Goal: Task Accomplishment & Management: Manage account settings

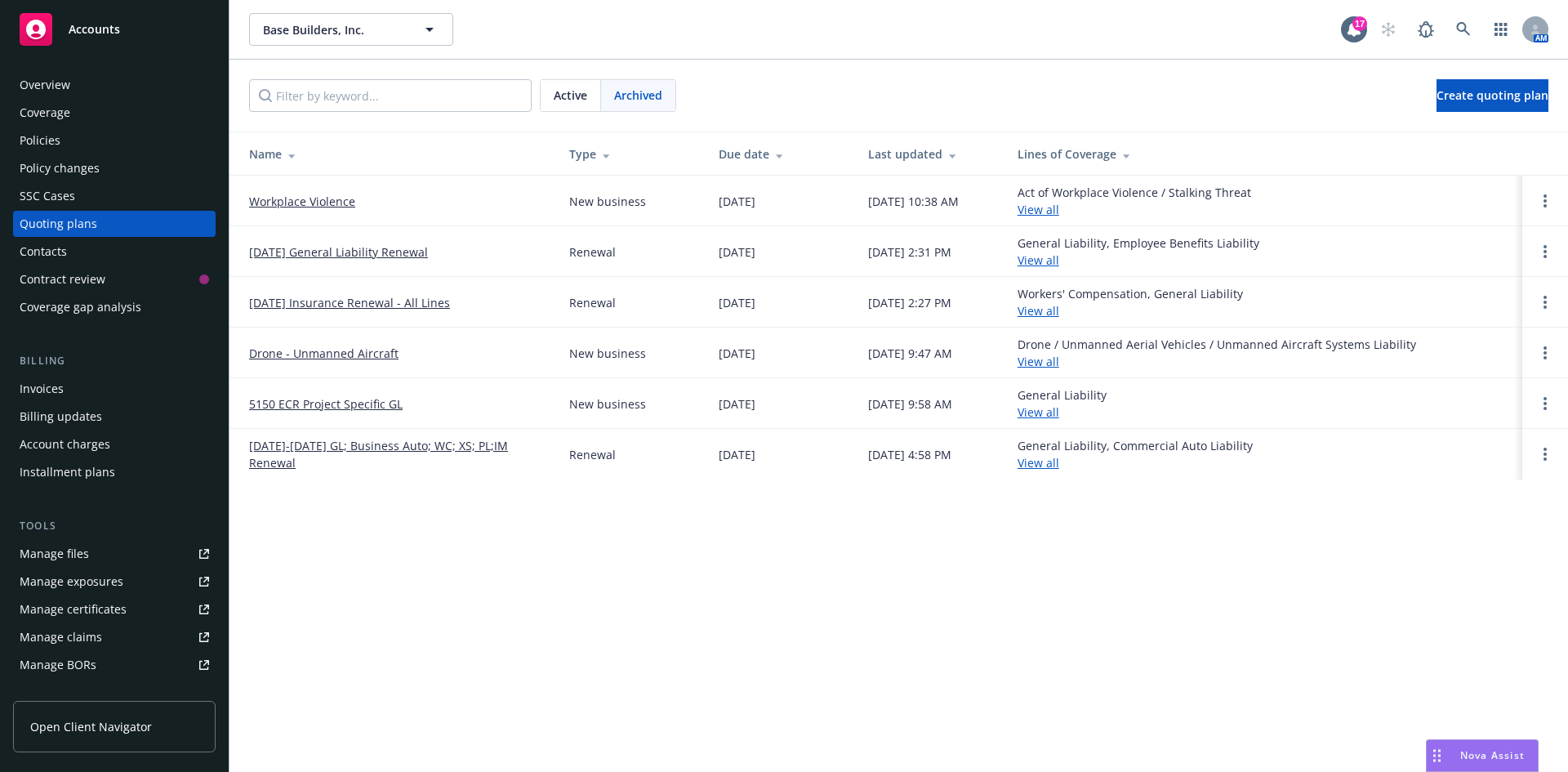
click at [98, 30] on span "Accounts" at bounding box center [95, 30] width 52 height 13
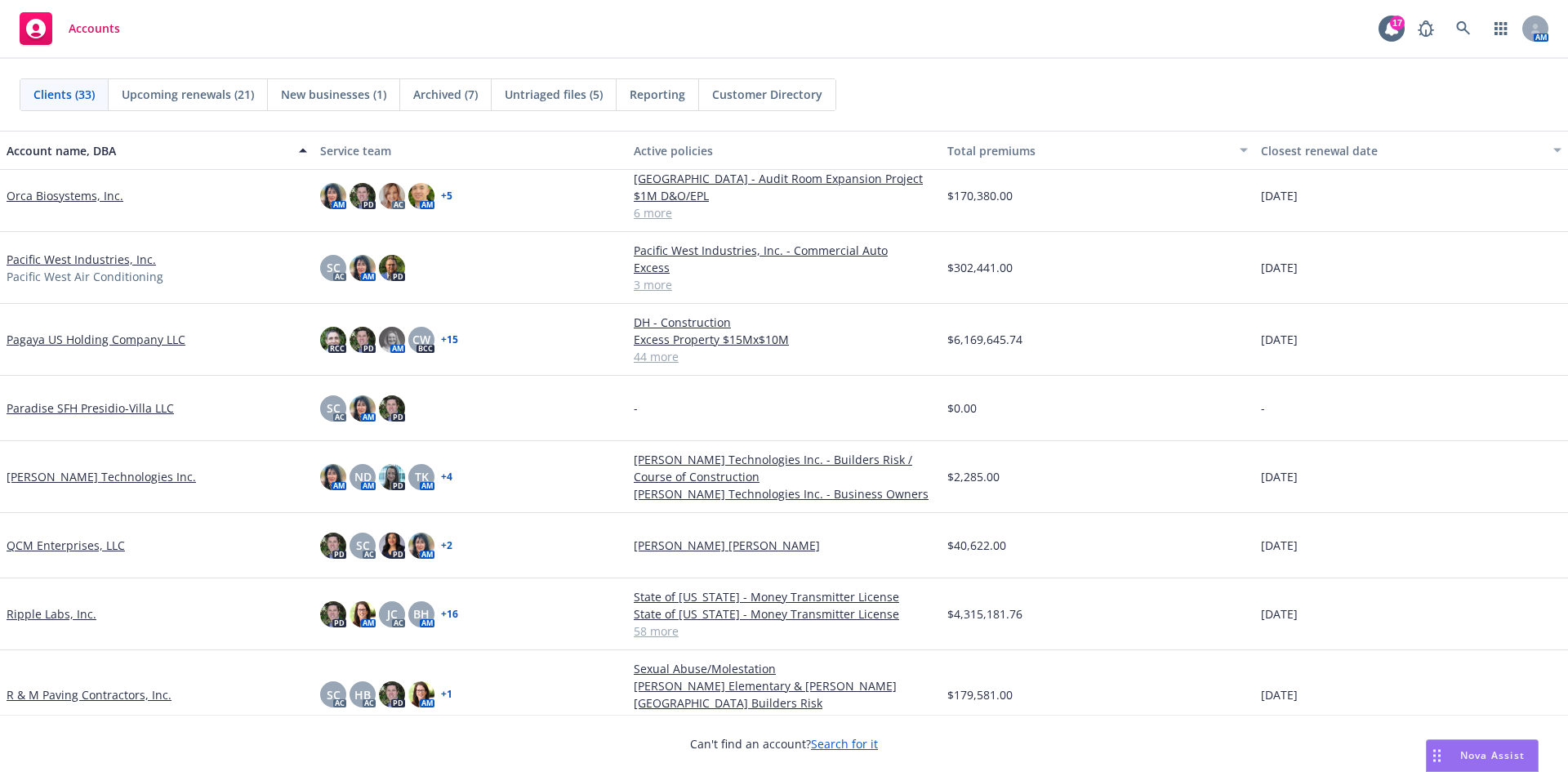
scroll to position [1143, 0]
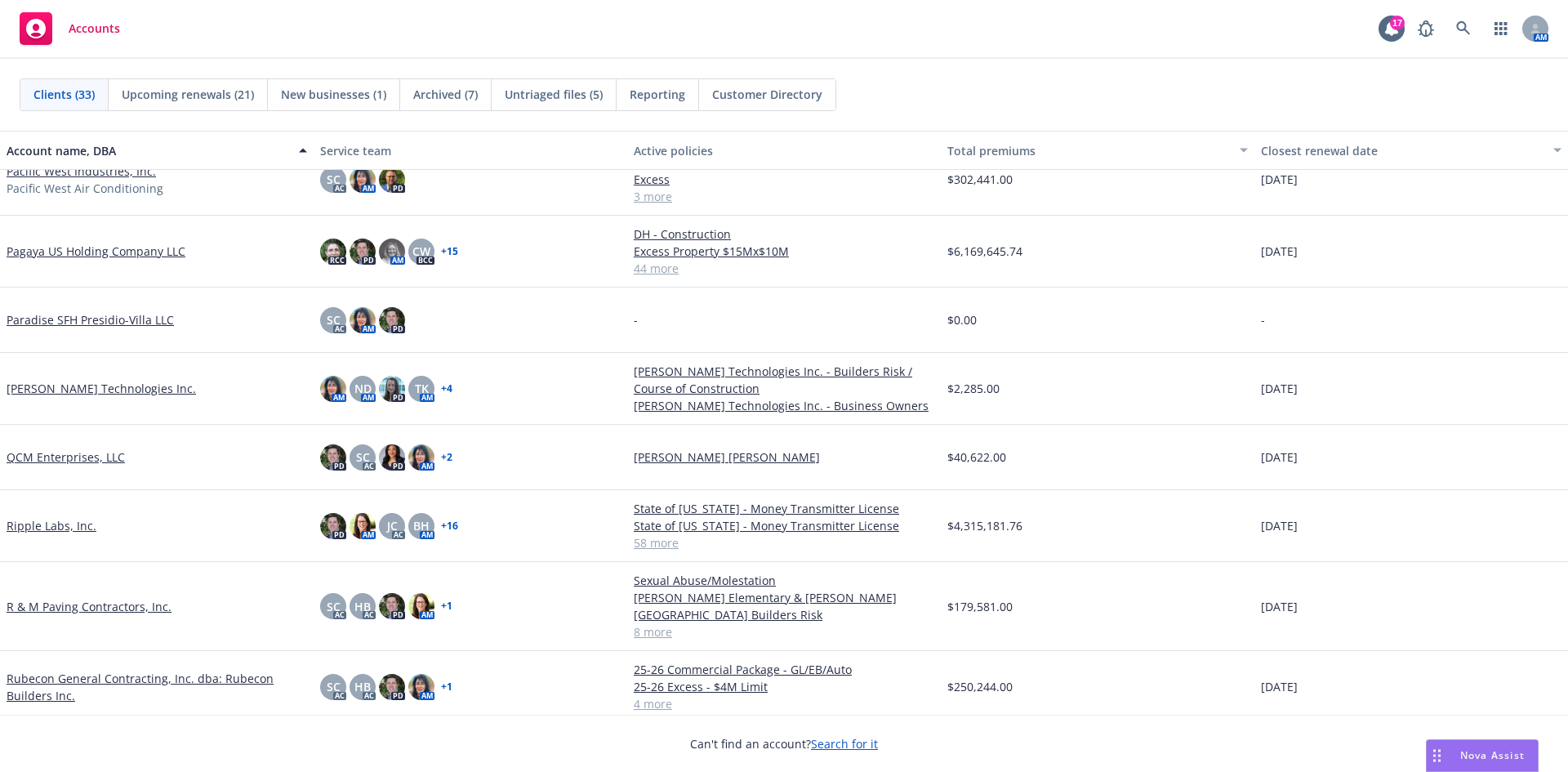
click at [81, 609] on link "R & M Paving Contractors, Inc." at bounding box center [89, 607] width 165 height 17
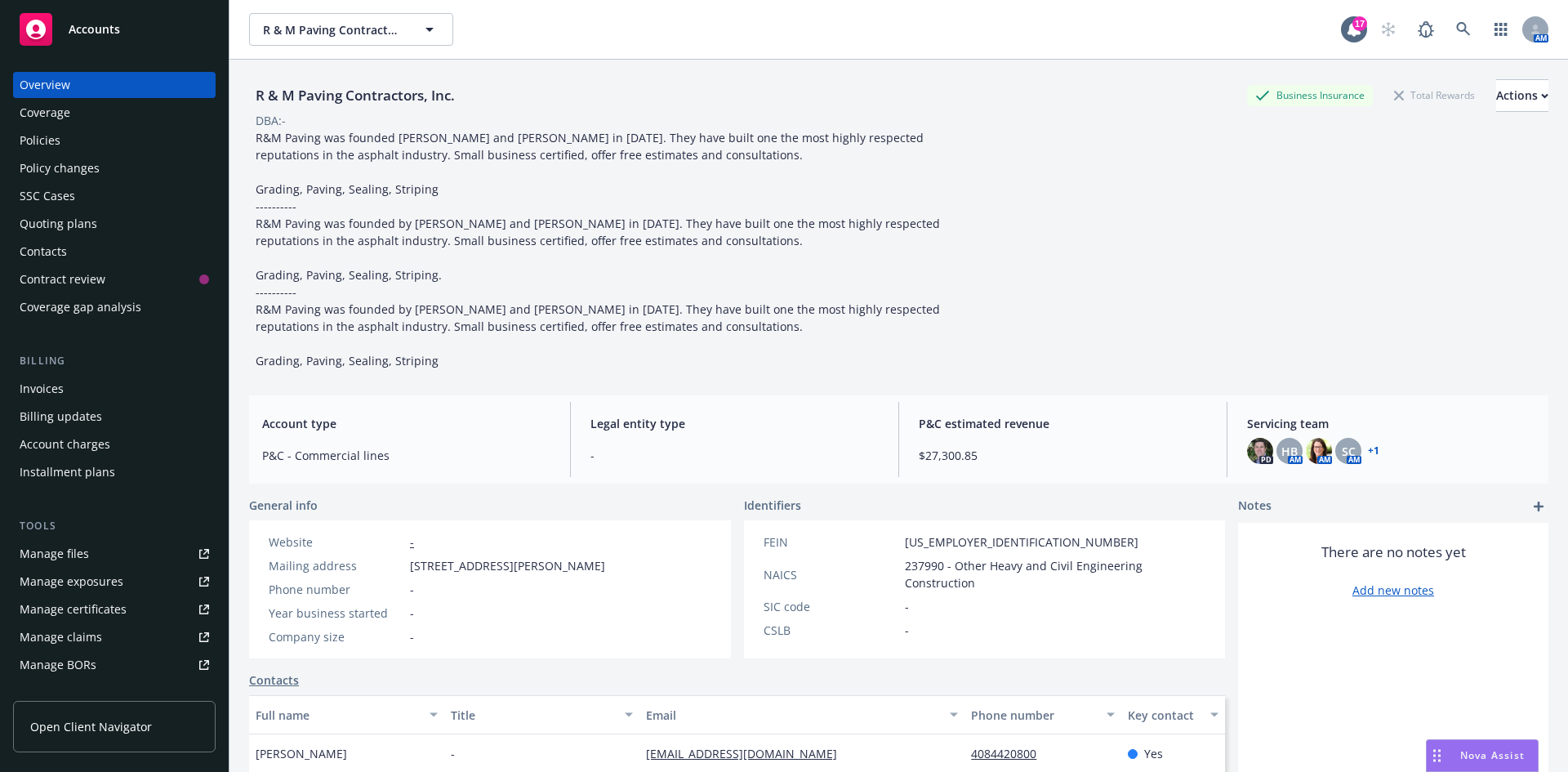
click at [51, 560] on div "Manage files" at bounding box center [54, 553] width 70 height 26
click at [117, 36] on span "Accounts" at bounding box center [95, 30] width 52 height 13
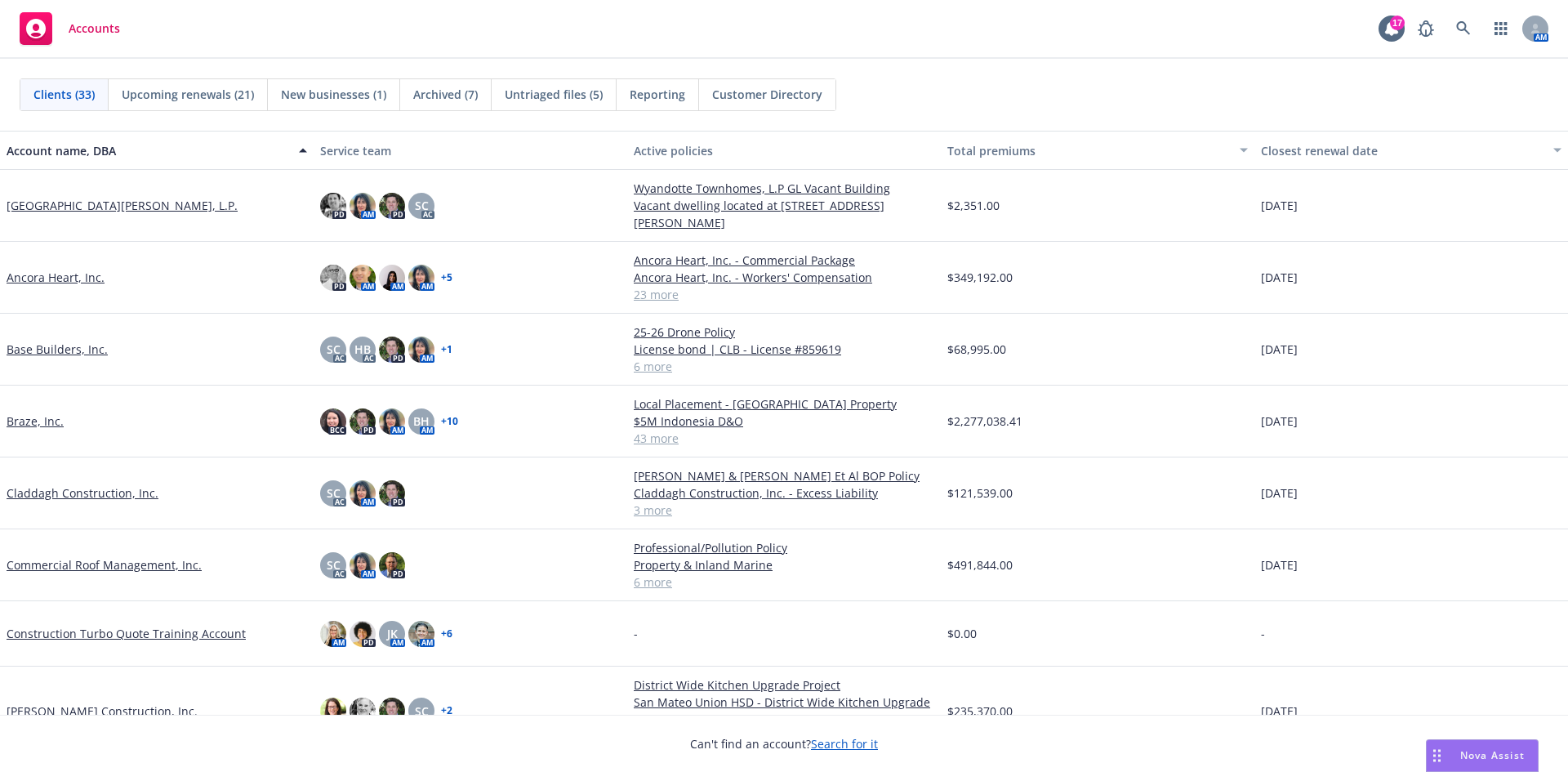
click at [57, 357] on link "Base Builders, Inc." at bounding box center [57, 349] width 101 height 17
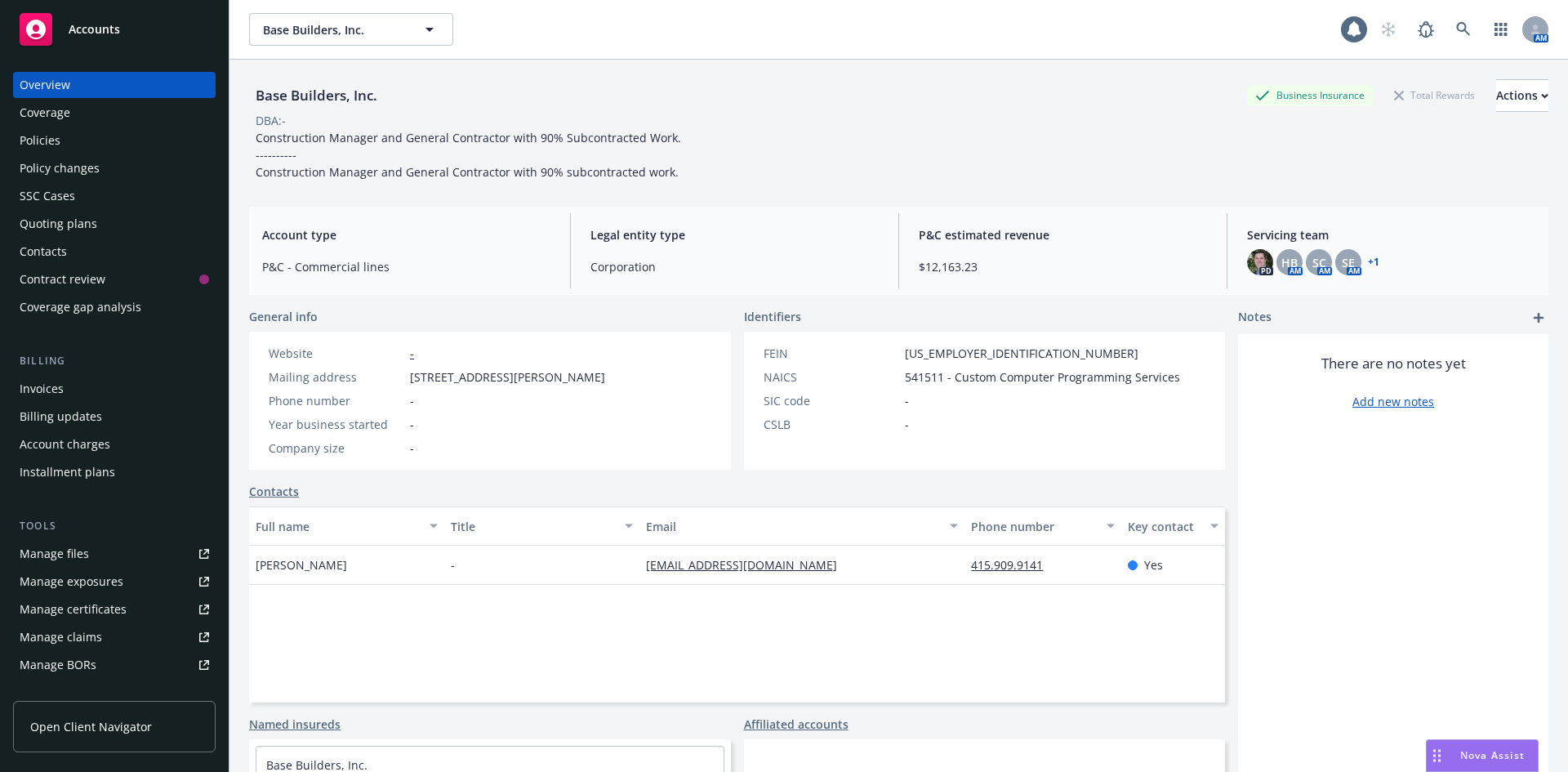
click at [53, 233] on div "Quoting plans" at bounding box center [57, 223] width 77 height 26
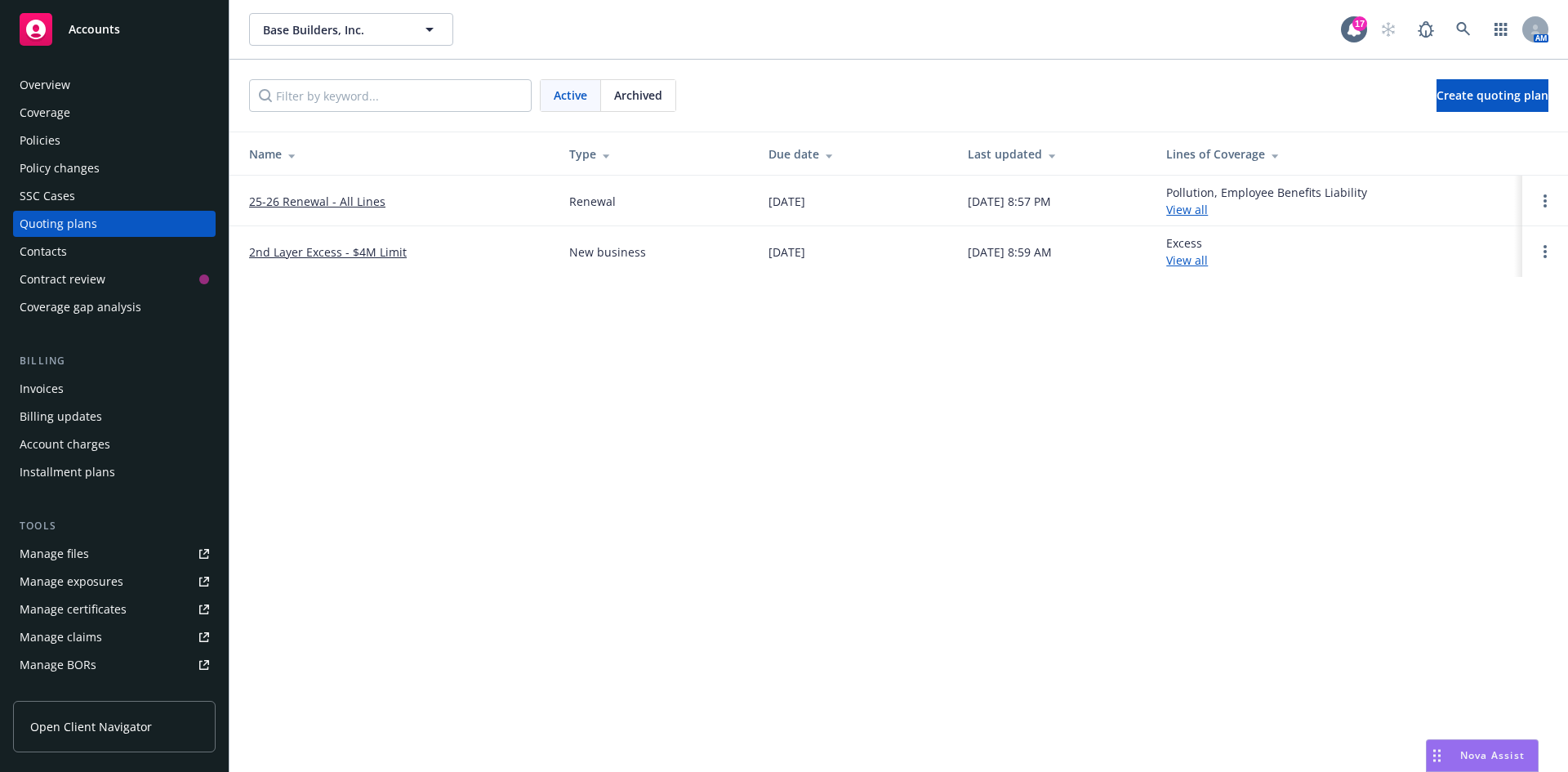
click at [669, 96] on div "Archived" at bounding box center [638, 96] width 75 height 31
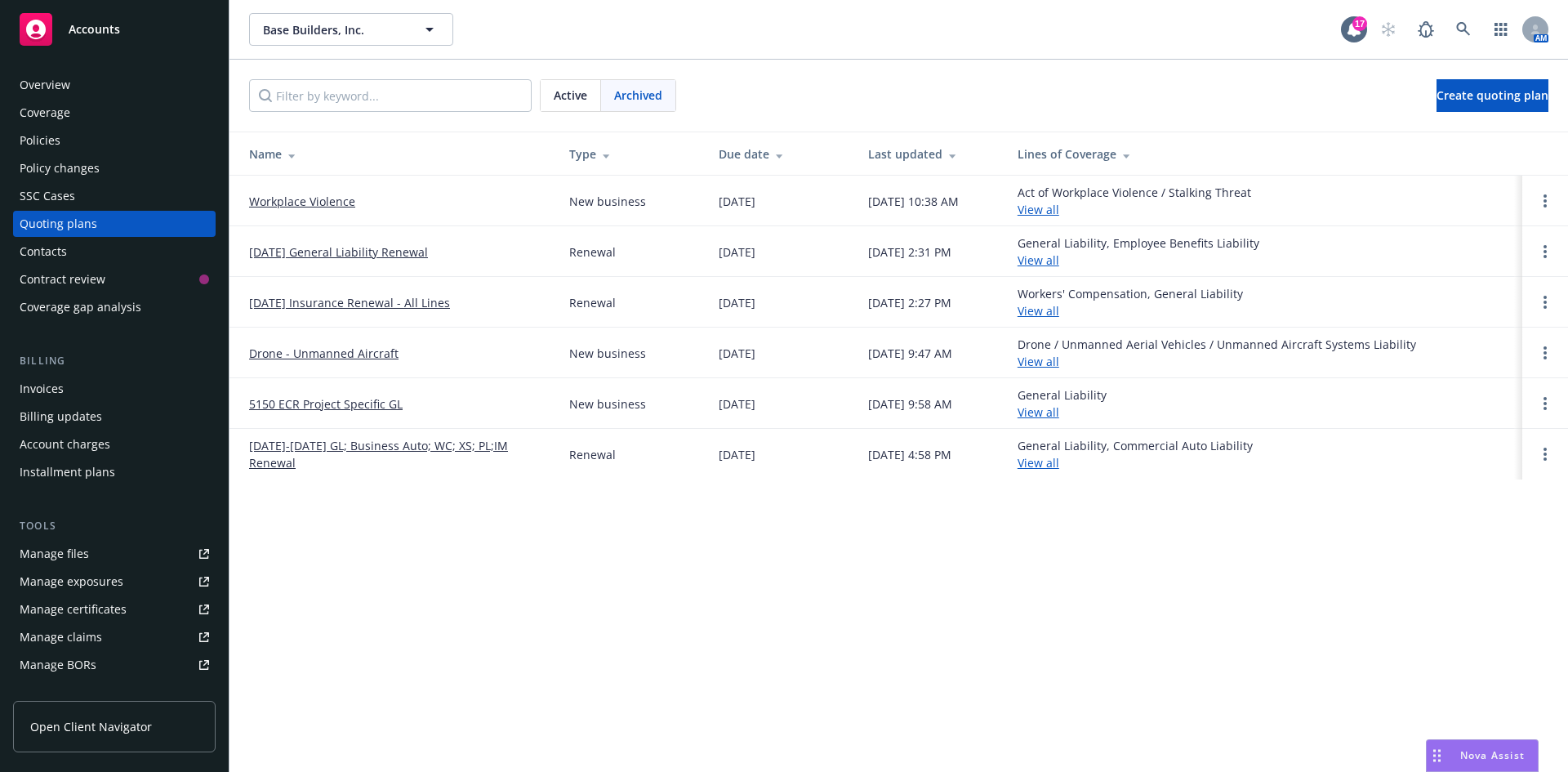
click at [307, 444] on link "[DATE]-[DATE] GL; Business Auto; WC; XS; PL;IM Renewal" at bounding box center [395, 454] width 294 height 34
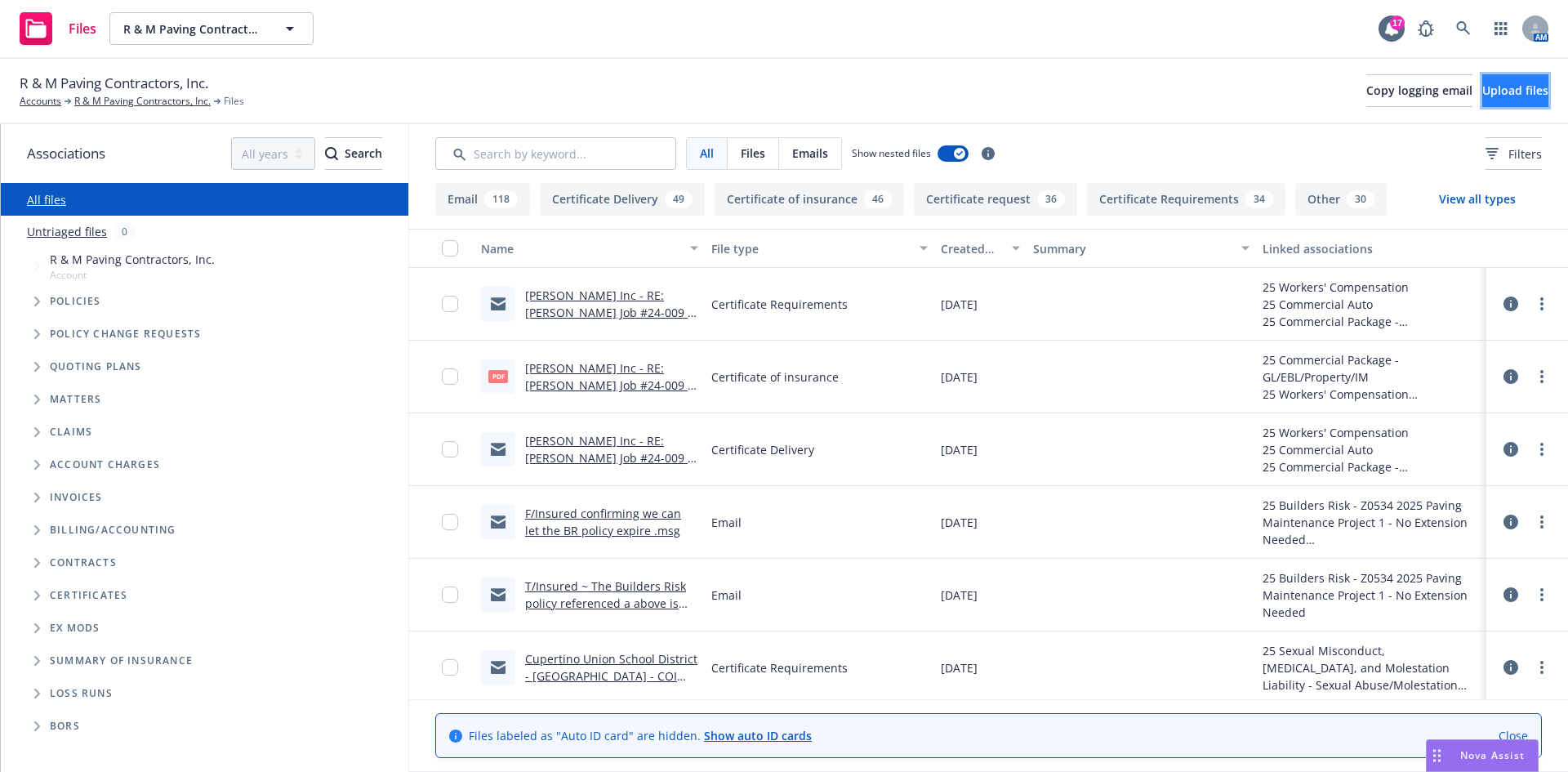
click at [1482, 92] on span "Upload files" at bounding box center [1514, 90] width 66 height 15
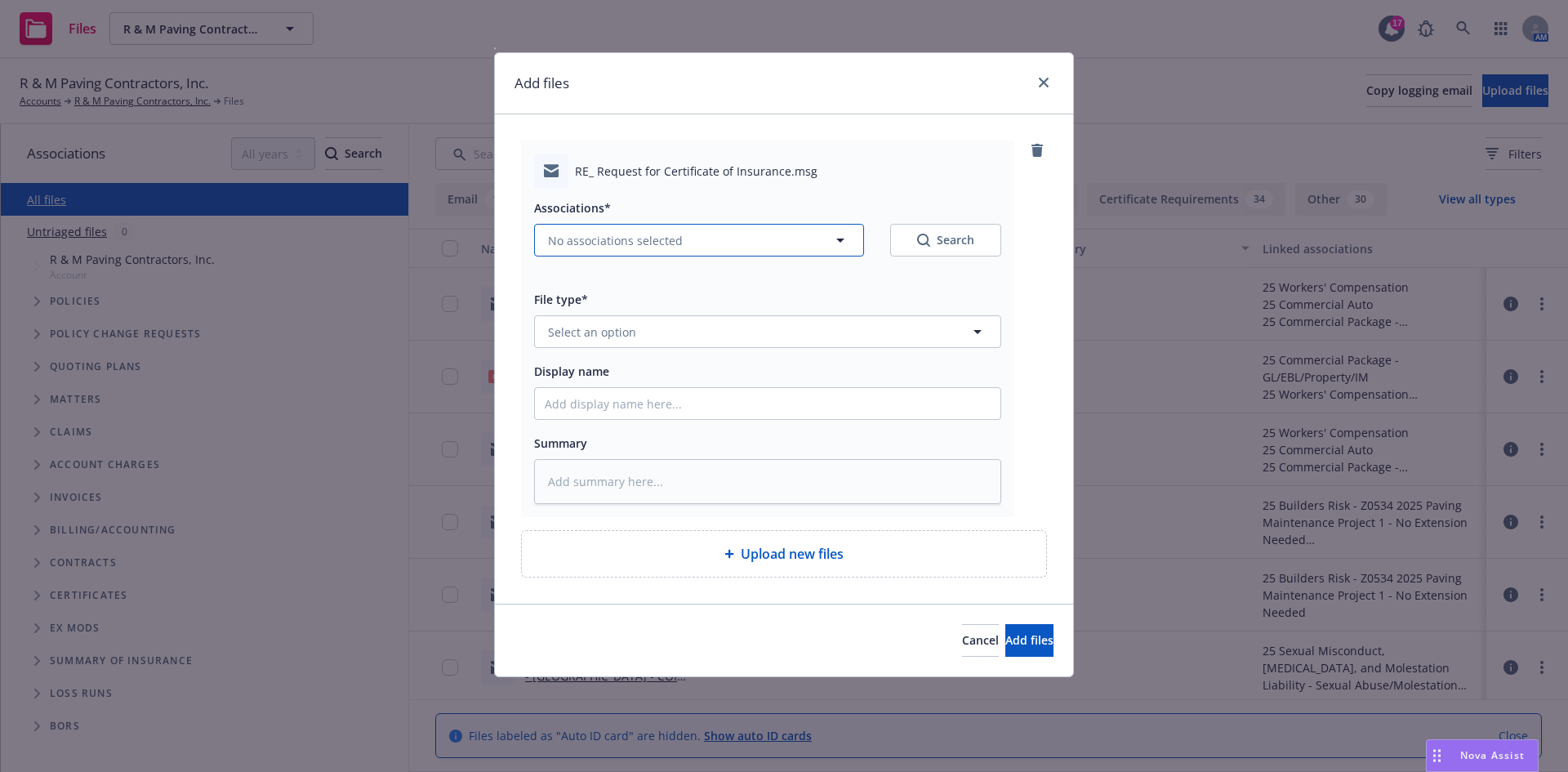
click at [610, 240] on span "No associations selected" at bounding box center [615, 240] width 135 height 17
type textarea "x"
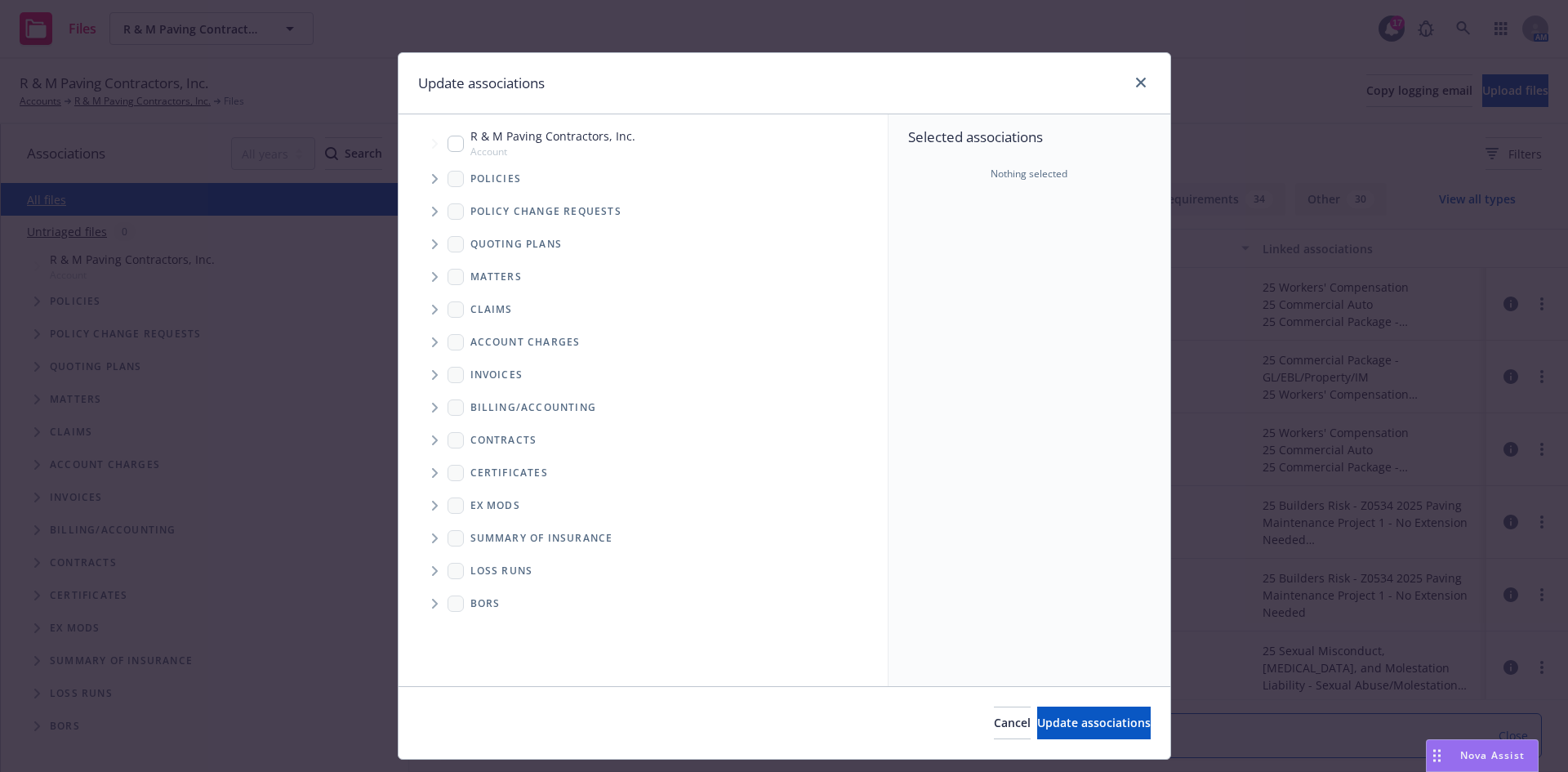
click at [425, 183] on span "Tree Example" at bounding box center [434, 178] width 26 height 26
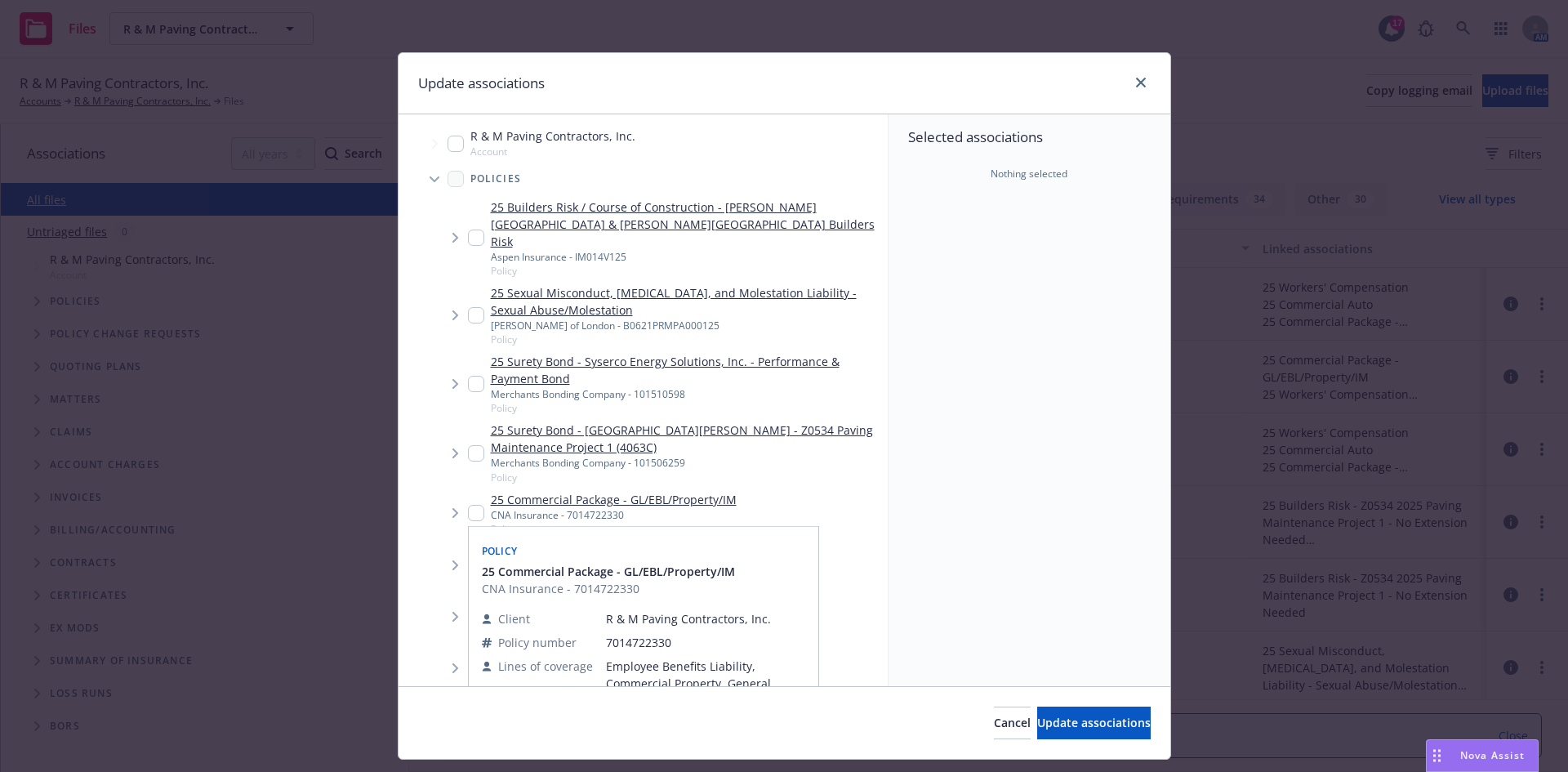
click at [469, 505] on input "Tree Example" at bounding box center [475, 513] width 16 height 16
checkbox input "true"
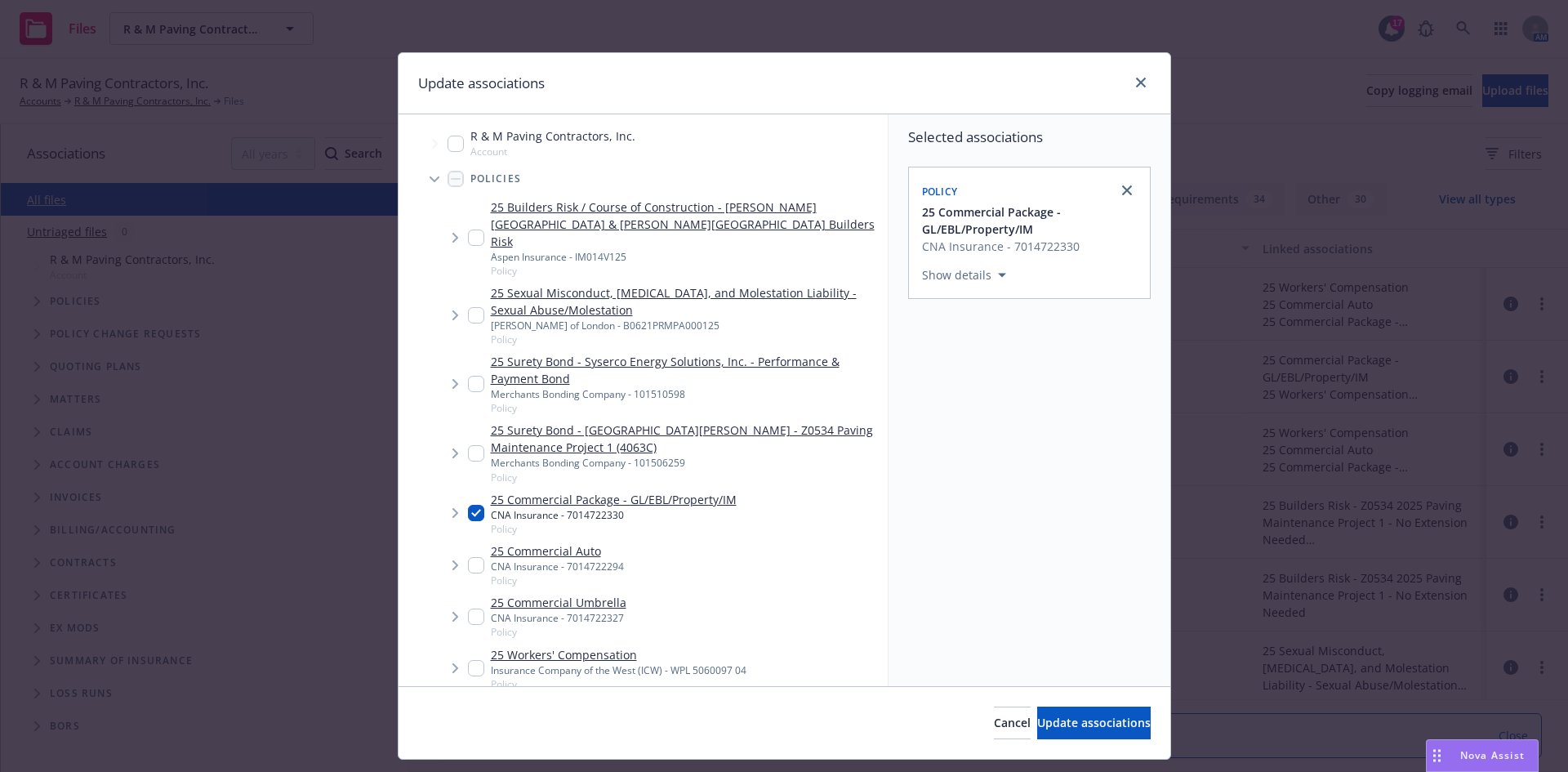
click at [470, 660] on input "Tree Example" at bounding box center [475, 668] width 16 height 16
checkbox input "true"
drag, startPoint x: 471, startPoint y: 543, endPoint x: 494, endPoint y: 551, distance: 24.4
click at [472, 557] on input "Tree Example" at bounding box center [475, 564] width 16 height 16
checkbox input "true"
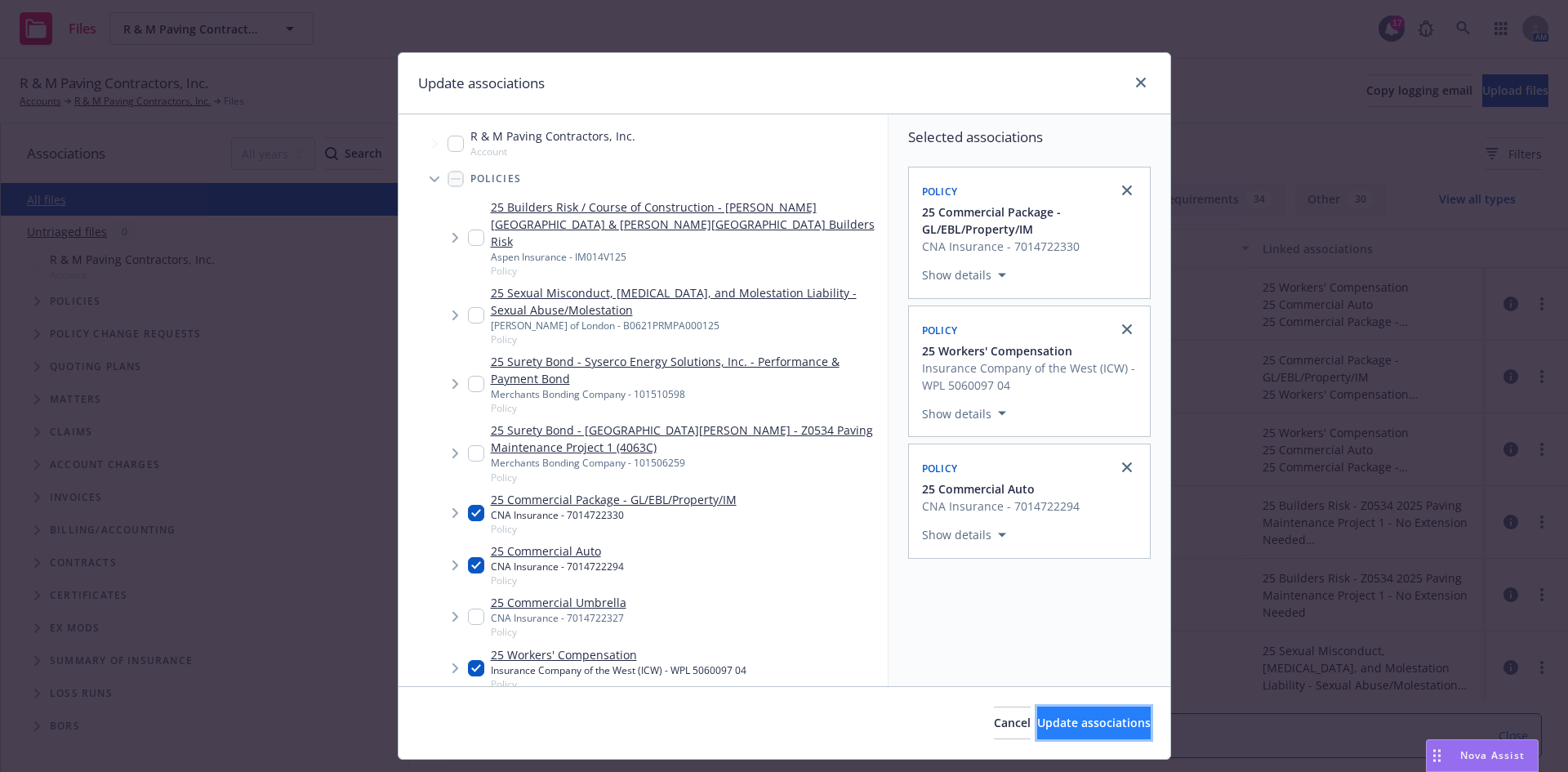
click at [1077, 712] on button "Update associations" at bounding box center [1093, 722] width 114 height 33
type textarea "x"
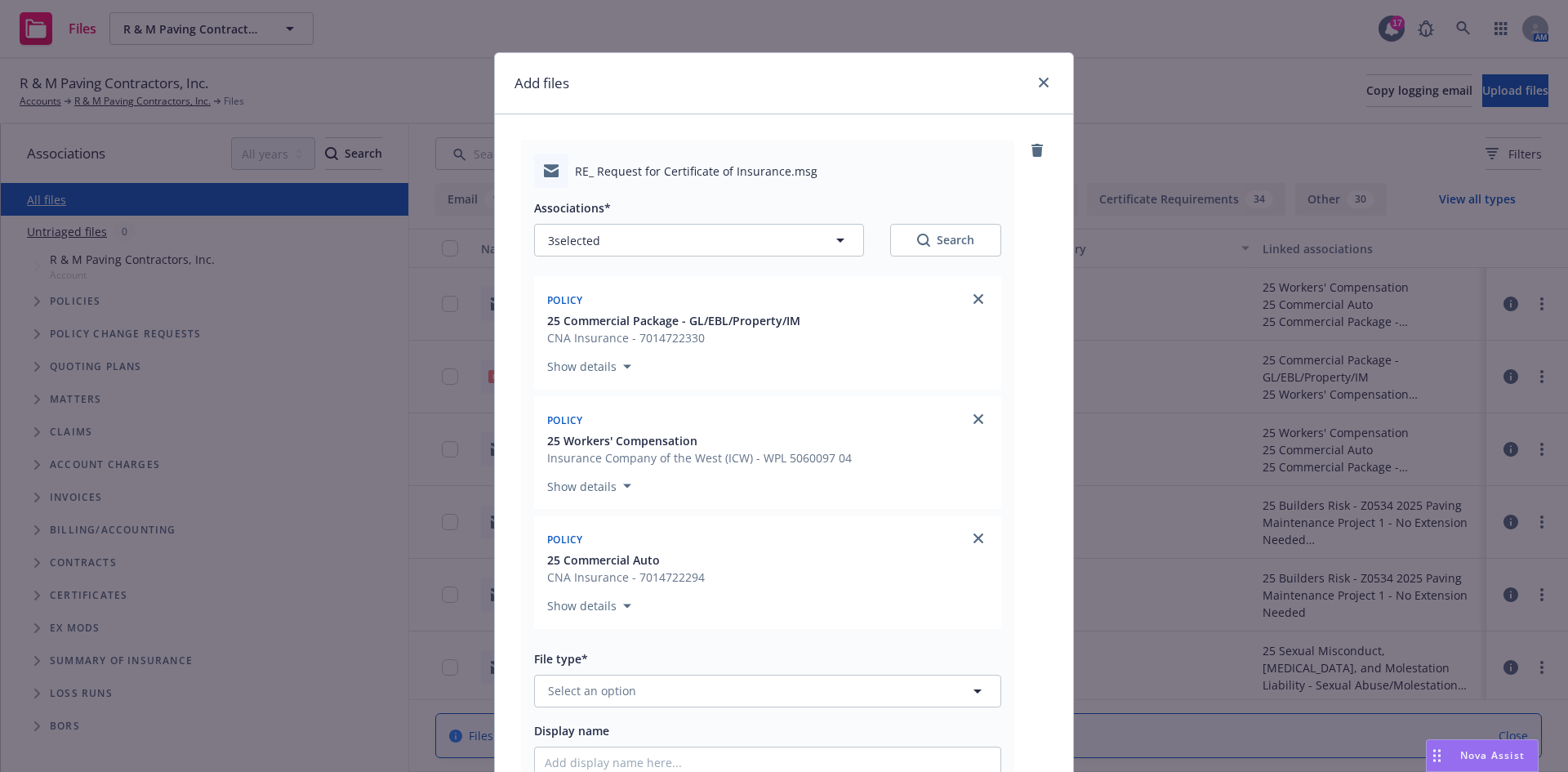
click at [663, 670] on div "File type* Select an option" at bounding box center [767, 677] width 467 height 58
click at [670, 700] on button "Select an option" at bounding box center [767, 691] width 467 height 33
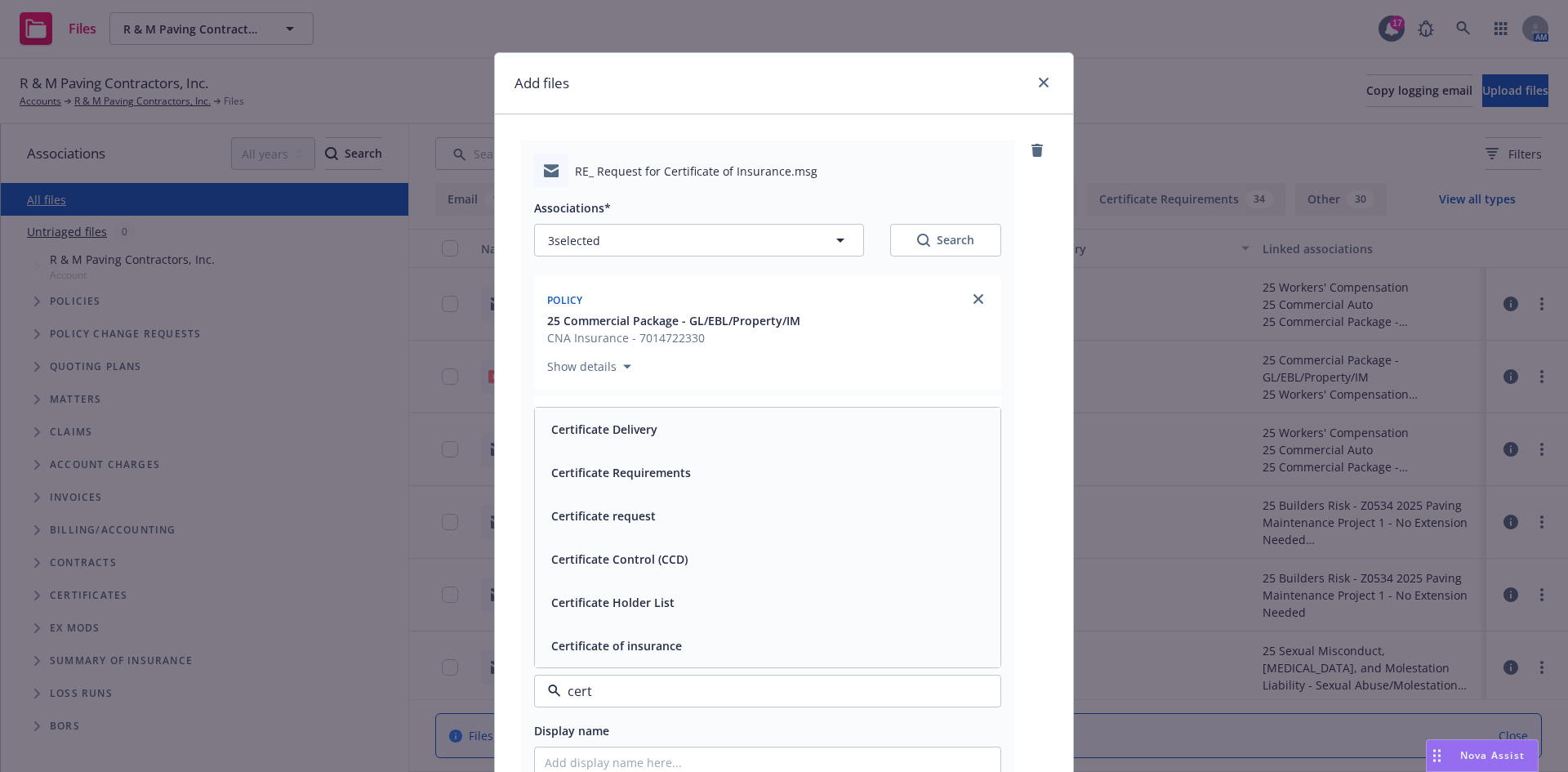
type input "certi"
drag, startPoint x: 627, startPoint y: 434, endPoint x: 625, endPoint y: 523, distance: 89.0
click at [627, 435] on span "Certificate Delivery" at bounding box center [604, 430] width 106 height 17
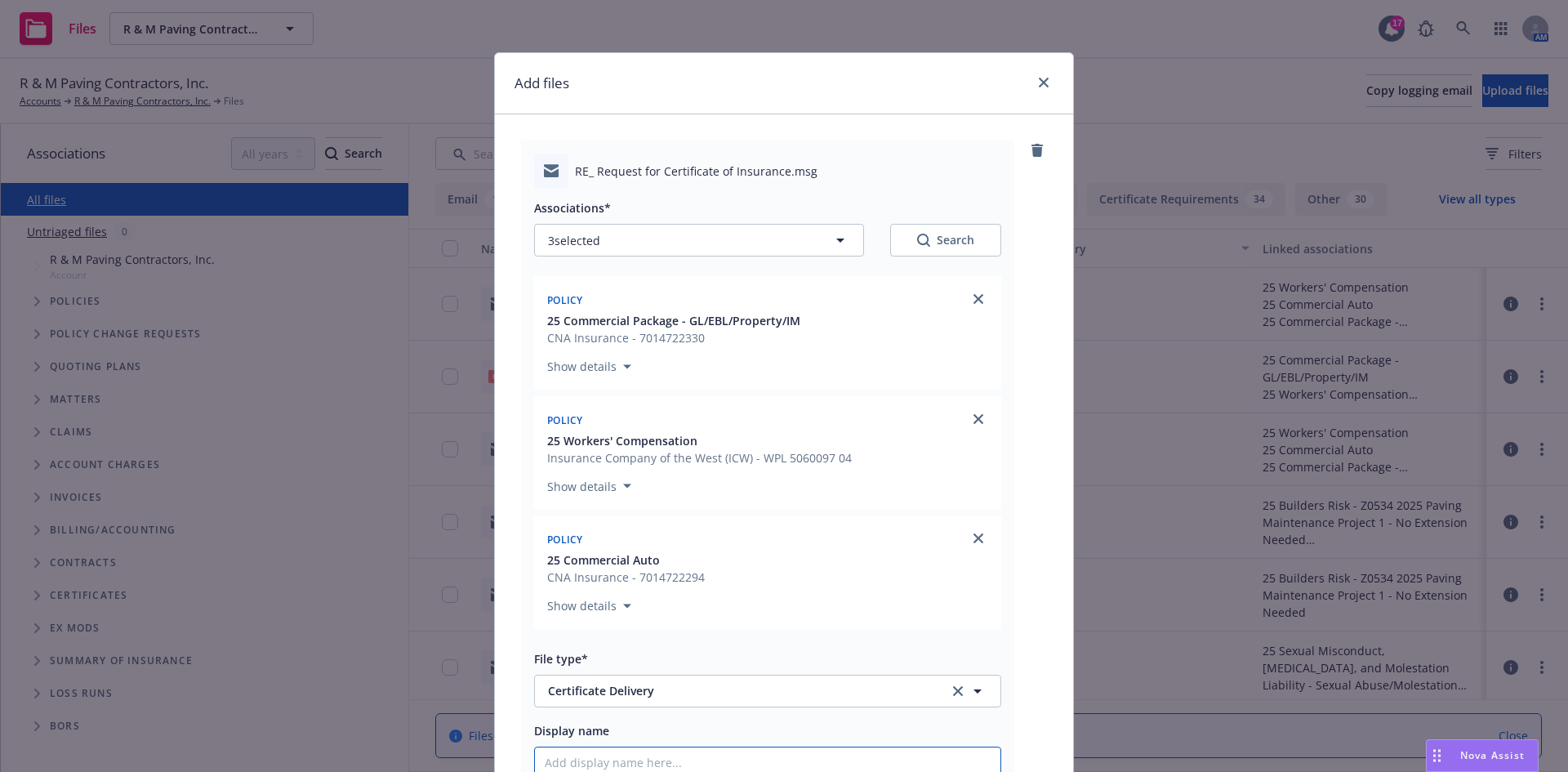
click at [623, 757] on input "Display name" at bounding box center [767, 762] width 466 height 31
paste input "St. Justin Parish"
type textarea "x"
type input "St. Justin Parish"
type textarea "x"
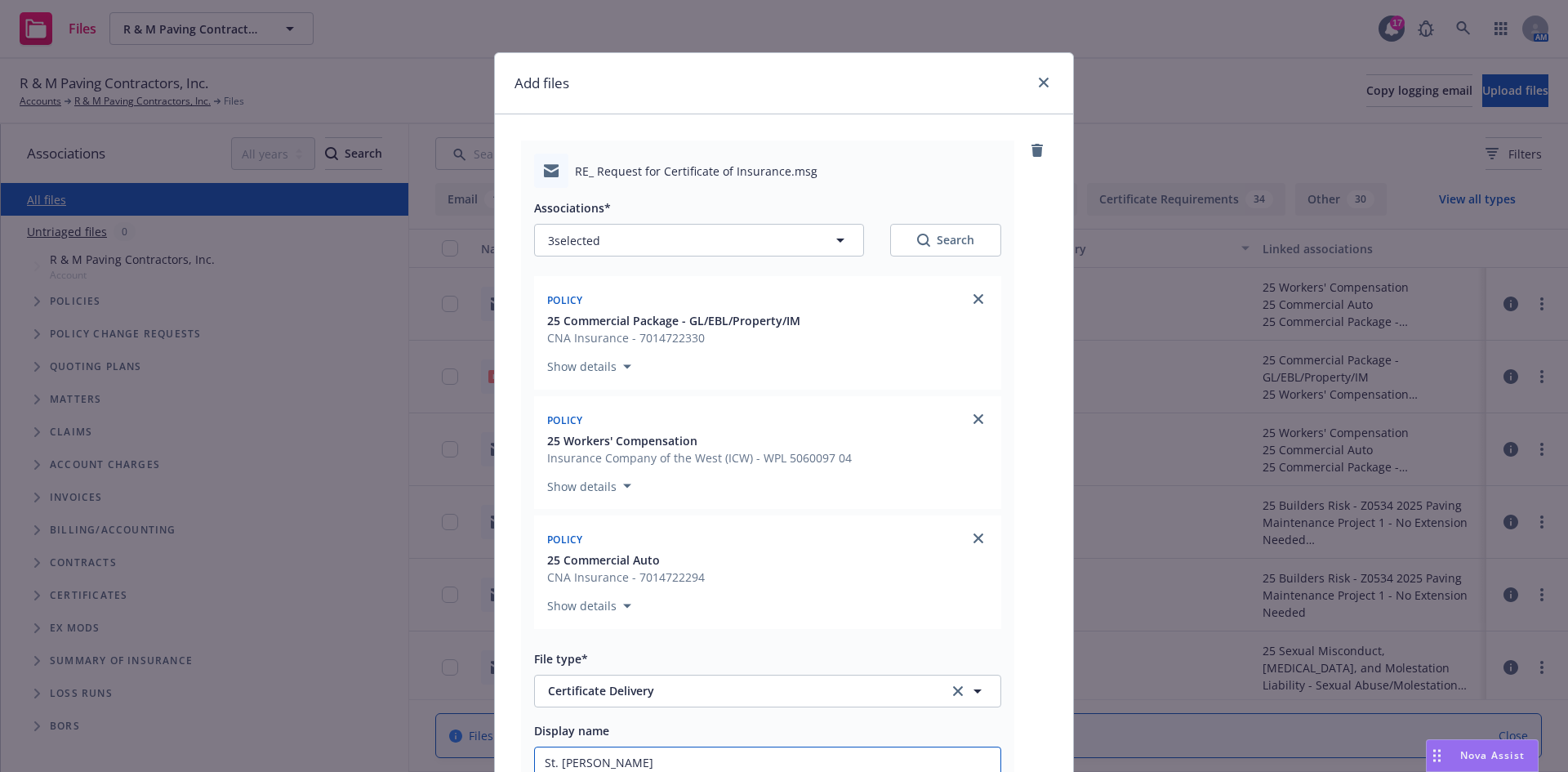
type input "St. Justin Parish"
type textarea "x"
type input "St. Justin Parish -"
type textarea "x"
type input "St. Justin Parish -"
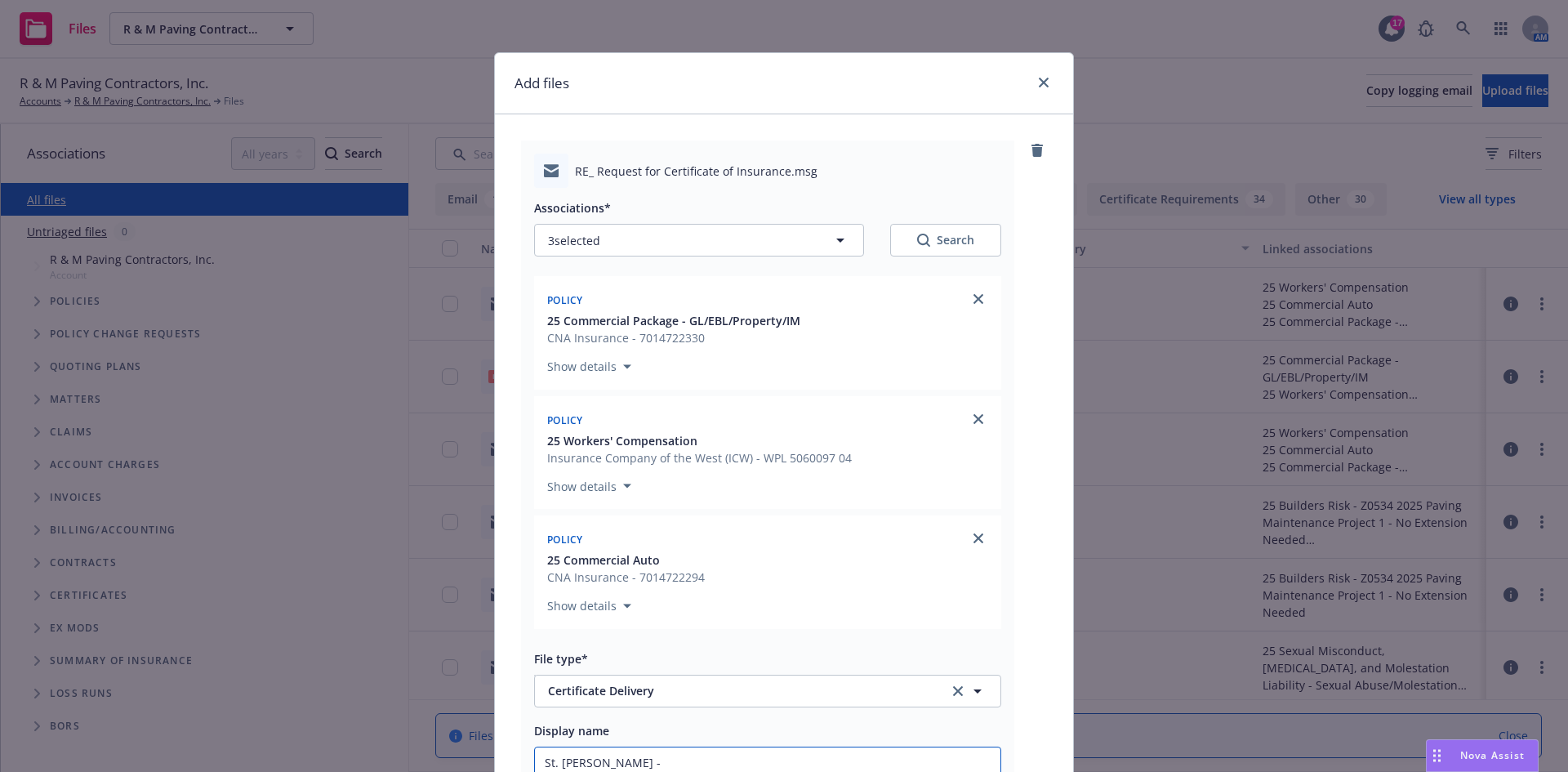
type textarea "x"
type input "St. Justin Parish - W"
type textarea "x"
type input "St. Justin Parish - WP"
type textarea "x"
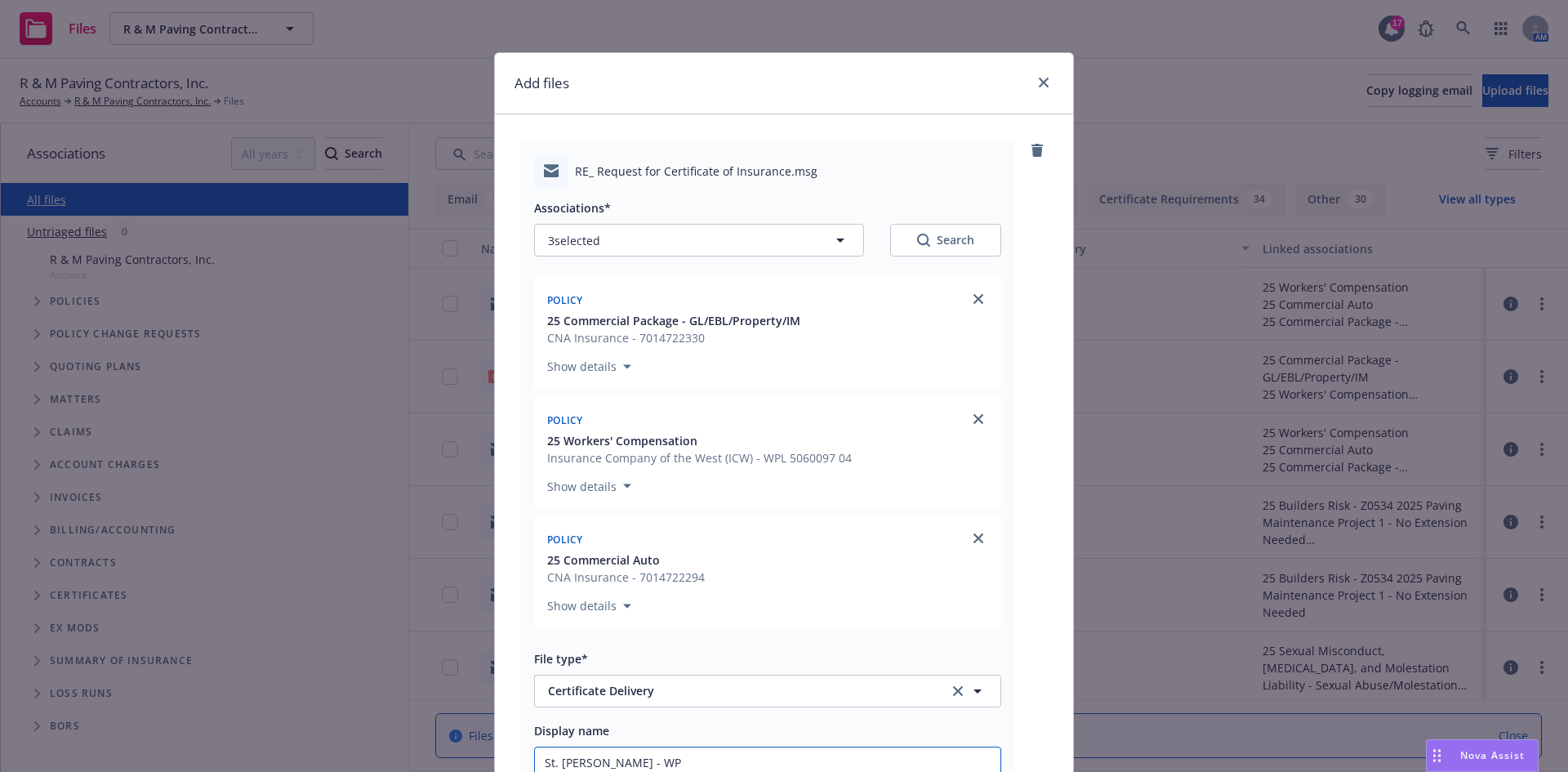
type input "St. Justin Parish - WPB"
type textarea "x"
type input "St. Justin Parish - WPBN"
type textarea "x"
type input "St. Justin Parish - WPBNI"
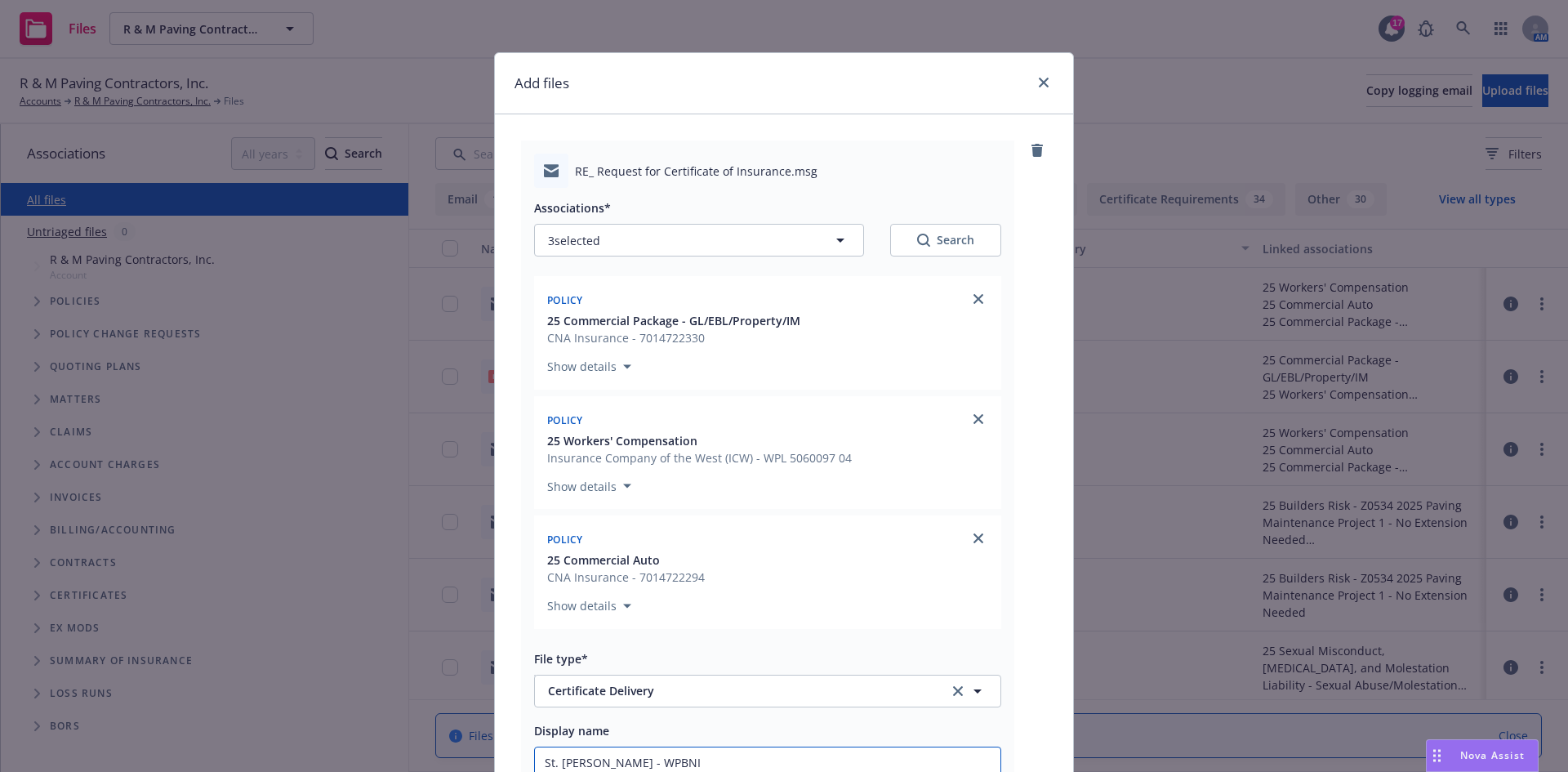
type textarea "x"
type input "St. Justin Parish - WPBNI"
type textarea "x"
type input "St. Justin Parish - WPBNI -"
type textarea "x"
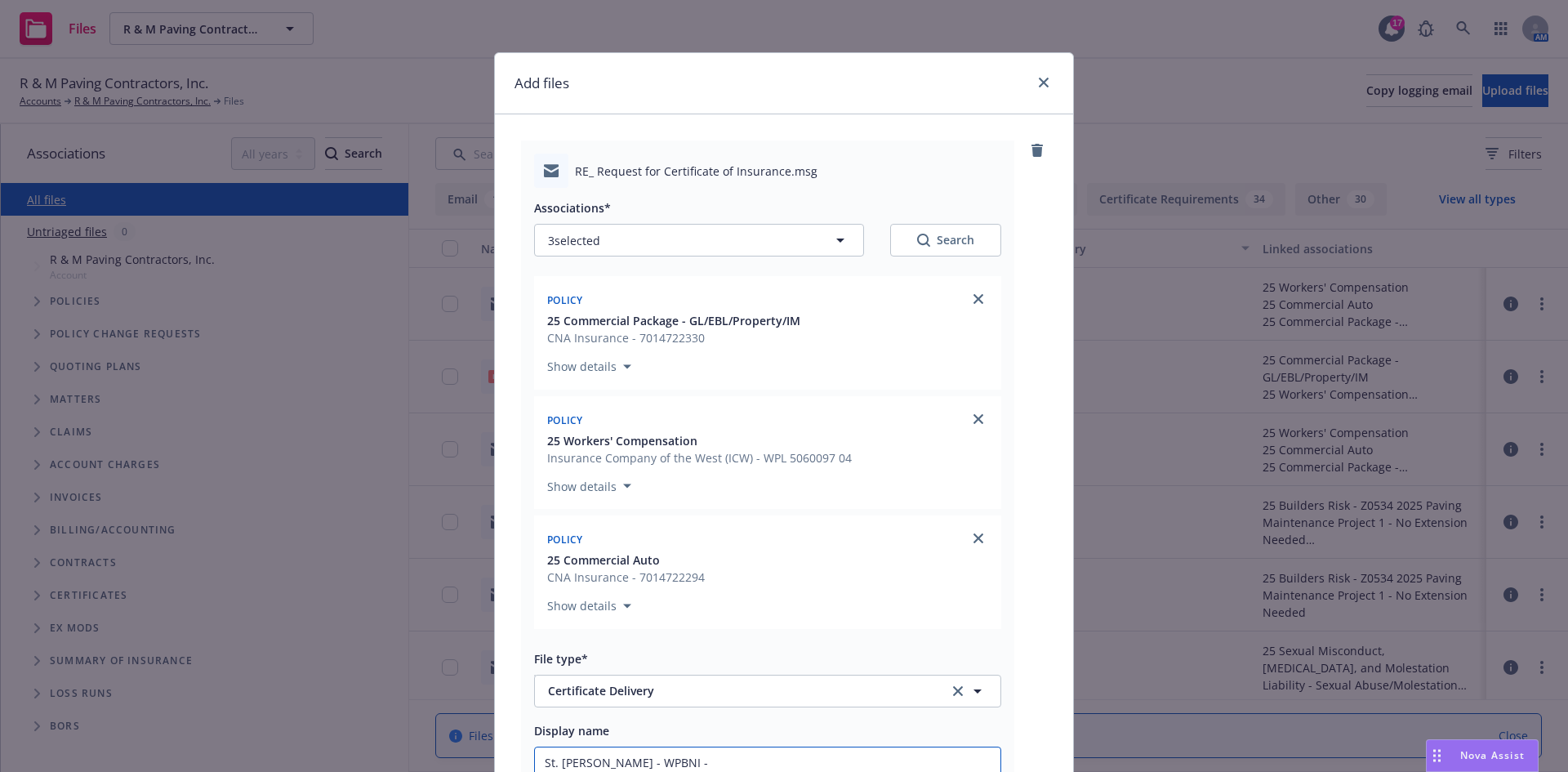
type input "St. Justin Parish - WPBNI -"
type textarea "x"
type input "St. Justin Parish - WPBNI - C"
type textarea "x"
type input "St. Justin Parish - WPBNI - CO"
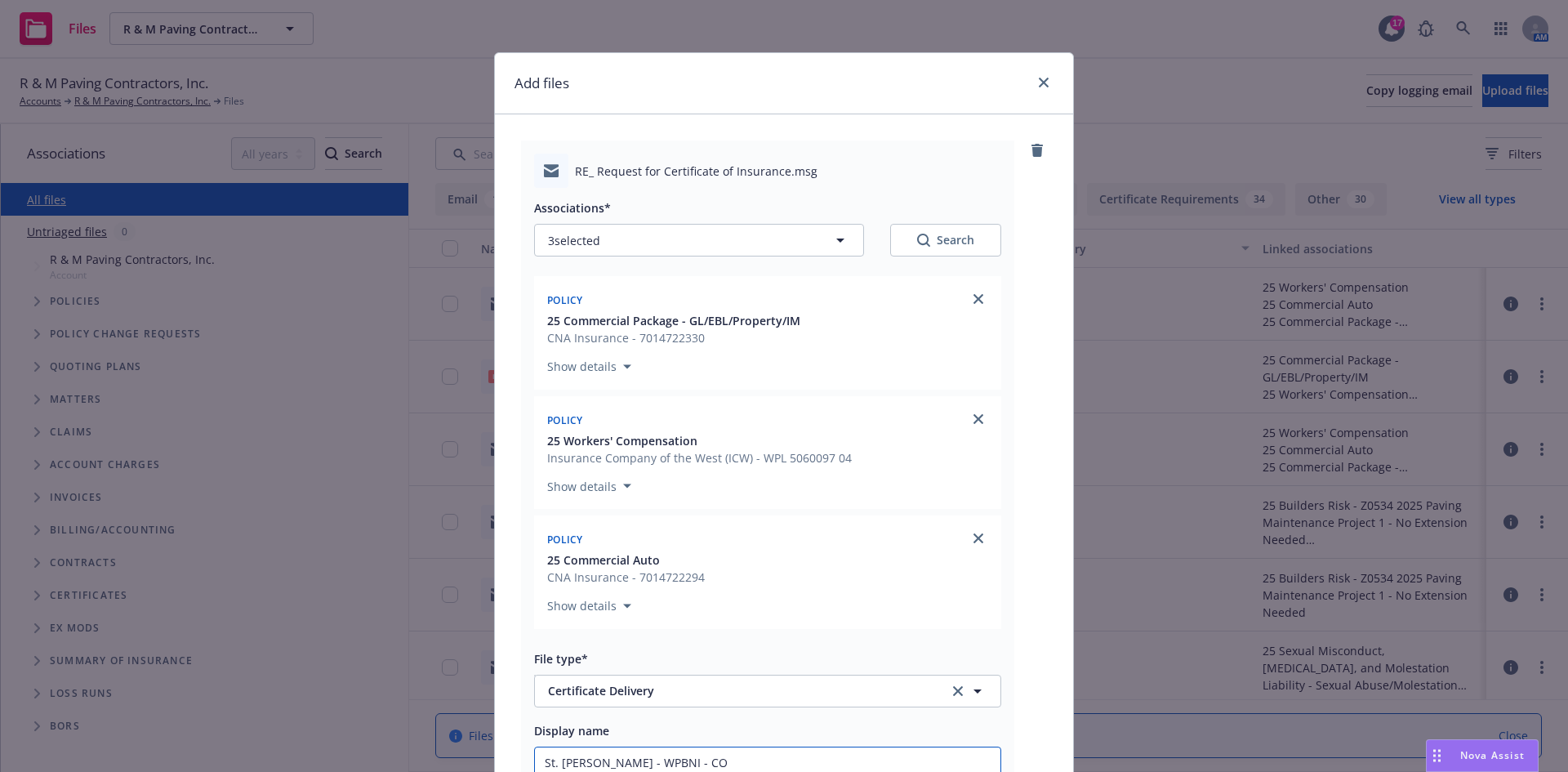
type textarea "x"
type input "St. Justin Parish - WPBNI - COI"
type textarea "x"
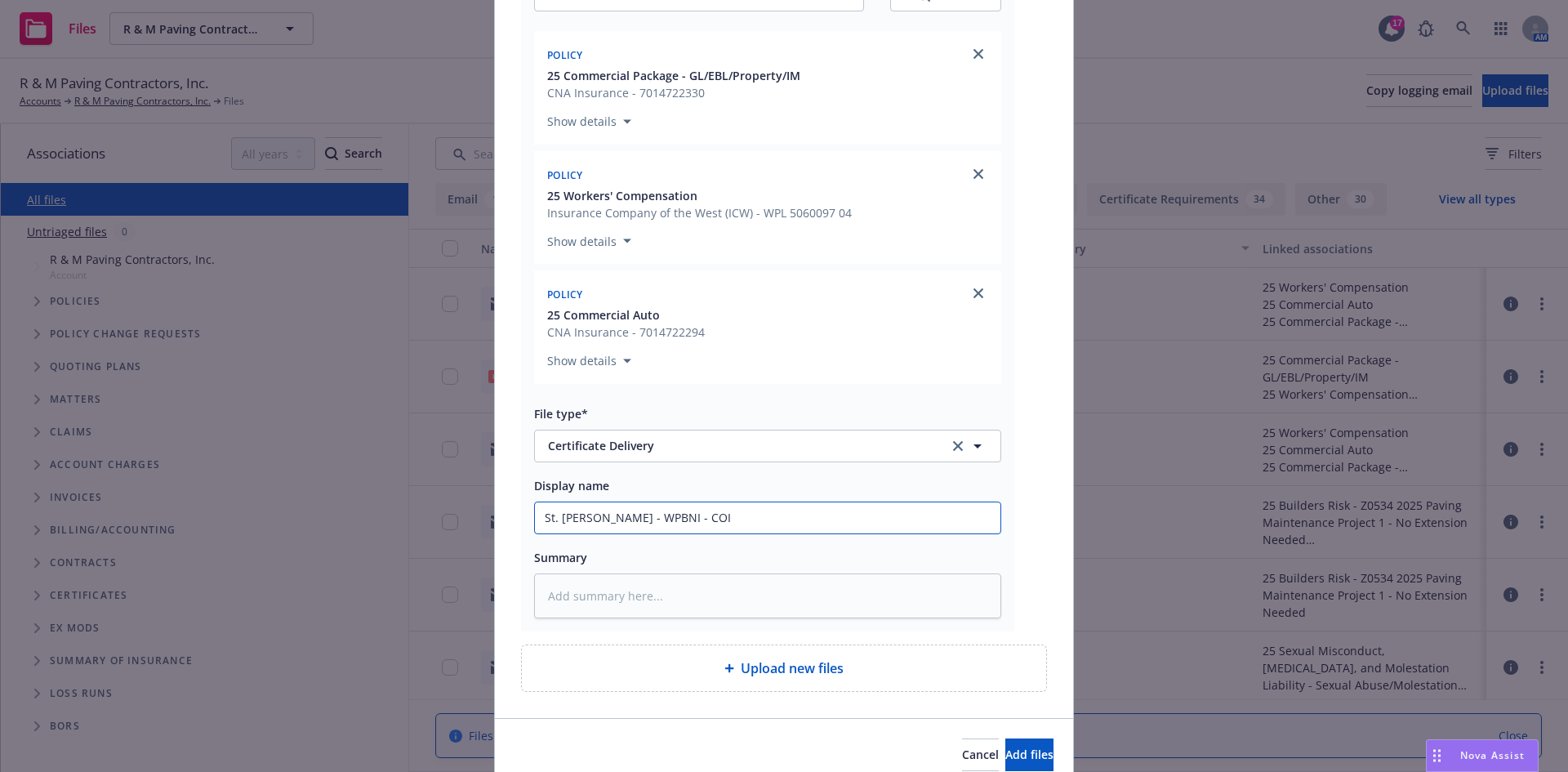
drag, startPoint x: 719, startPoint y: 514, endPoint x: 137, endPoint y: 495, distance: 582.3
click at [137, 495] on div "Add files RE_ Request for Certificate of Insurance.msg Associations* 3 selected…" at bounding box center [784, 386] width 1568 height 772
type input "St. Justin Parish - WPBNI - COI"
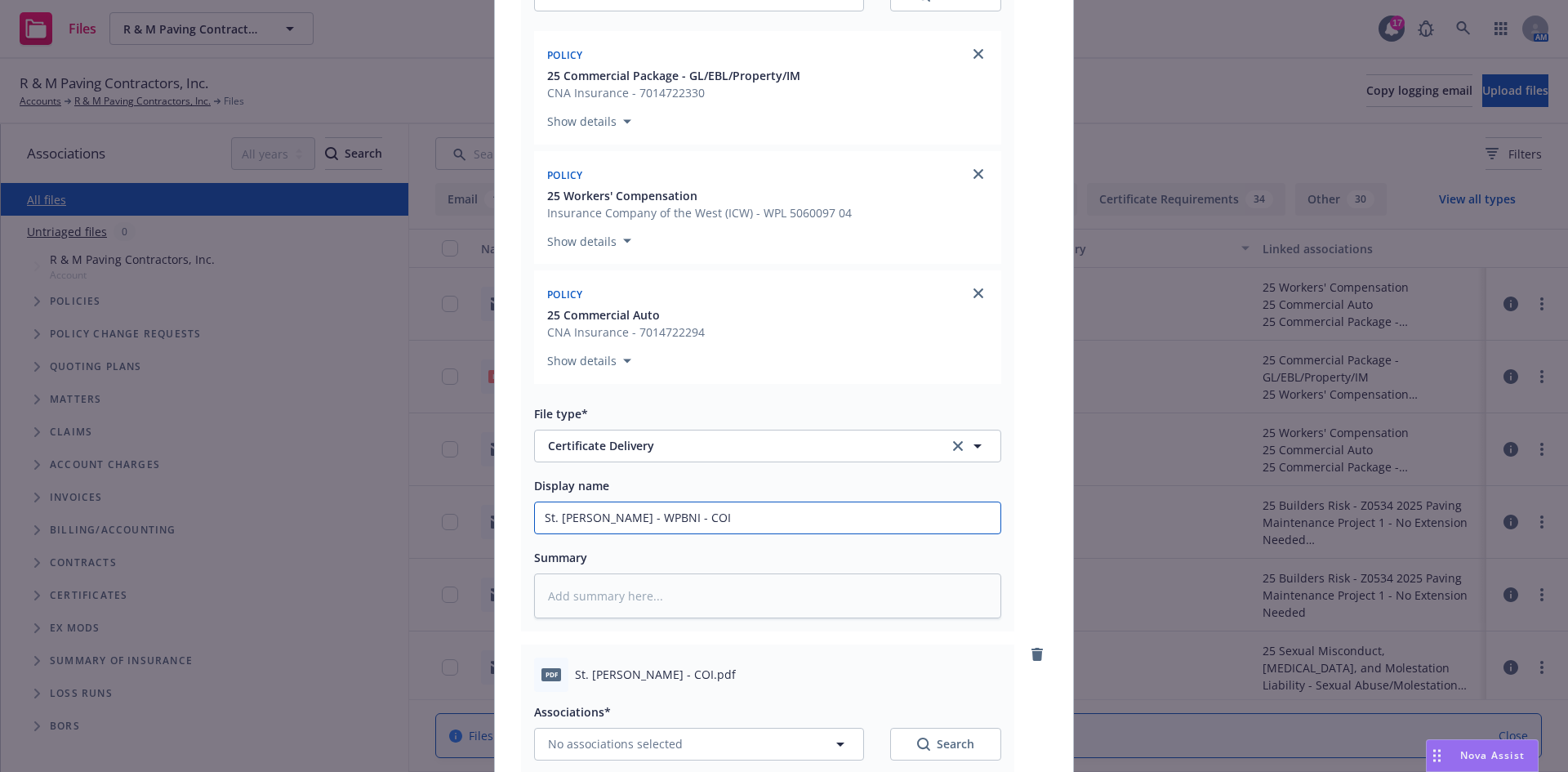
scroll to position [0, 0]
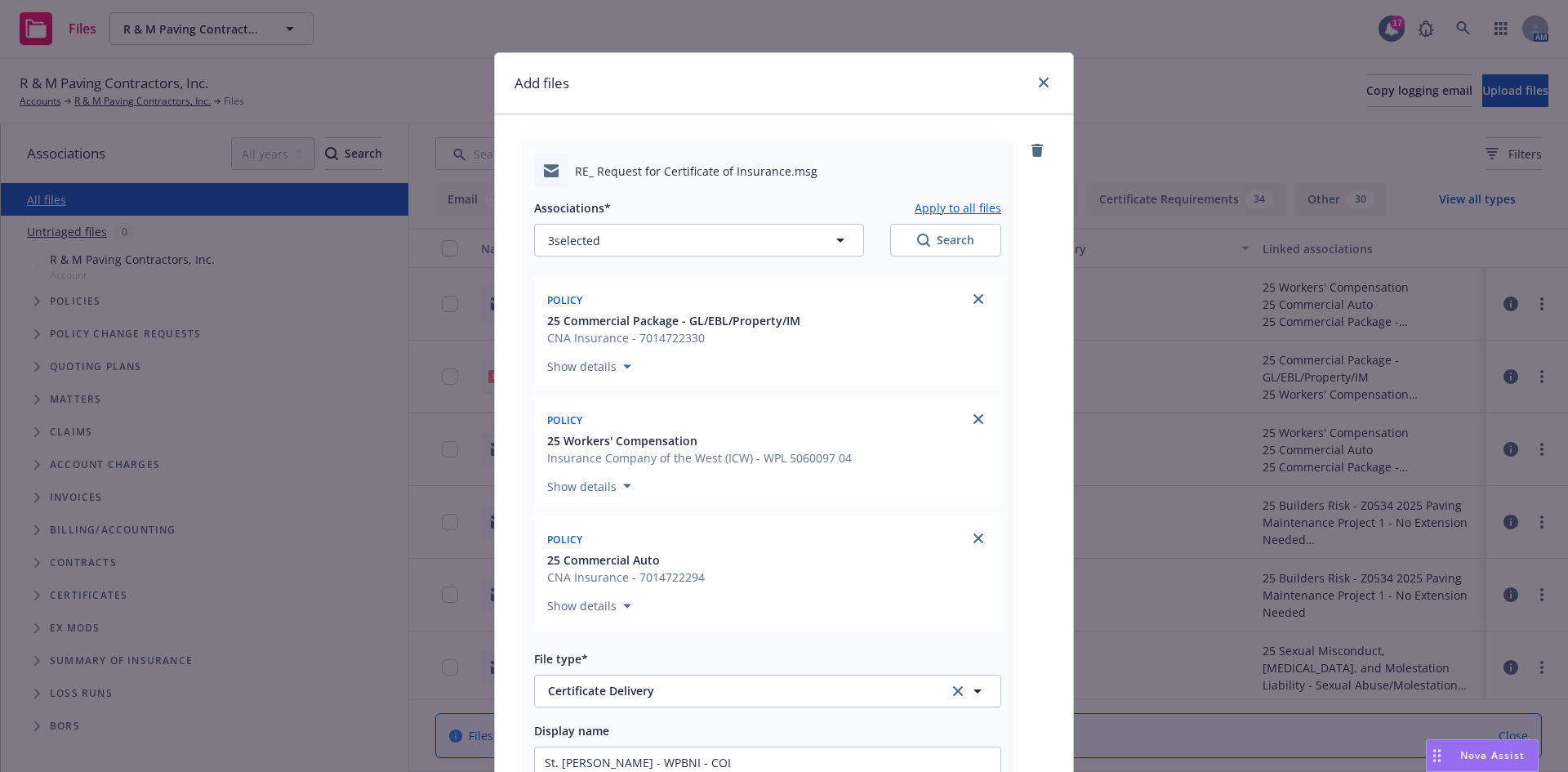
click at [942, 204] on button "Apply to all files" at bounding box center [958, 208] width 86 height 19
type textarea "x"
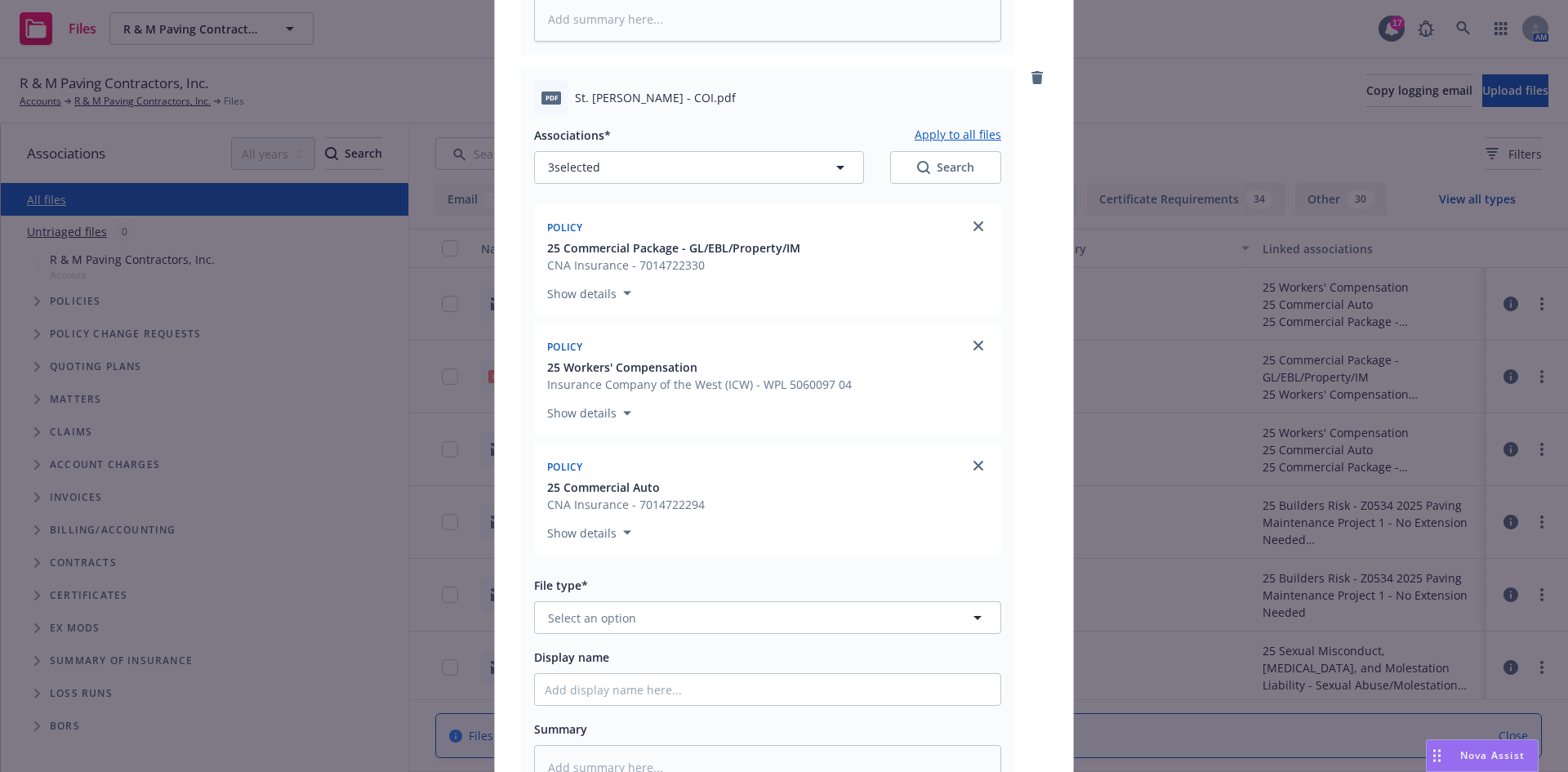
scroll to position [898, 0]
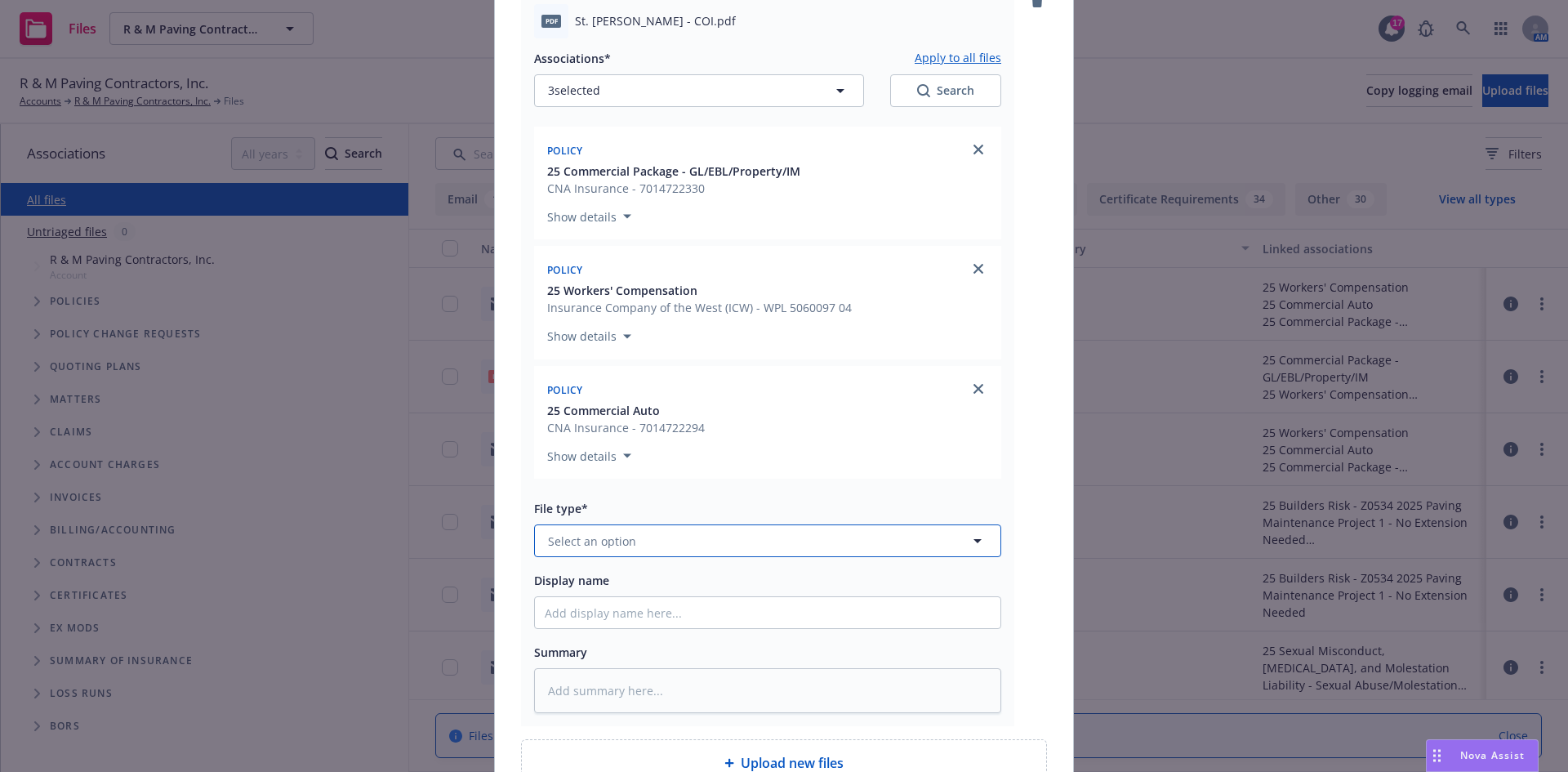
click at [678, 553] on button "Select an option" at bounding box center [767, 540] width 467 height 33
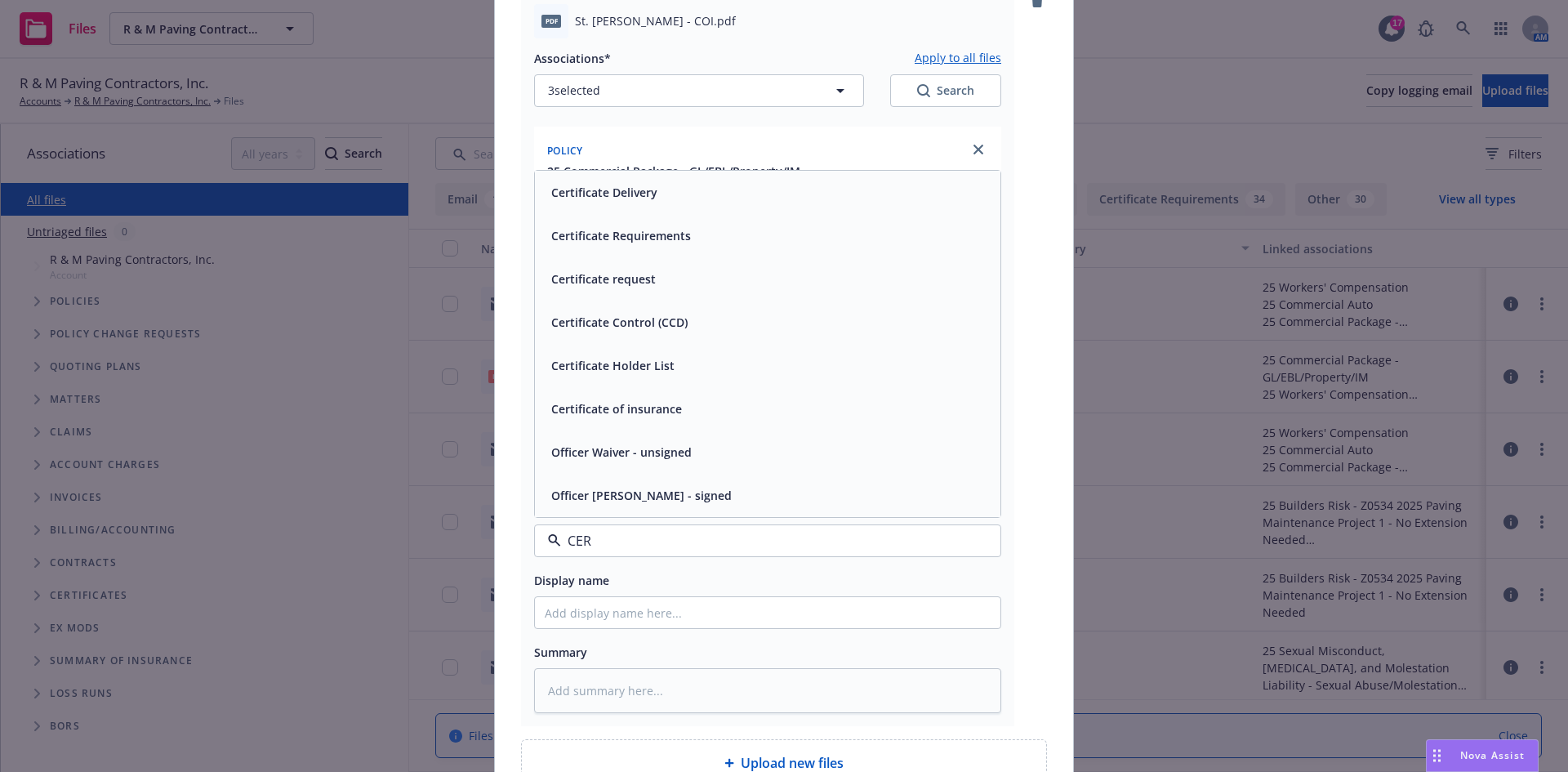
type input "CERT"
drag, startPoint x: 667, startPoint y: 502, endPoint x: 663, endPoint y: 511, distance: 9.8
click at [667, 502] on span "Certificate of insurance" at bounding box center [616, 496] width 131 height 17
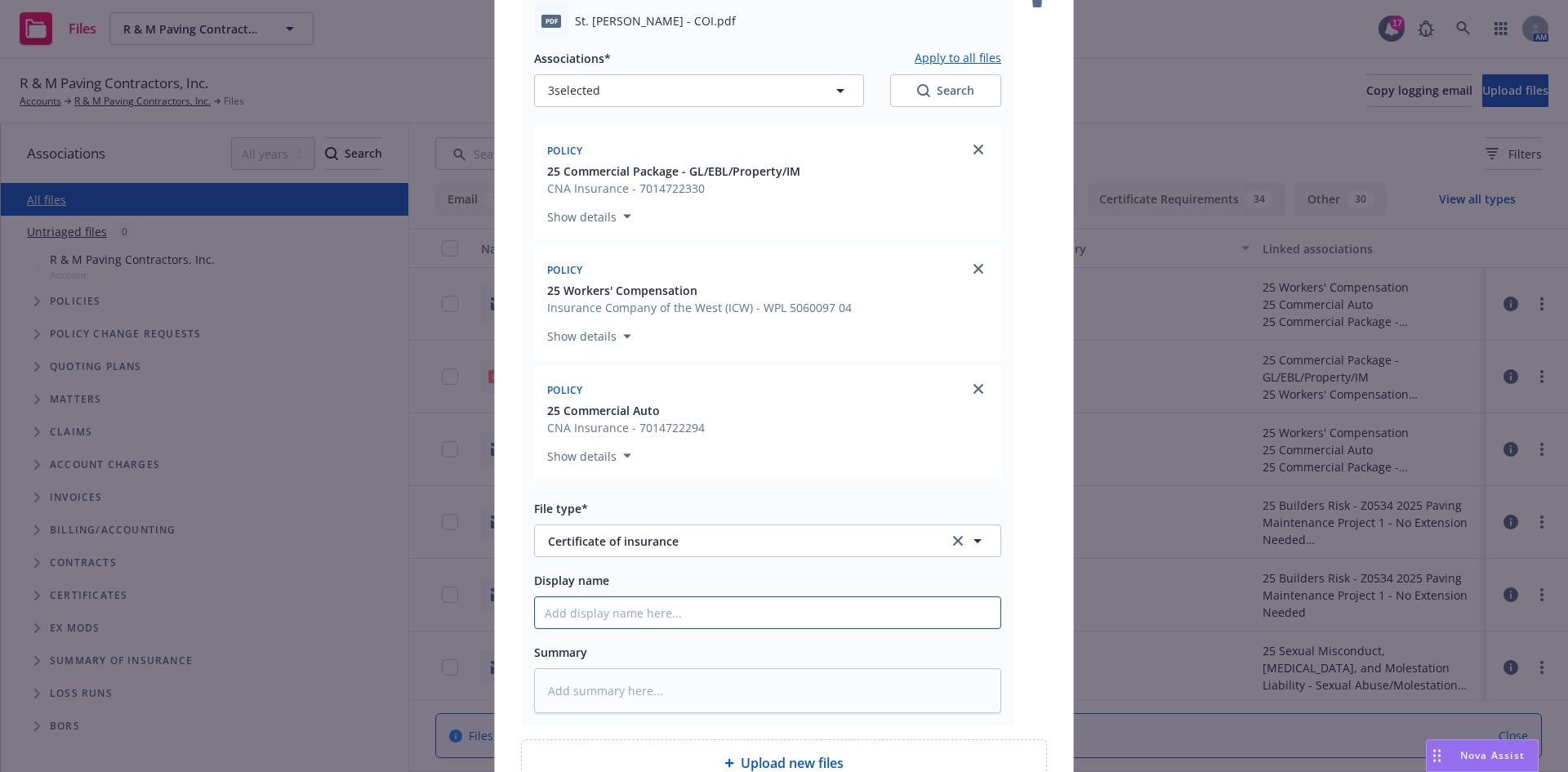
paste input "St. Justin Parish - WPBNI - COI"
type textarea "x"
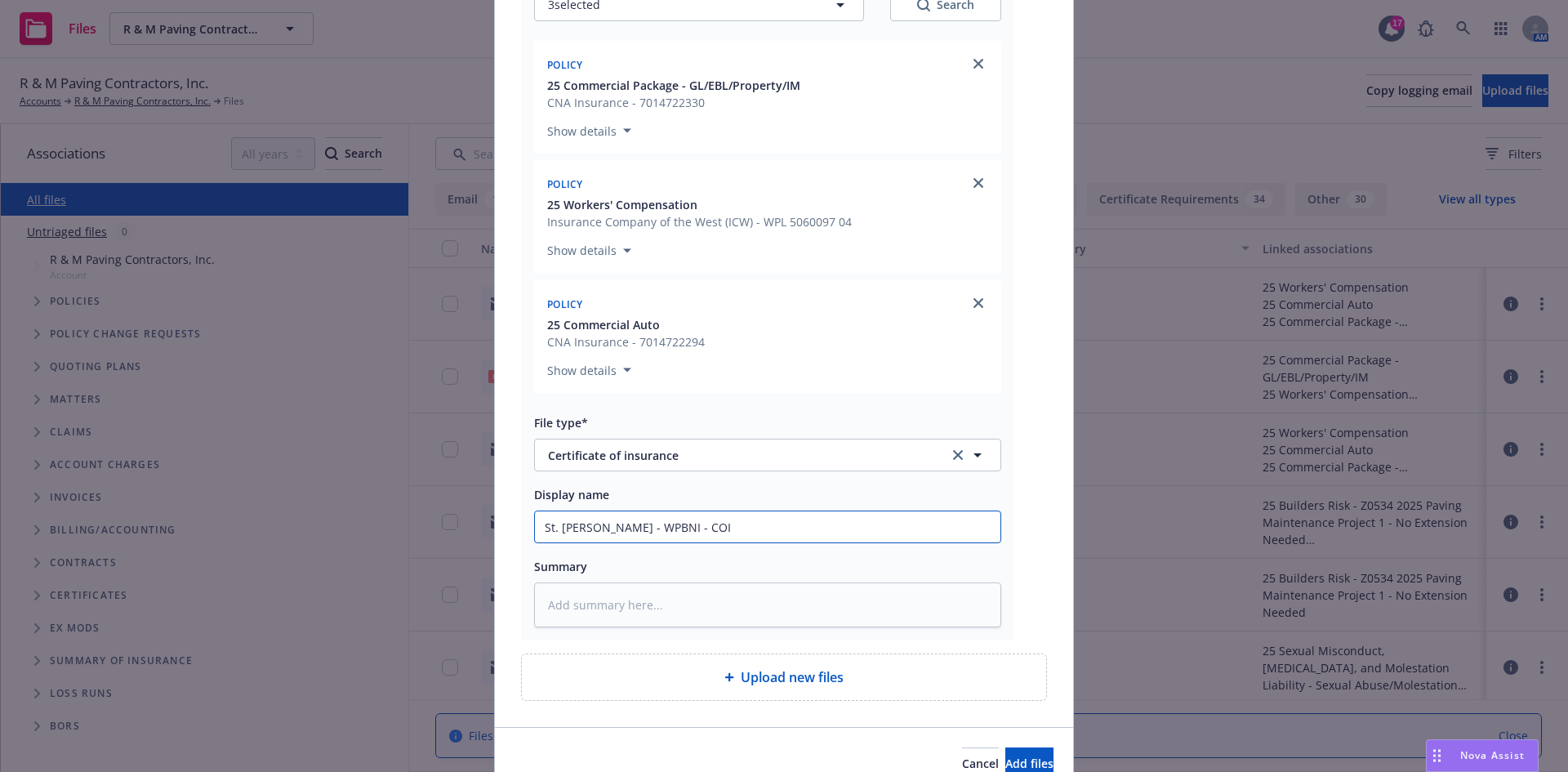
scroll to position [1065, 0]
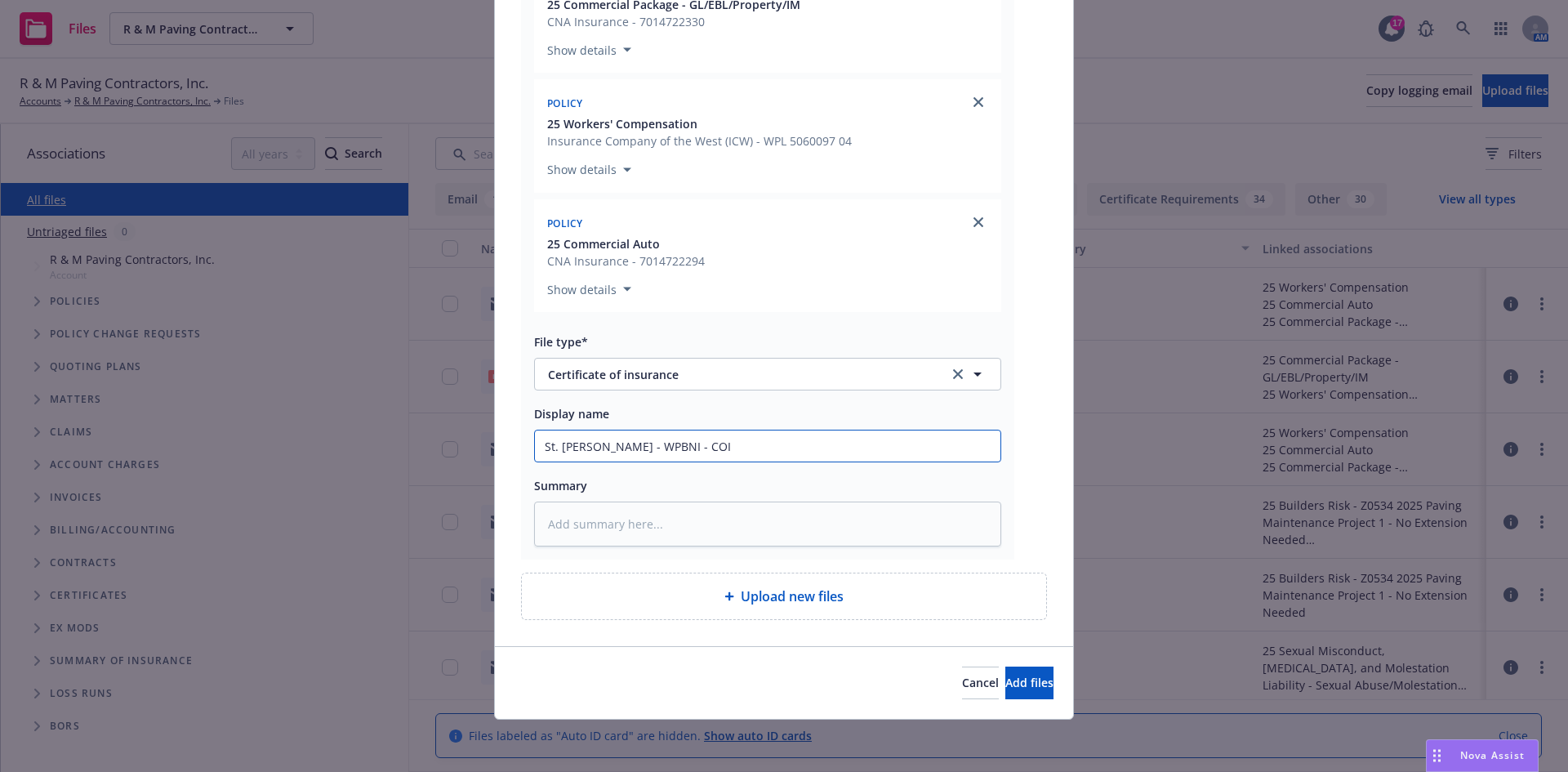
type input "St. Justin Parish - WPBNI - COI"
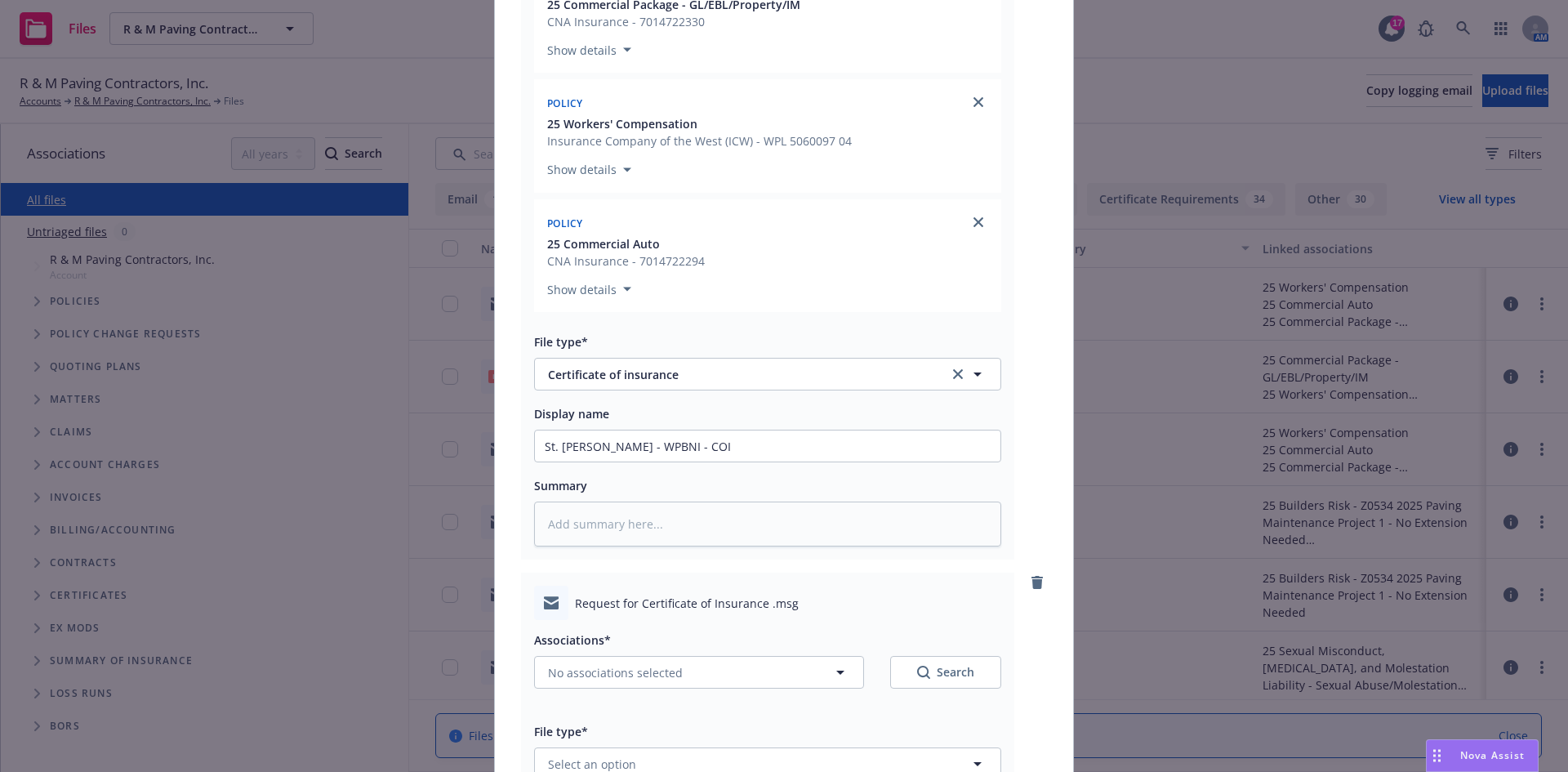
scroll to position [739, 0]
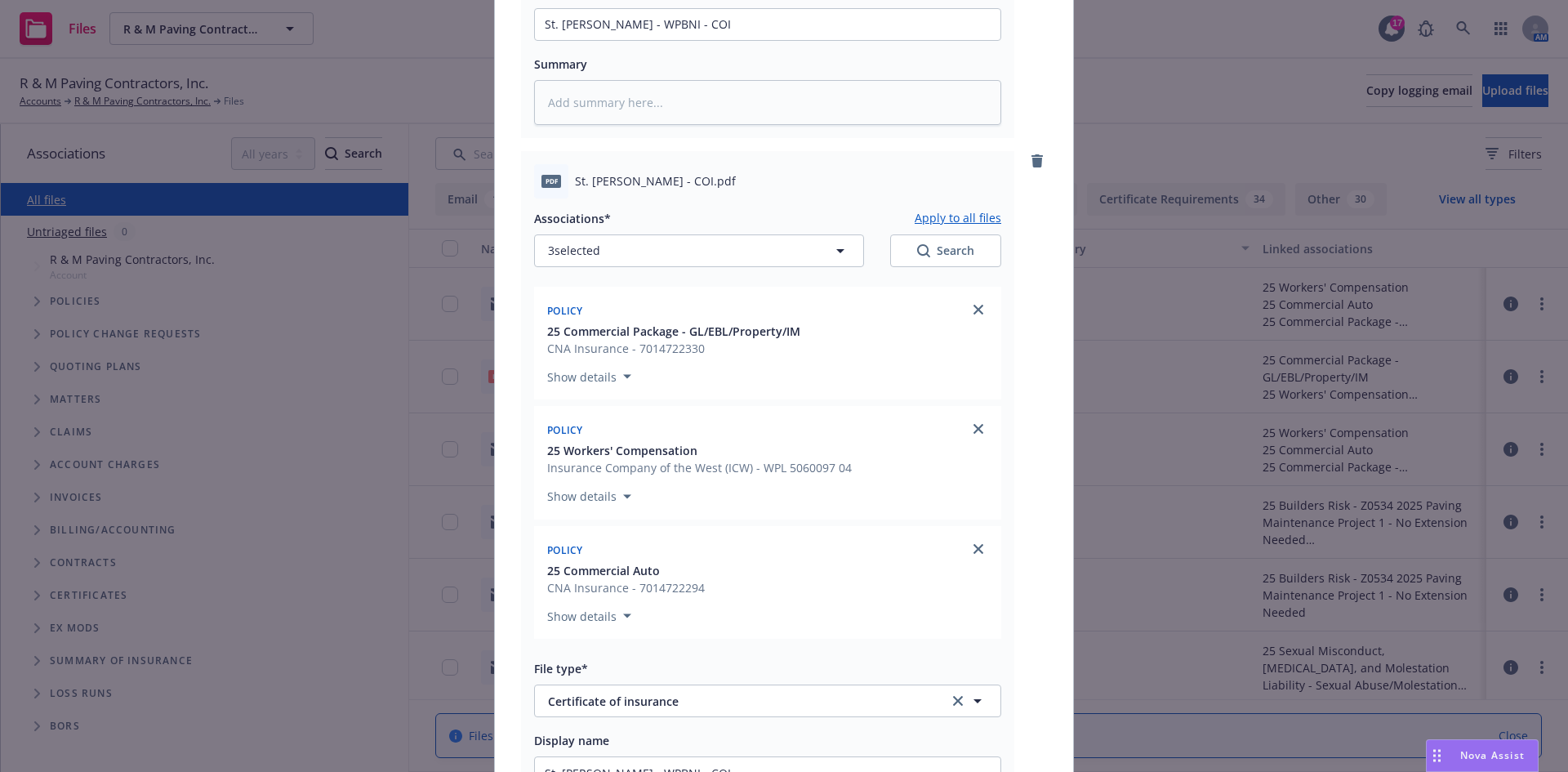
click at [949, 209] on button "Apply to all files" at bounding box center [958, 218] width 86 height 19
click at [942, 215] on button "Apply to all files" at bounding box center [958, 218] width 86 height 19
click at [939, 220] on button "Apply to all files" at bounding box center [958, 218] width 86 height 19
type textarea "x"
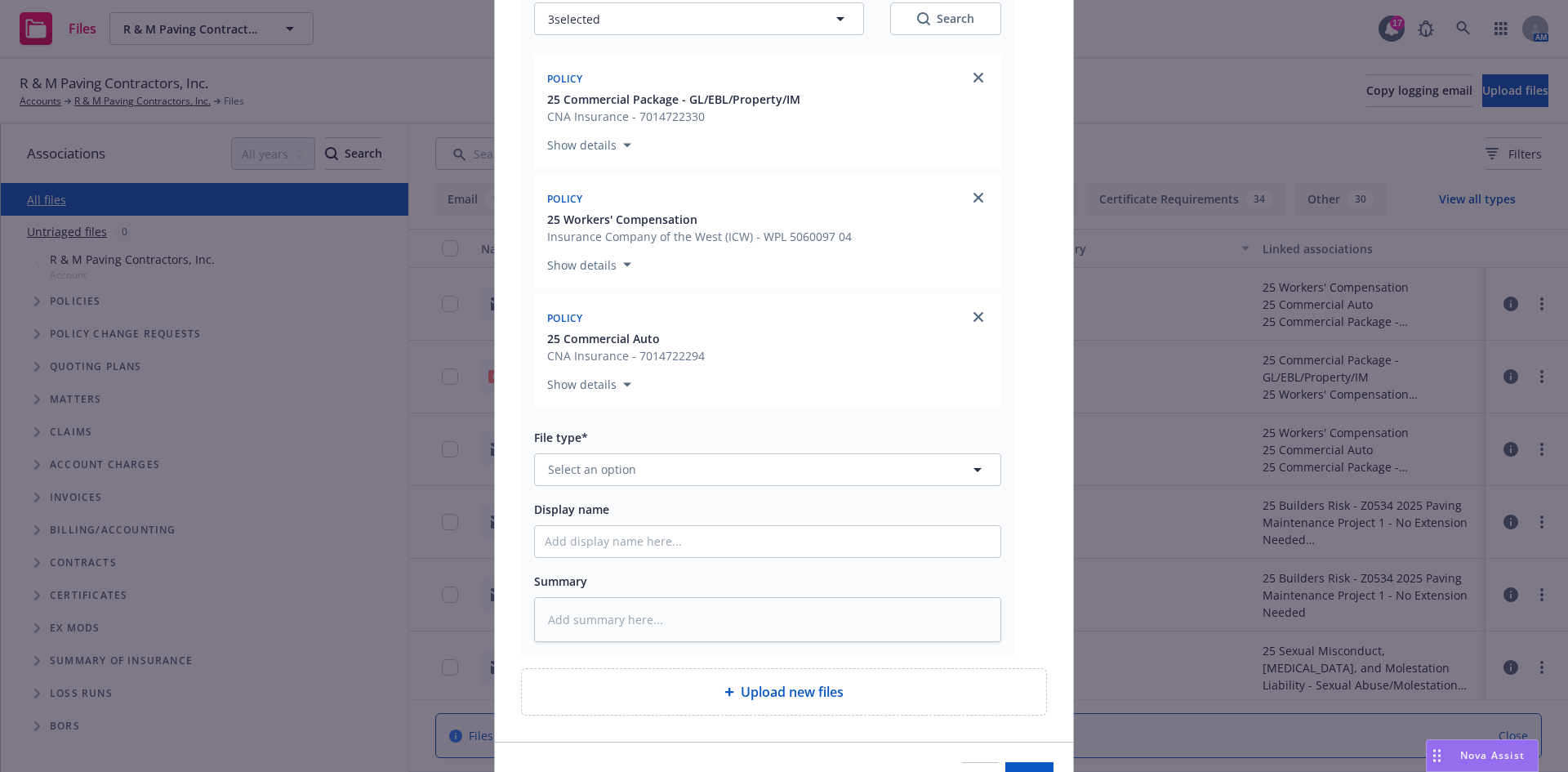
scroll to position [1800, 0]
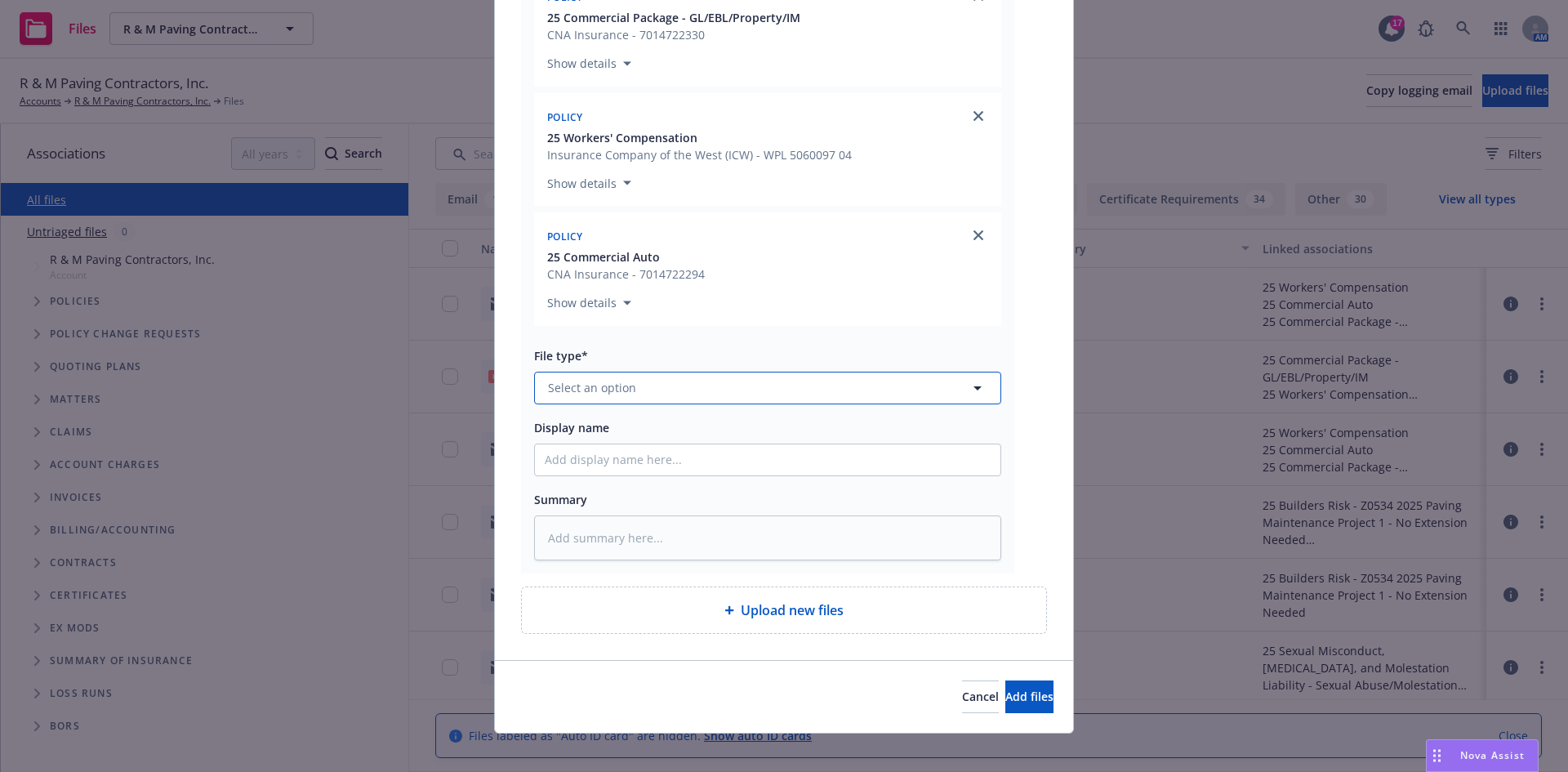
click at [648, 399] on button "Select an option" at bounding box center [767, 387] width 467 height 33
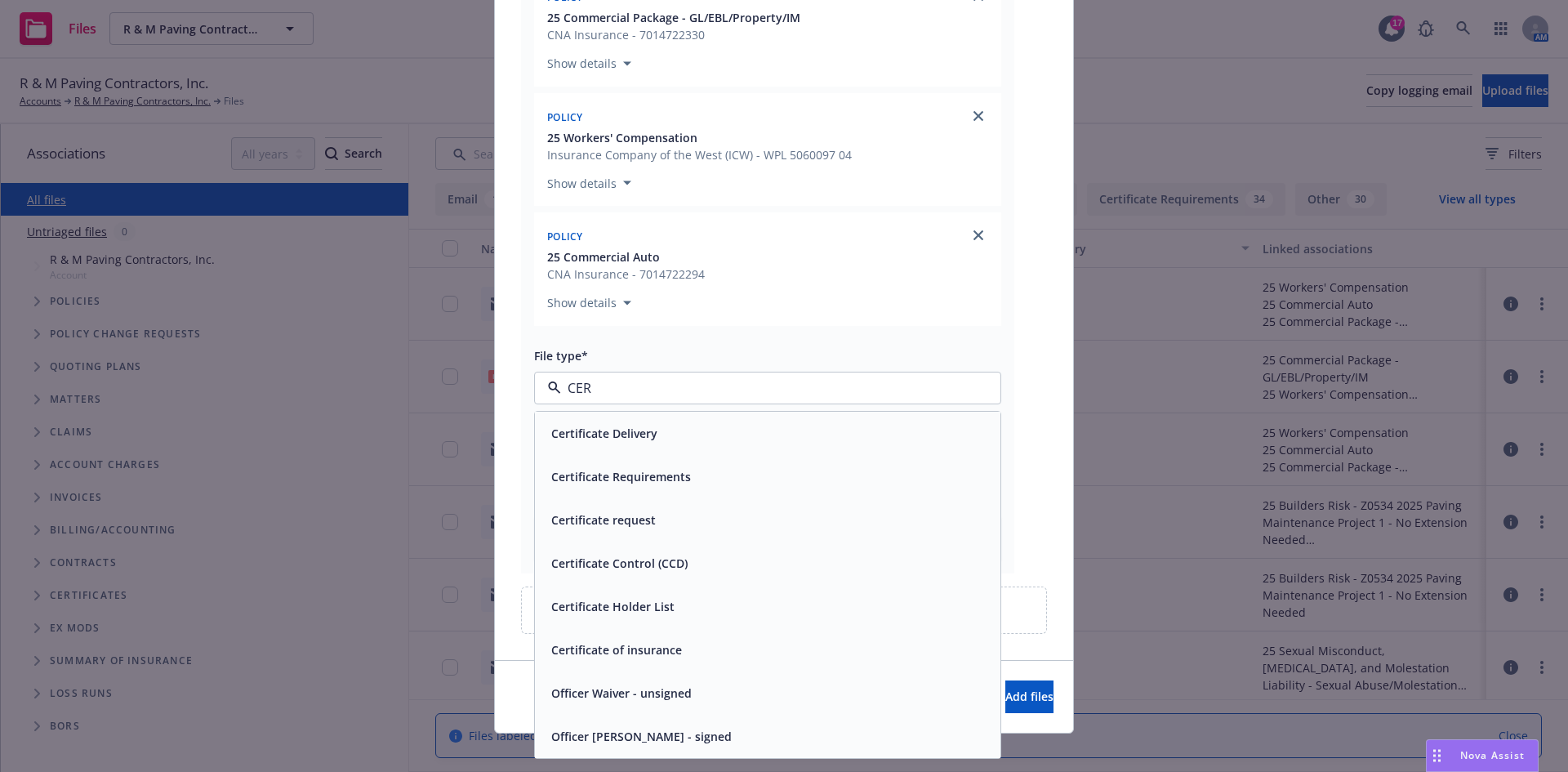
type input "CERT"
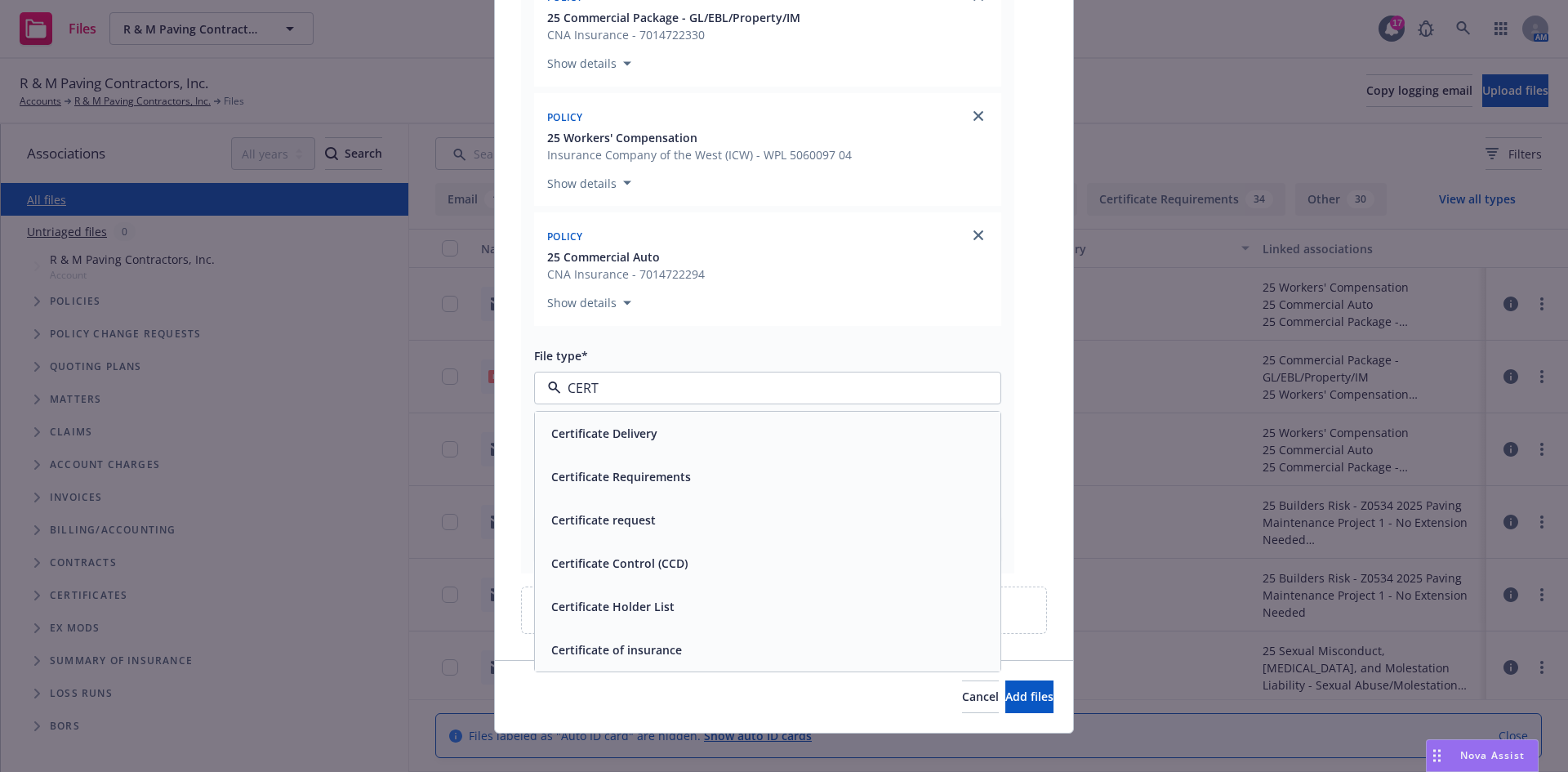
click at [636, 510] on div "Certificate request" at bounding box center [602, 519] width 115 height 24
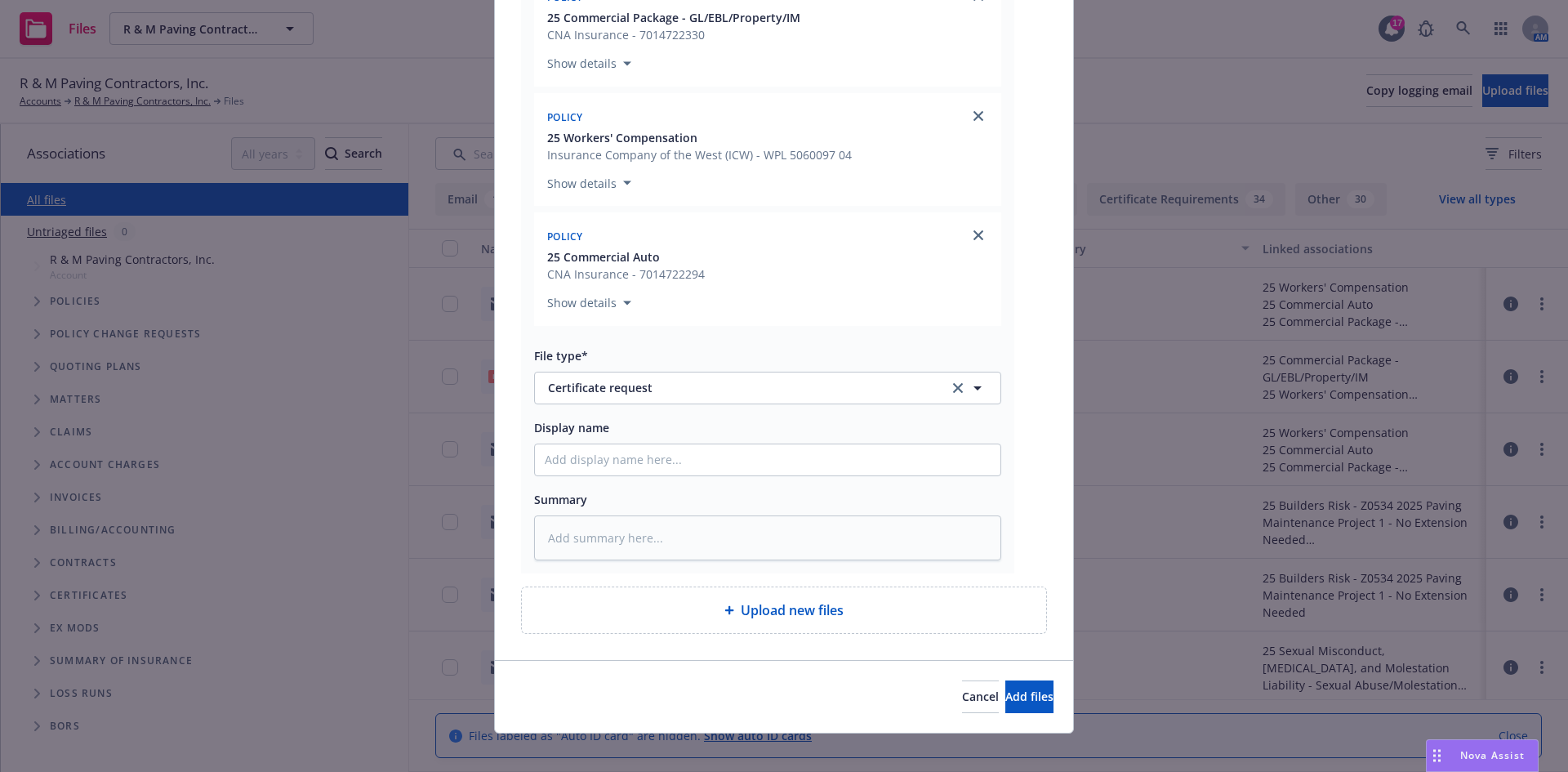
click at [606, 482] on div "Associations* Apply to all files 3 selected Search Policy 25 Commercial Package…" at bounding box center [767, 223] width 467 height 675
paste input "St. Justin Parish - WPBNI - COI"
type textarea "x"
type input "St. Justin Parish - WPBNI - COI"
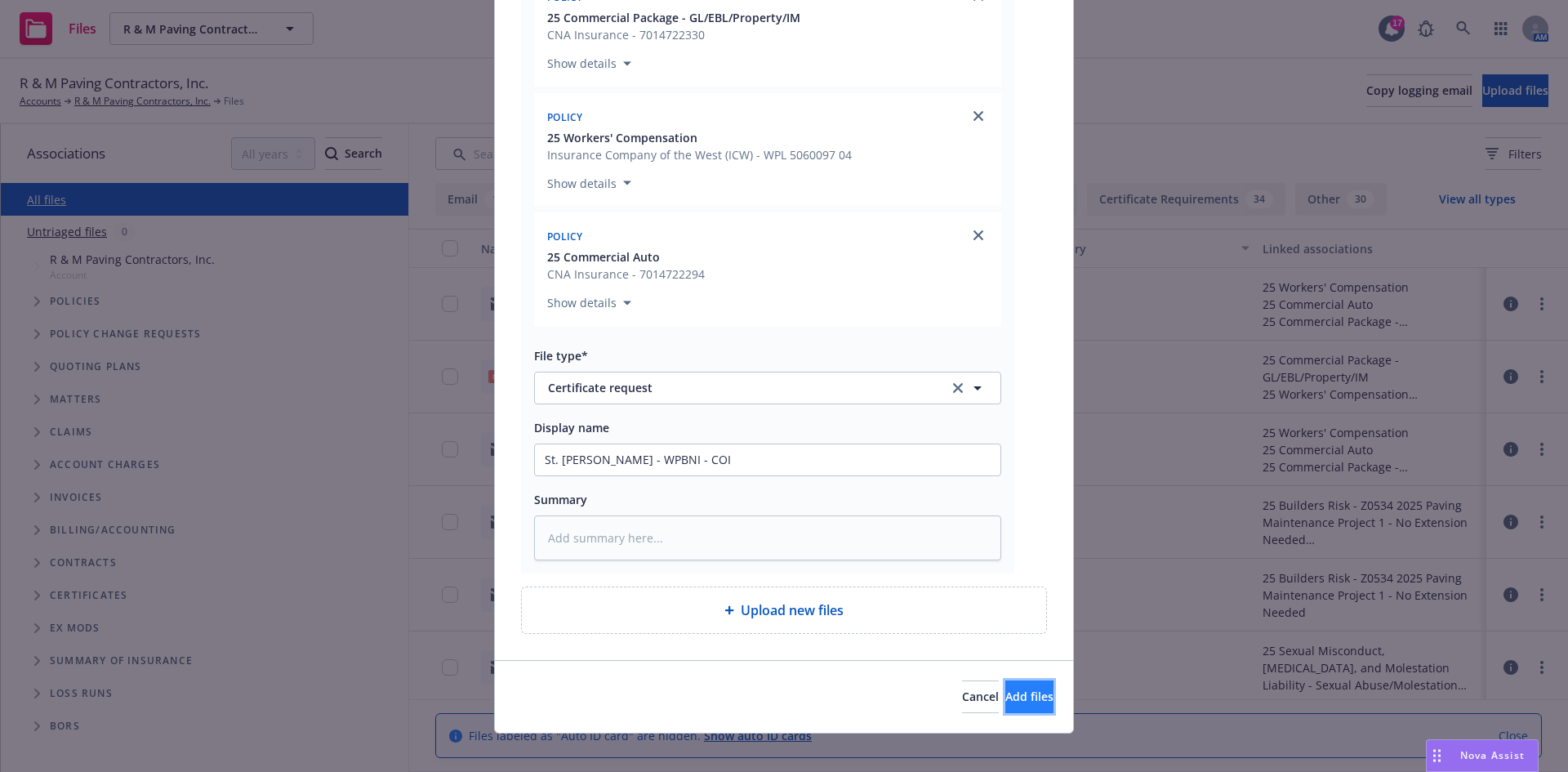
click at [1005, 700] on span "Add files" at bounding box center [1029, 696] width 48 height 15
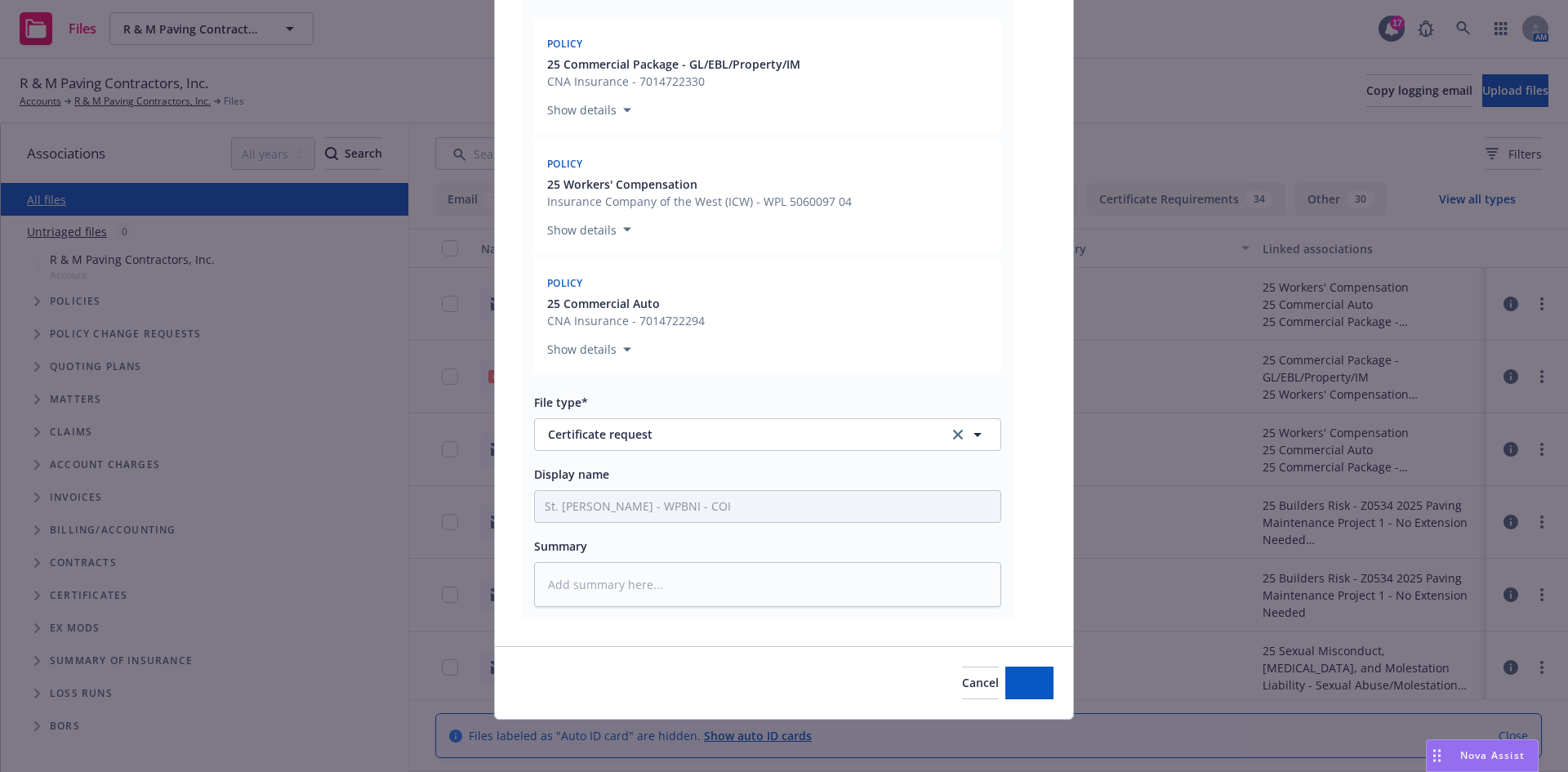
scroll to position [1754, 0]
type textarea "x"
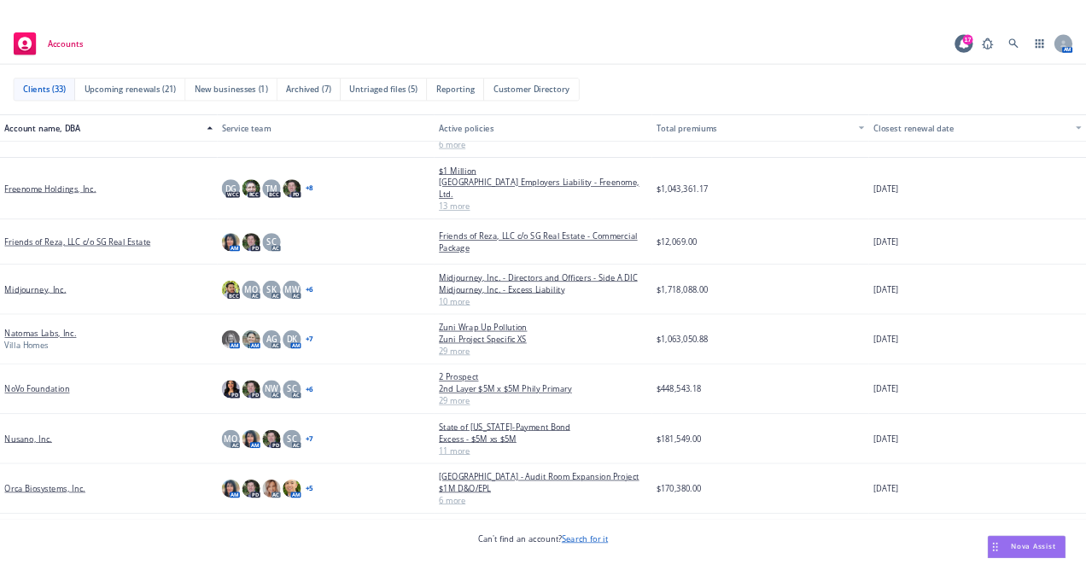
scroll to position [768, 0]
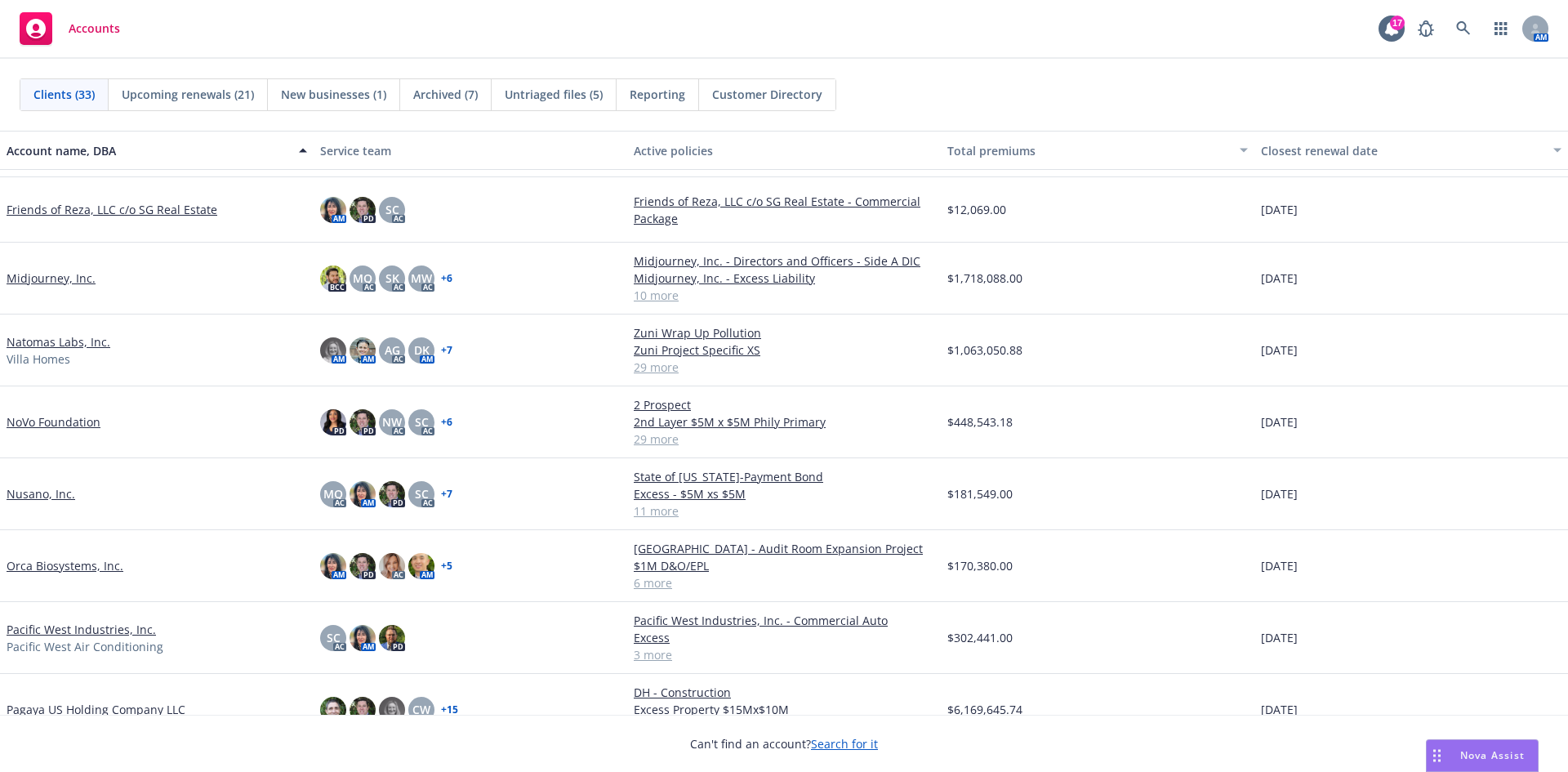
click at [67, 621] on link "Pacific West Industries, Inc." at bounding box center [81, 629] width 149 height 17
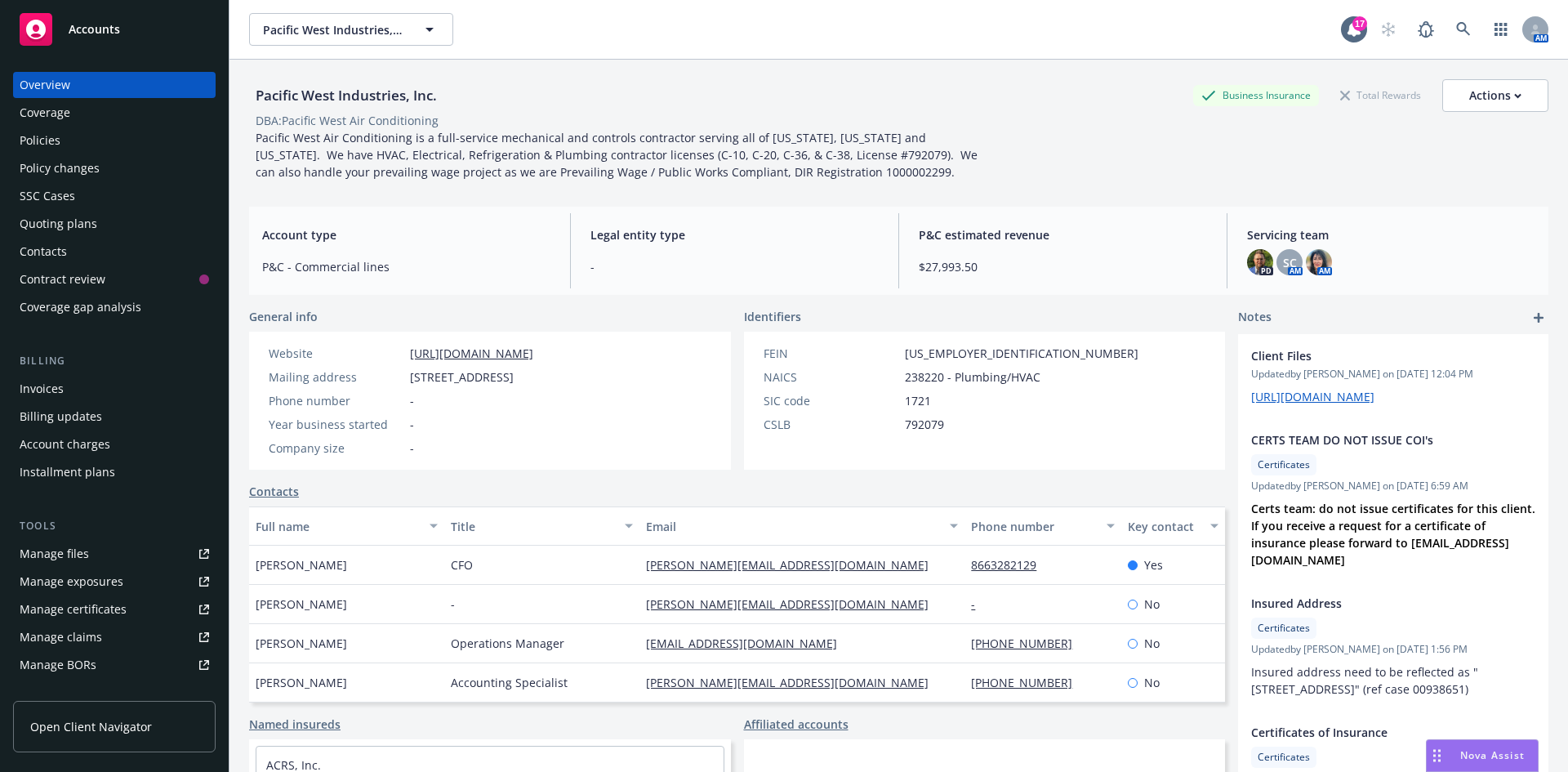
click at [70, 144] on div "Policies" at bounding box center [114, 140] width 189 height 26
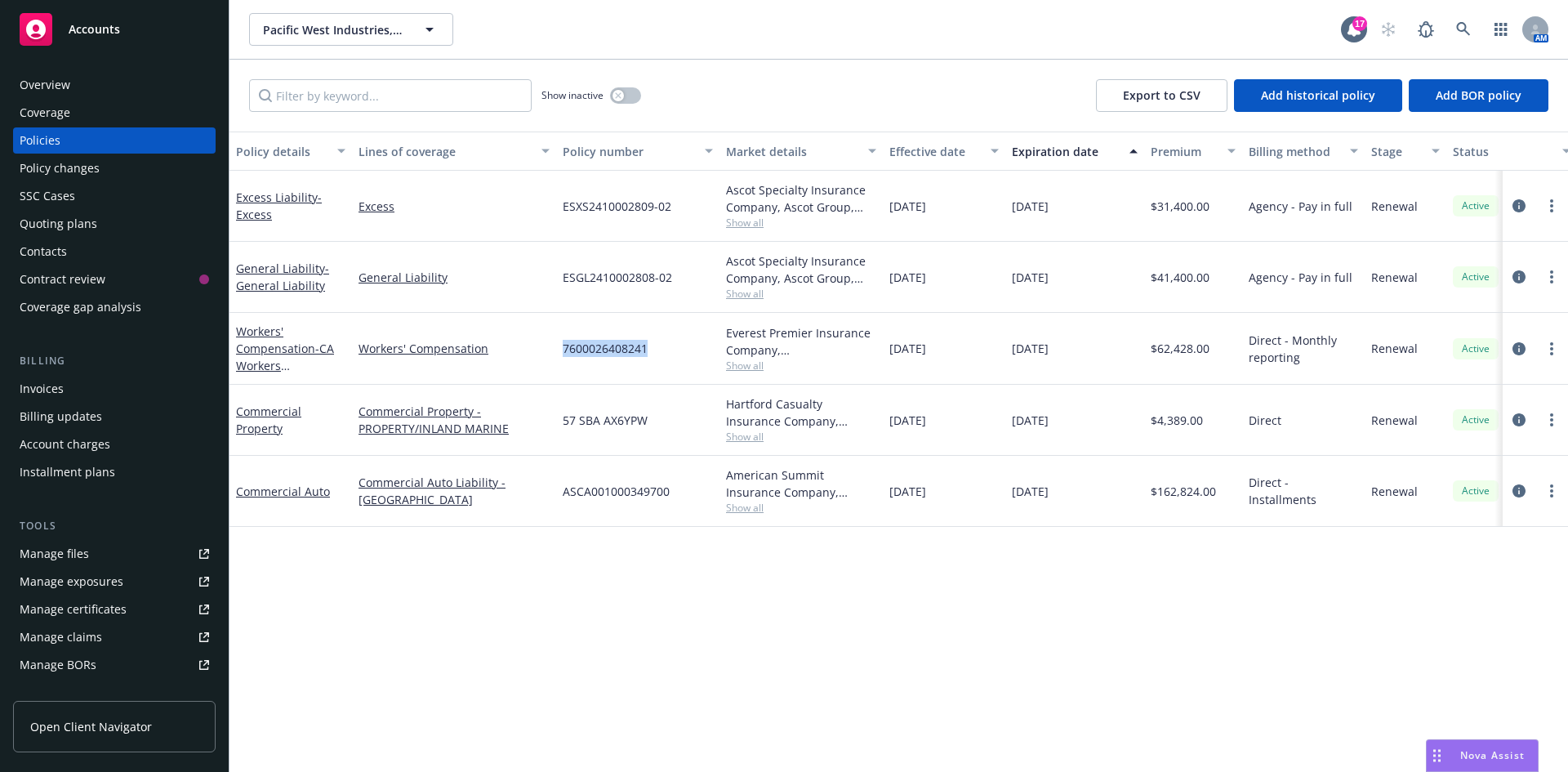
drag, startPoint x: 555, startPoint y: 342, endPoint x: 692, endPoint y: 351, distance: 137.3
click at [692, 351] on div "Workers' Compensation - CA Workers Compensation Workers' Compensation 760002640…" at bounding box center [1018, 348] width 1577 height 72
copy div "7600026408241"
click at [629, 99] on button "button" at bounding box center [626, 95] width 31 height 16
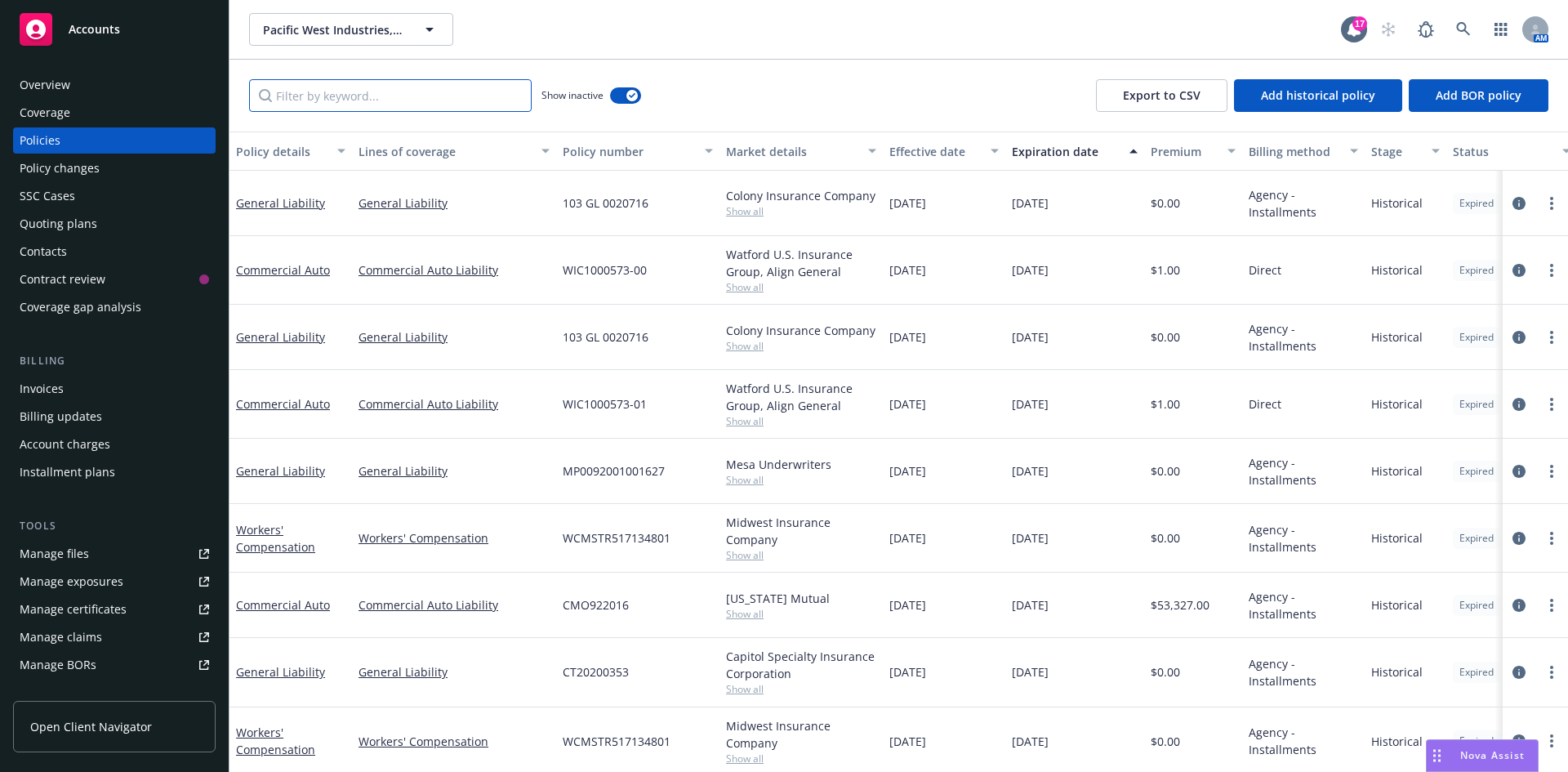
click at [438, 109] on input "Filter by keyword..." at bounding box center [389, 96] width 282 height 33
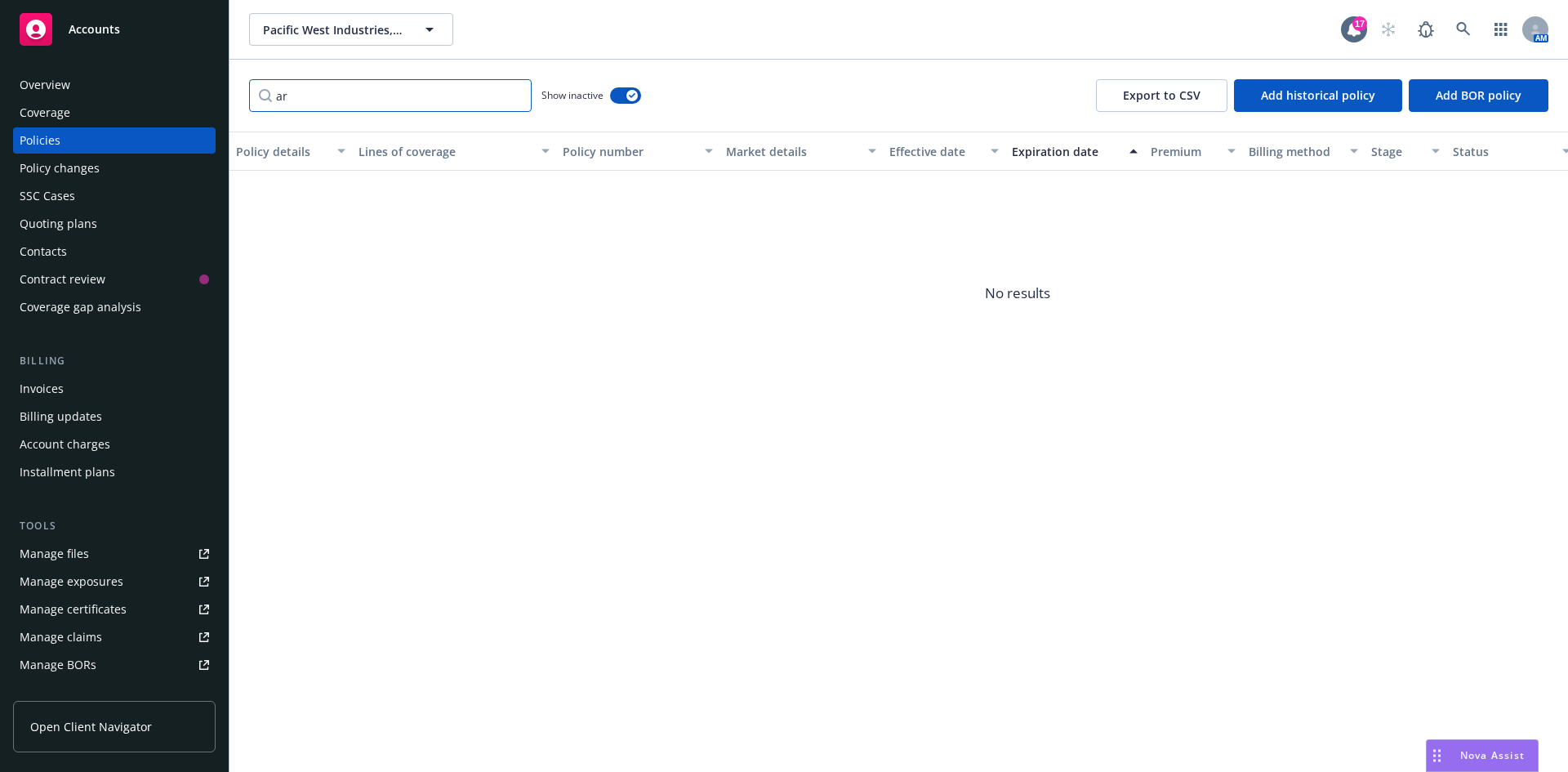
type input "a"
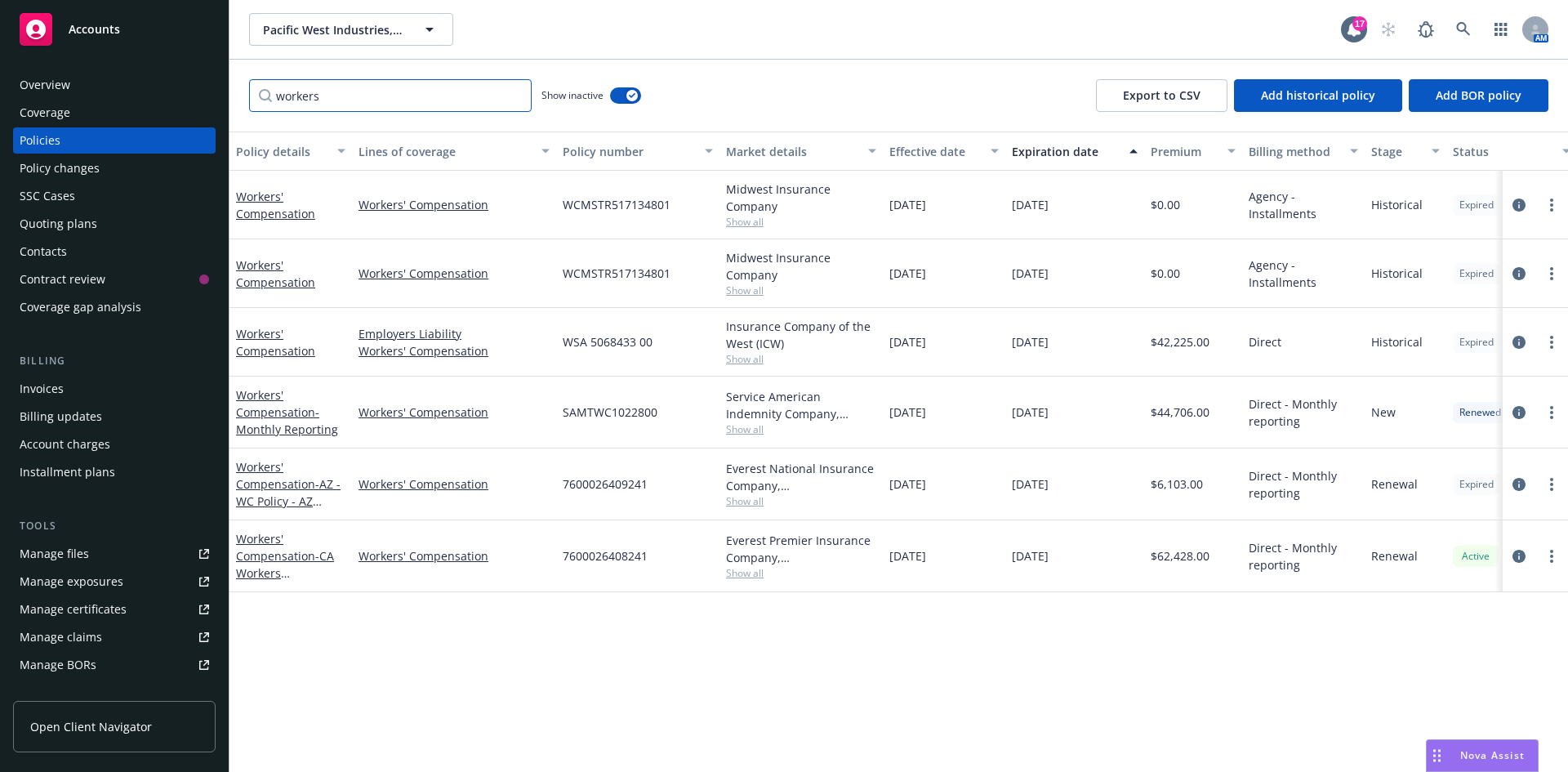
type input "workers"
drag, startPoint x: 562, startPoint y: 489, endPoint x: 674, endPoint y: 484, distance: 112.1
click at [674, 484] on div "7600026409241" at bounding box center [637, 484] width 164 height 72
copy span "7600026409241"
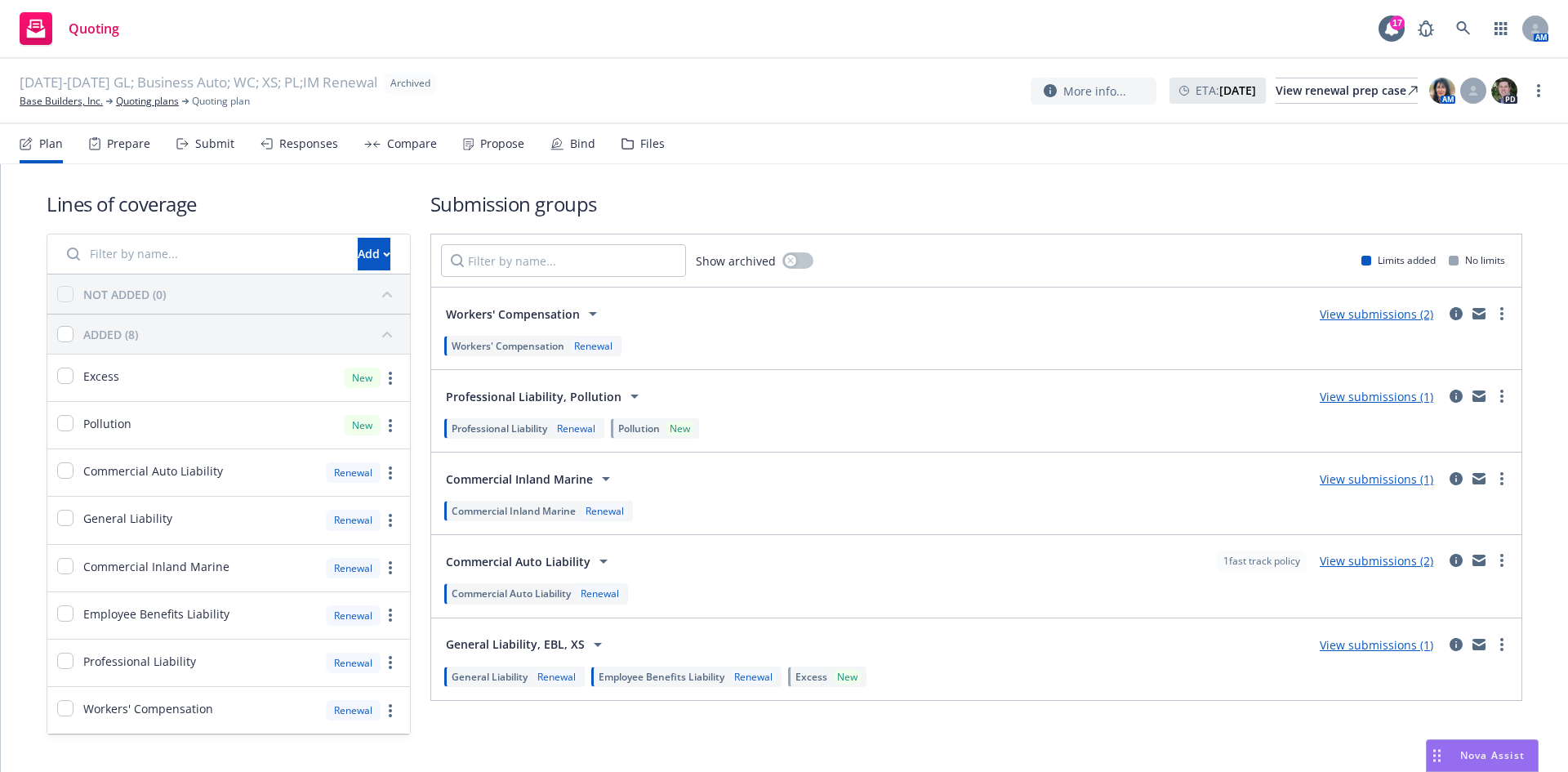
click at [1364, 646] on link "View submissions (1)" at bounding box center [1377, 645] width 114 height 15
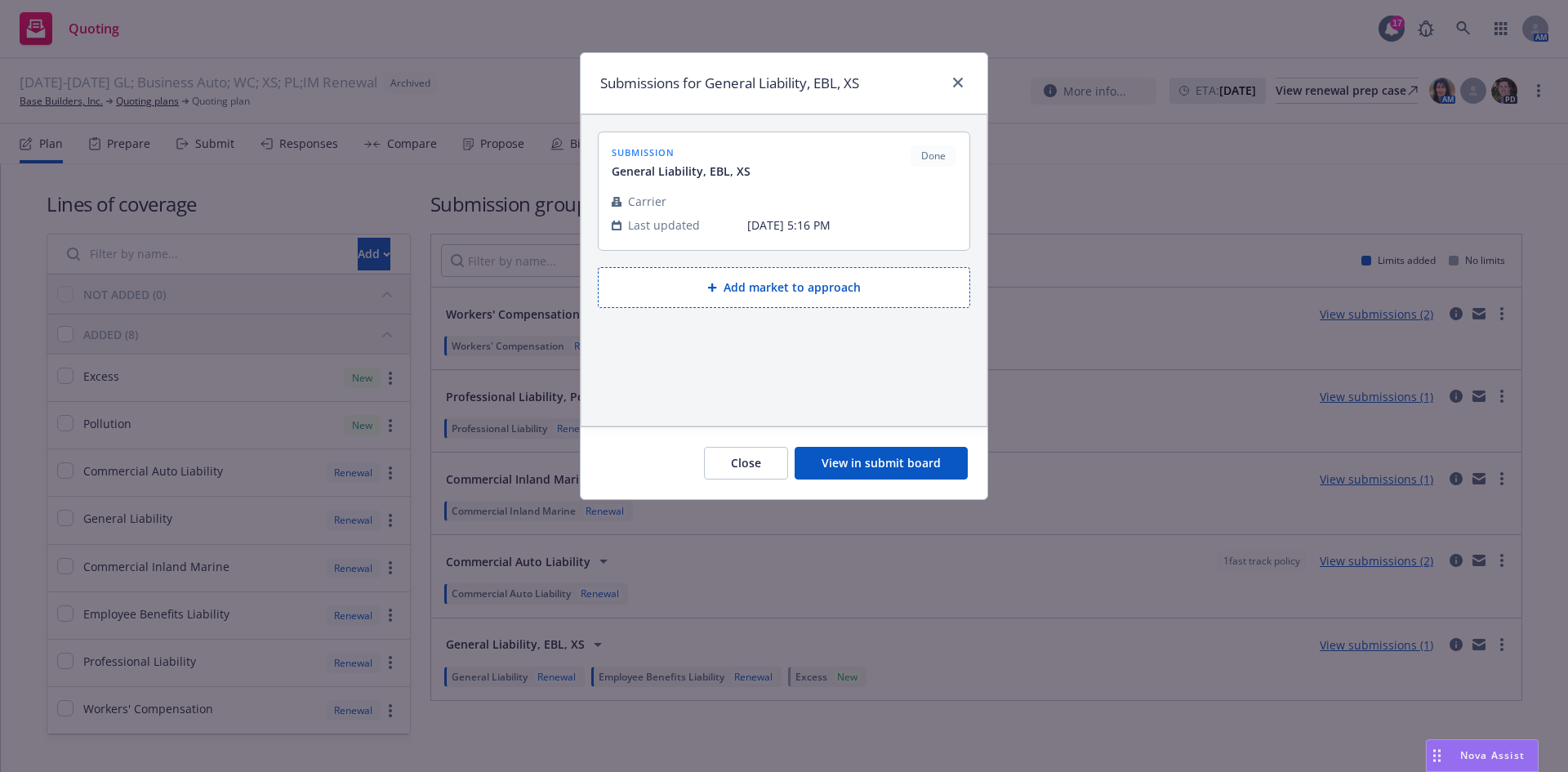
click at [913, 467] on button "View in submit board" at bounding box center [881, 463] width 173 height 33
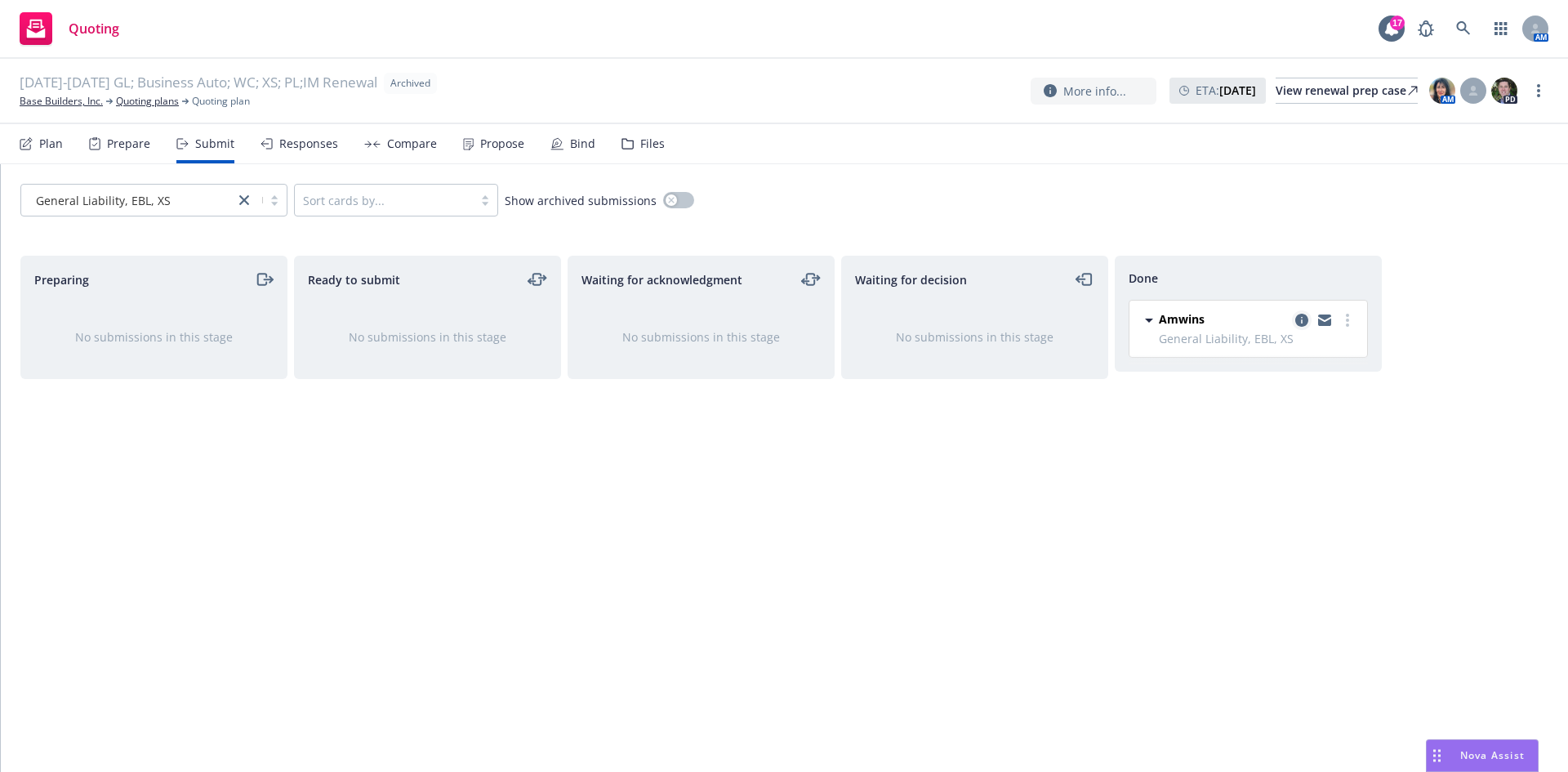
click at [1304, 317] on icon "copy logging email" at bounding box center [1302, 320] width 13 height 13
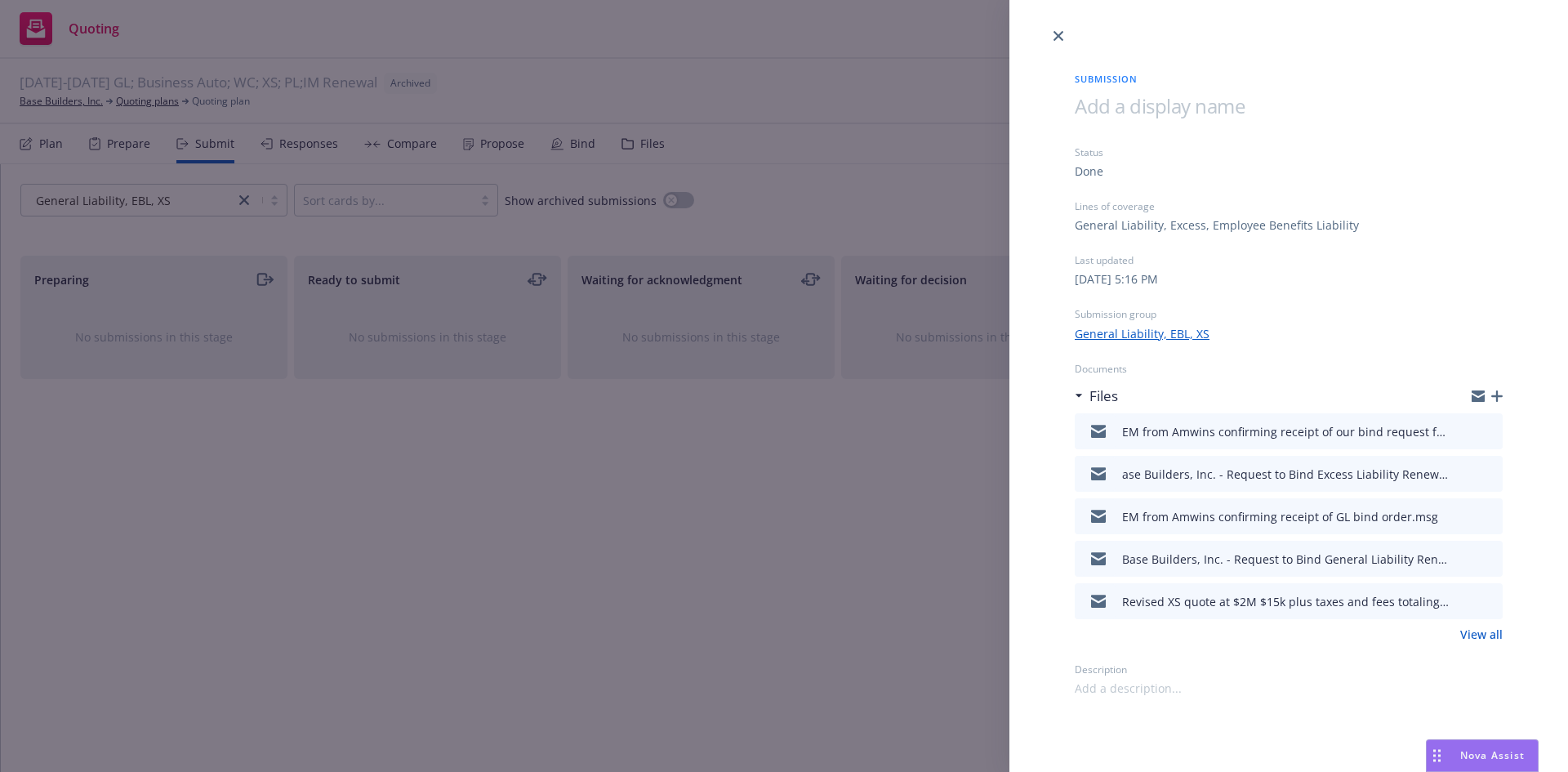
click at [1495, 632] on link "View all" at bounding box center [1481, 634] width 42 height 17
click at [1058, 36] on icon "close" at bounding box center [1058, 35] width 10 height 10
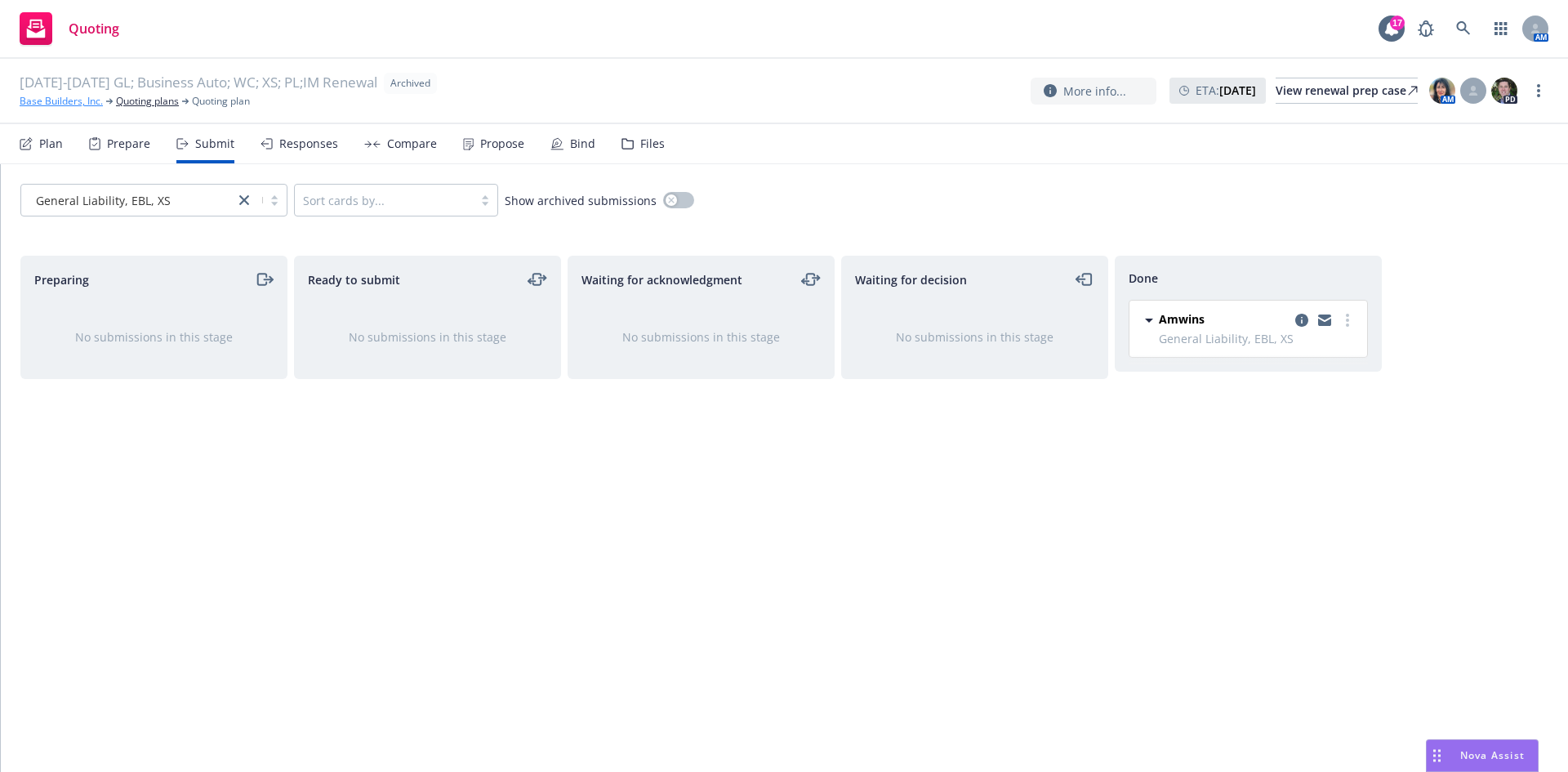
click at [77, 104] on link "Base Builders, Inc." at bounding box center [60, 100] width 83 height 14
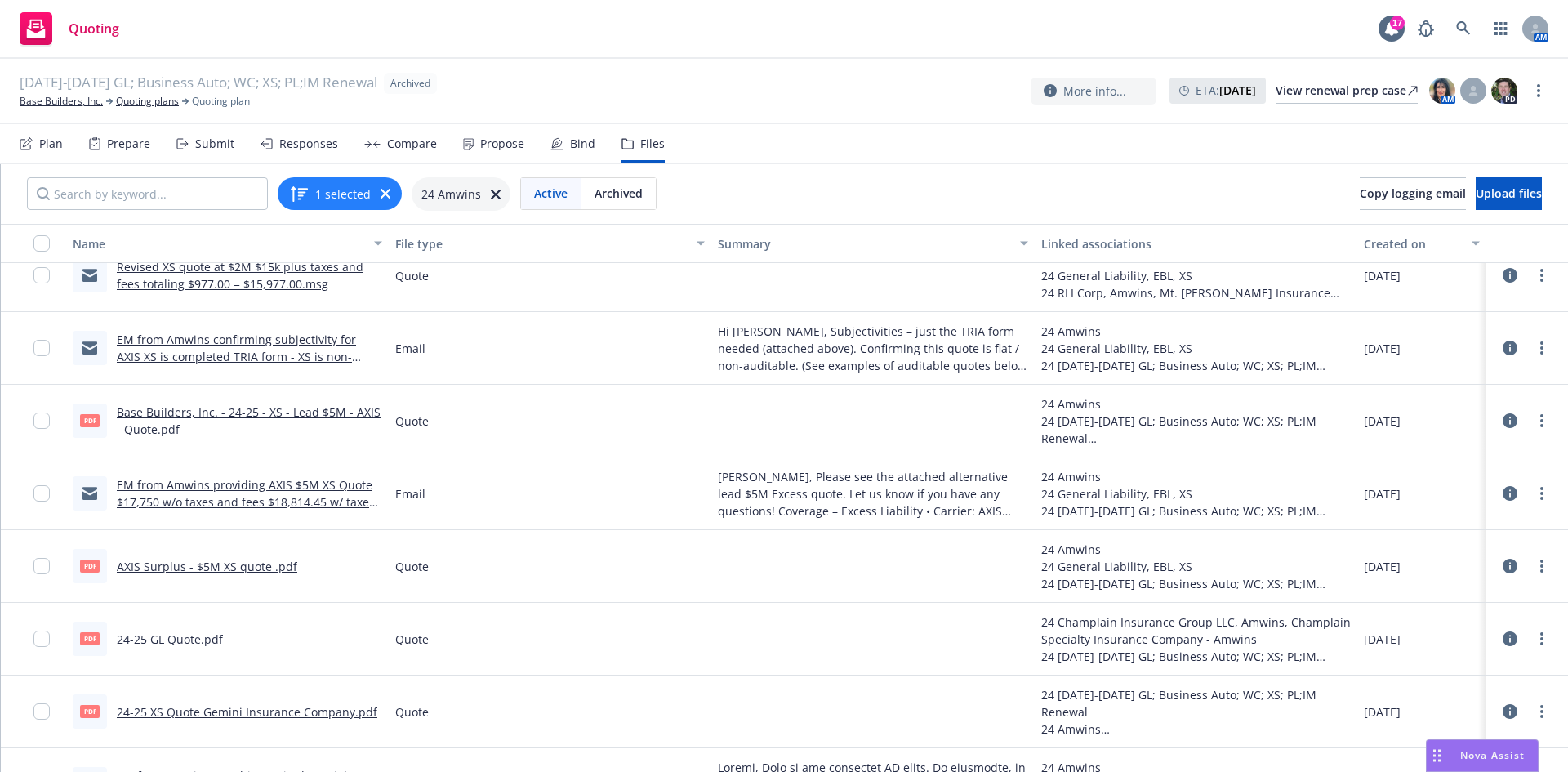
scroll to position [326, 0]
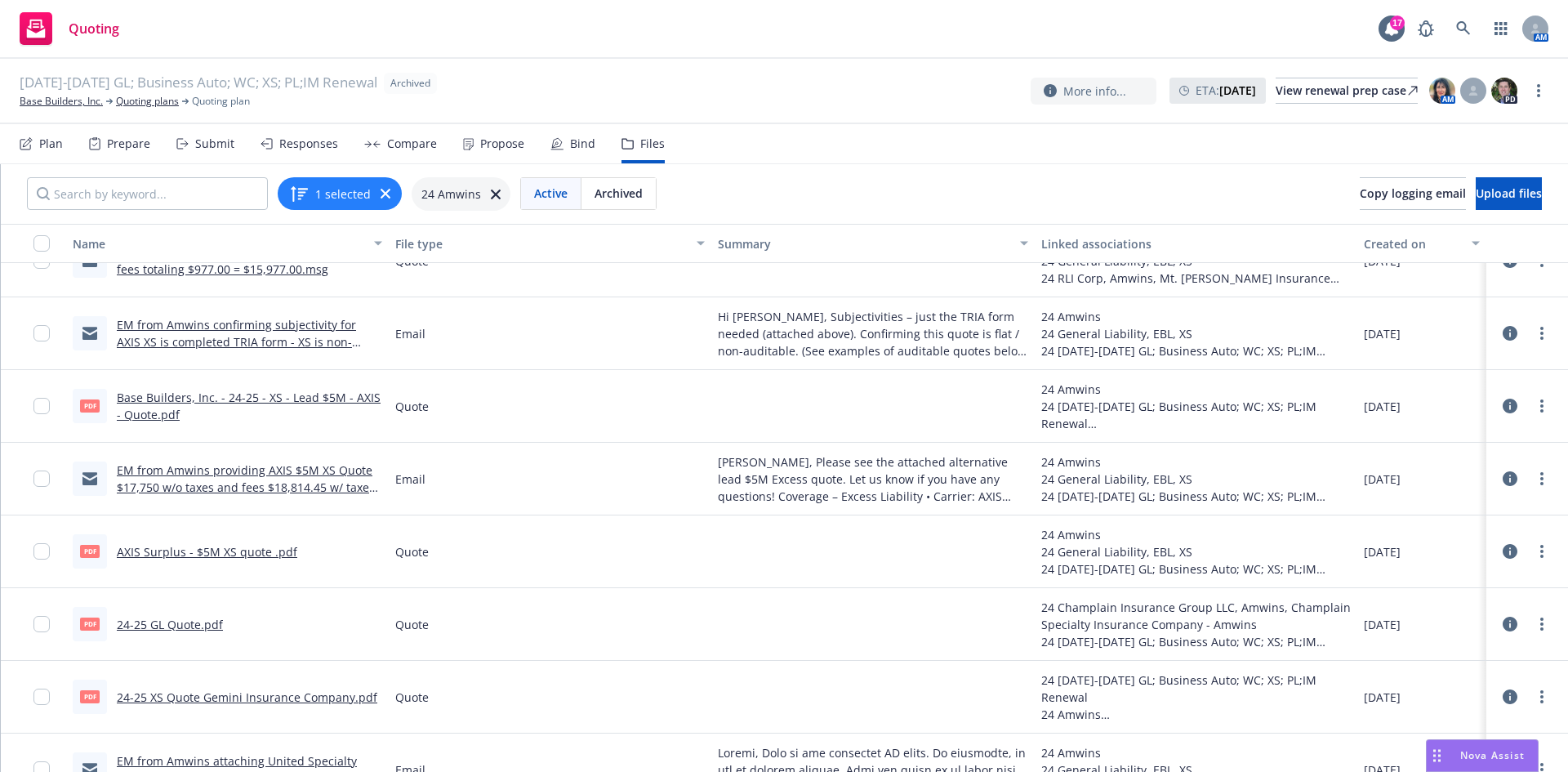
click at [151, 620] on link "24-25 GL Quote.pdf" at bounding box center [169, 625] width 106 height 15
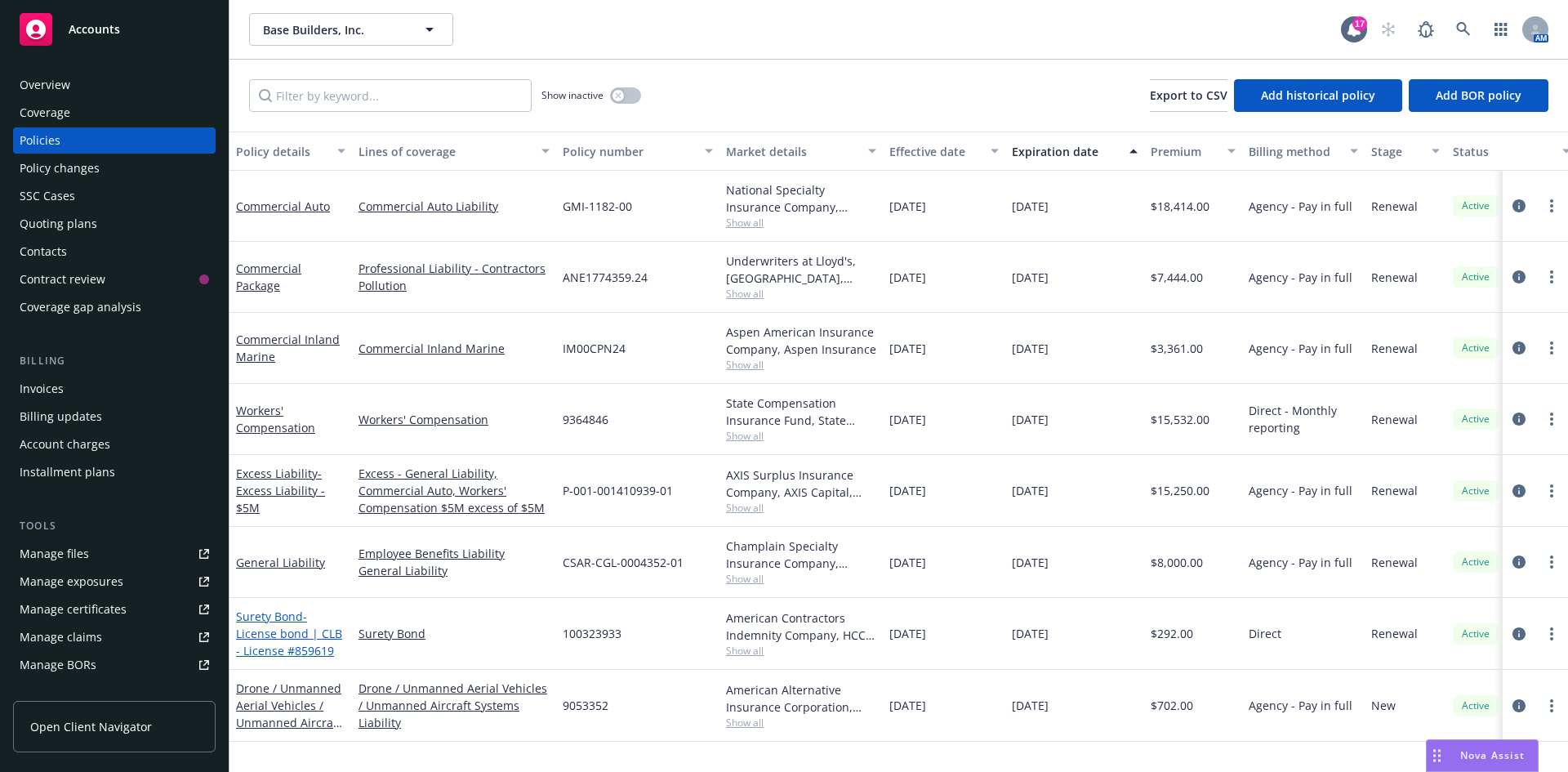
click at [279, 619] on link "Surety Bond - License bond | CLB - License #859619" at bounding box center [289, 633] width 106 height 50
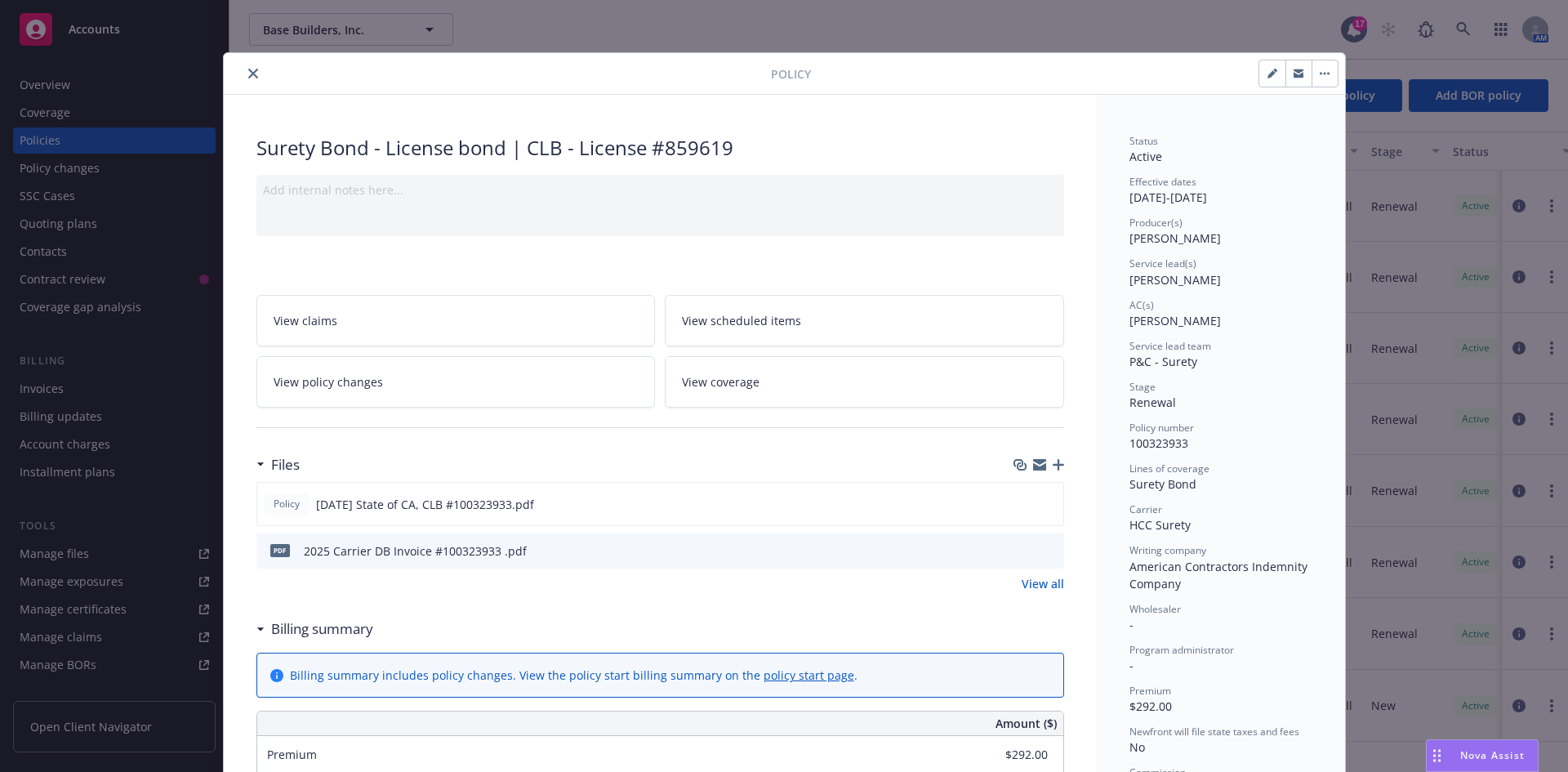
click at [1268, 74] on icon "button" at bounding box center [1271, 74] width 9 height 9
select select "RENEWAL"
select select "12"
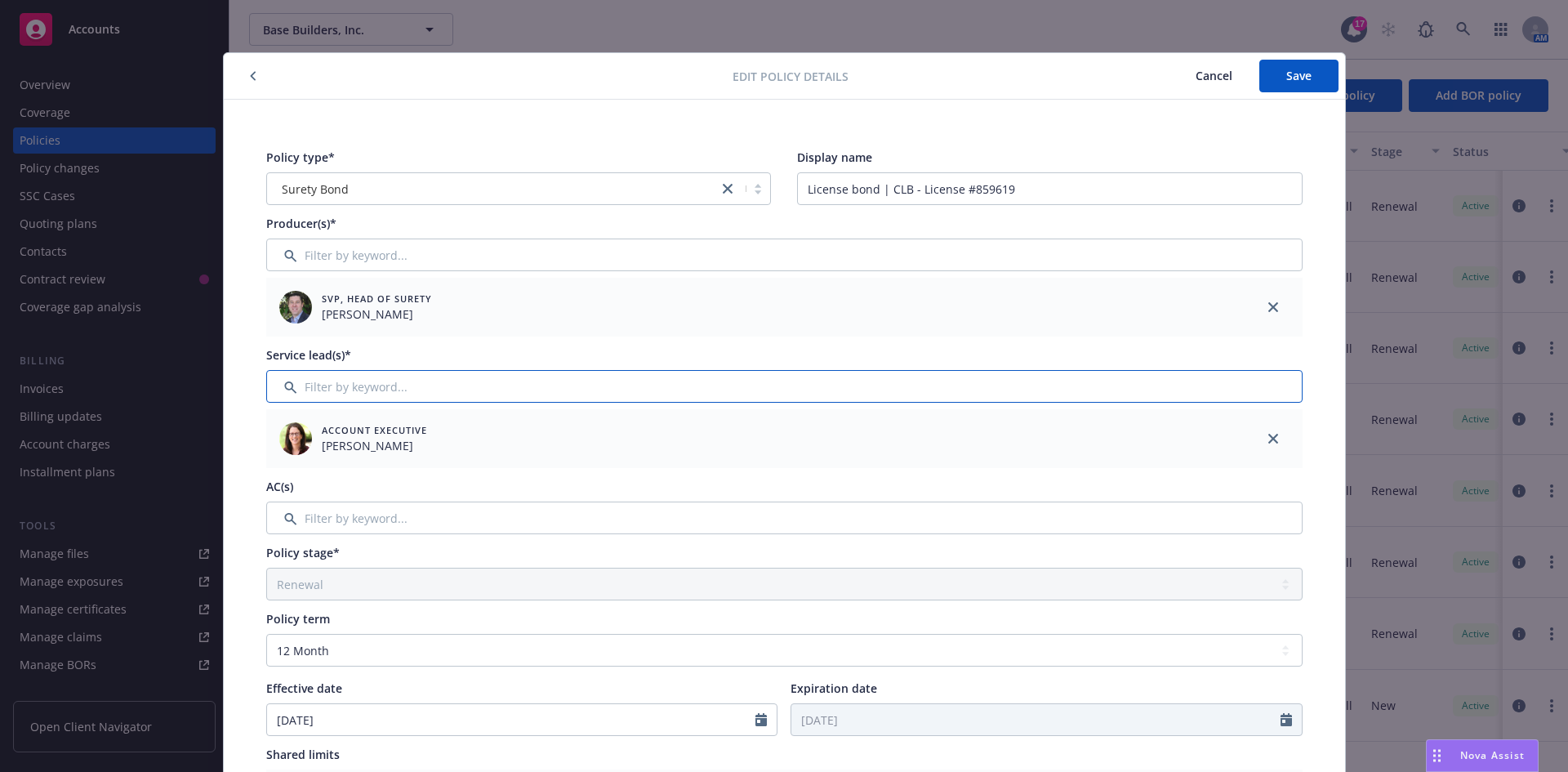
click at [372, 397] on input "Filter by keyword..." at bounding box center [784, 386] width 1036 height 33
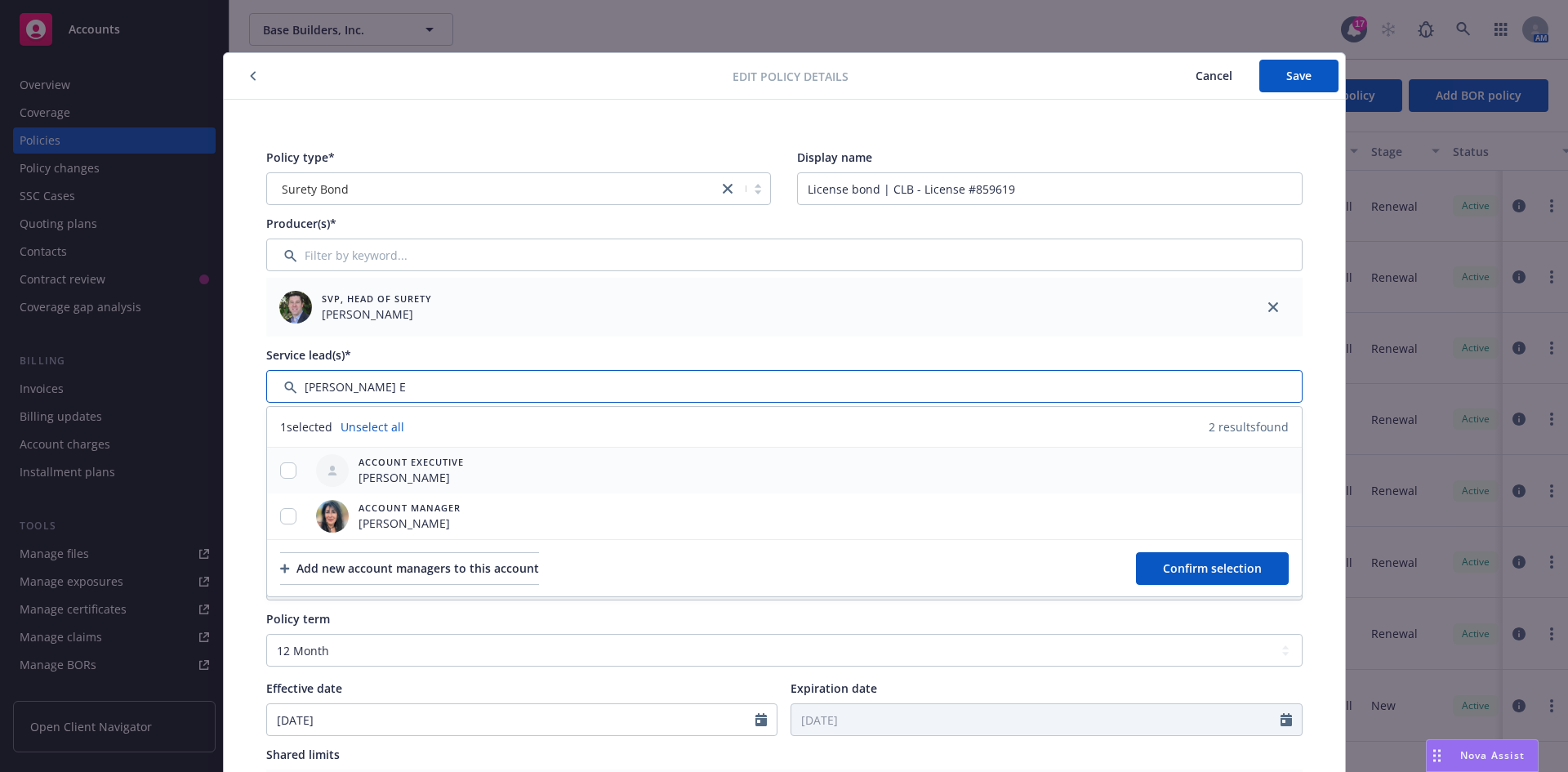
type input "[PERSON_NAME] E"
click at [285, 477] on input "checkbox" at bounding box center [288, 470] width 16 height 16
checkbox input "true"
click at [1164, 558] on button "Confirm selection" at bounding box center [1212, 568] width 153 height 33
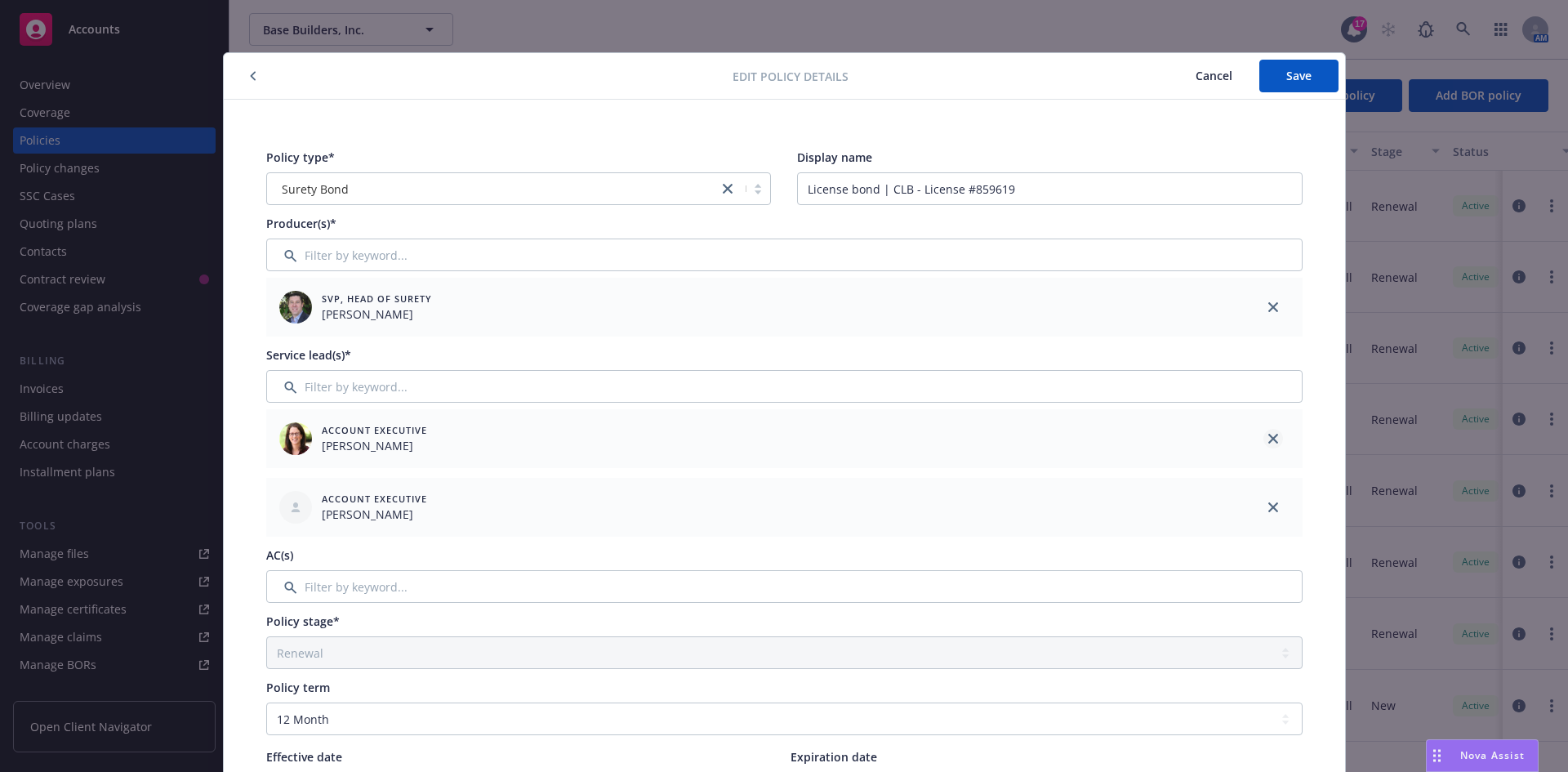
click at [1269, 438] on icon "close" at bounding box center [1273, 438] width 10 height 10
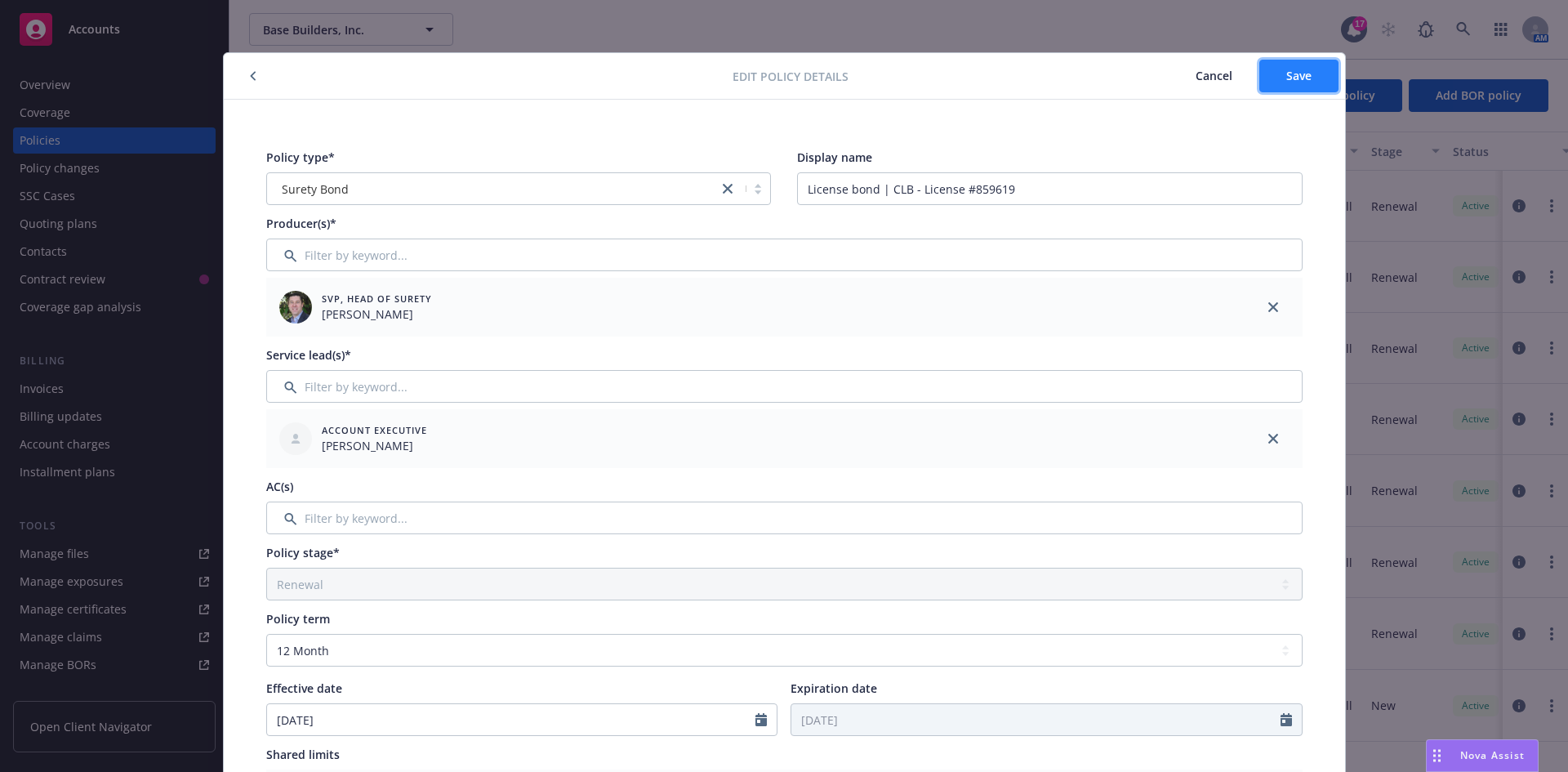
click at [1287, 76] on span "Save" at bounding box center [1299, 76] width 25 height 15
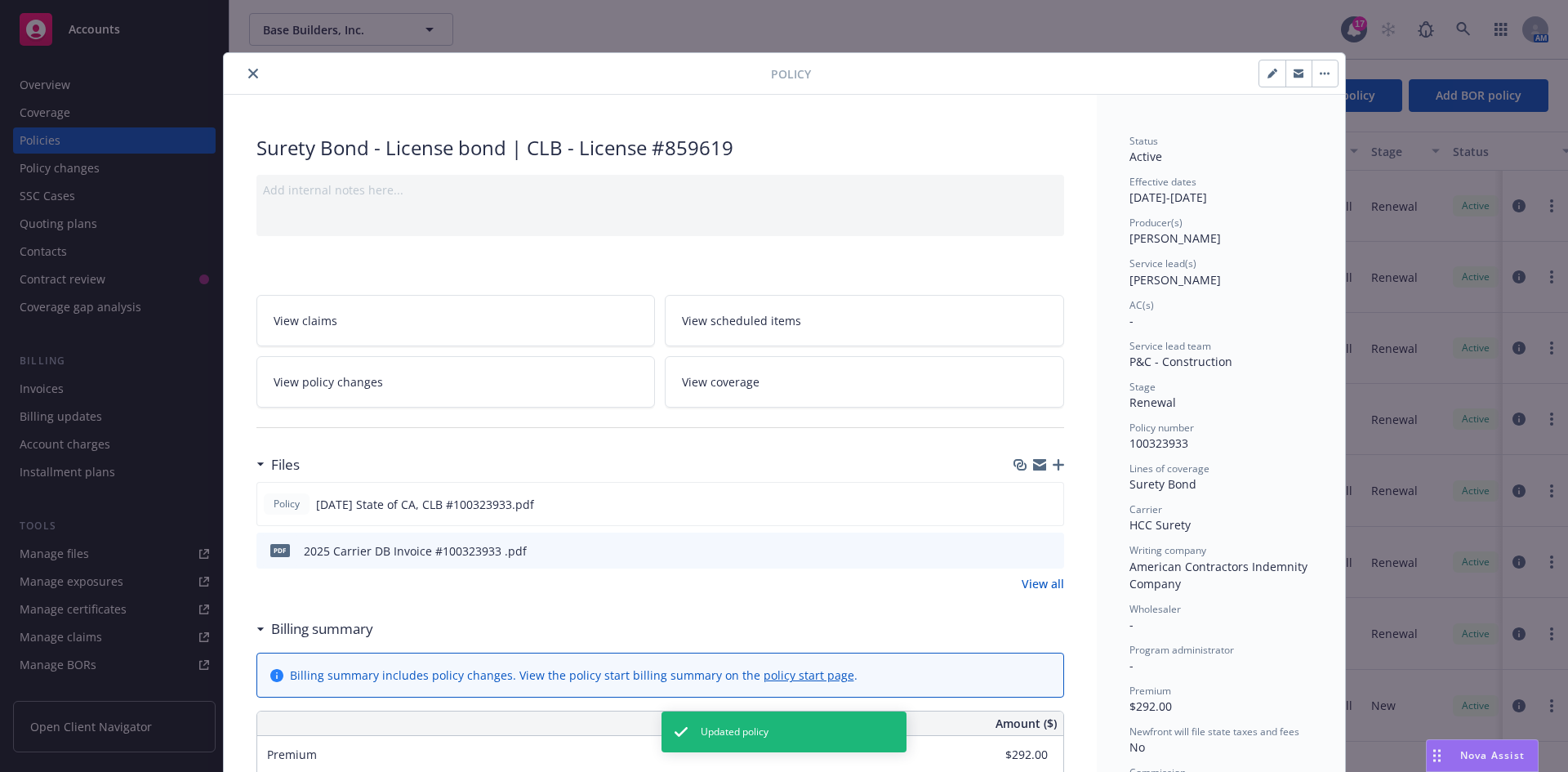
click at [243, 75] on button "close" at bounding box center [253, 74] width 19 height 19
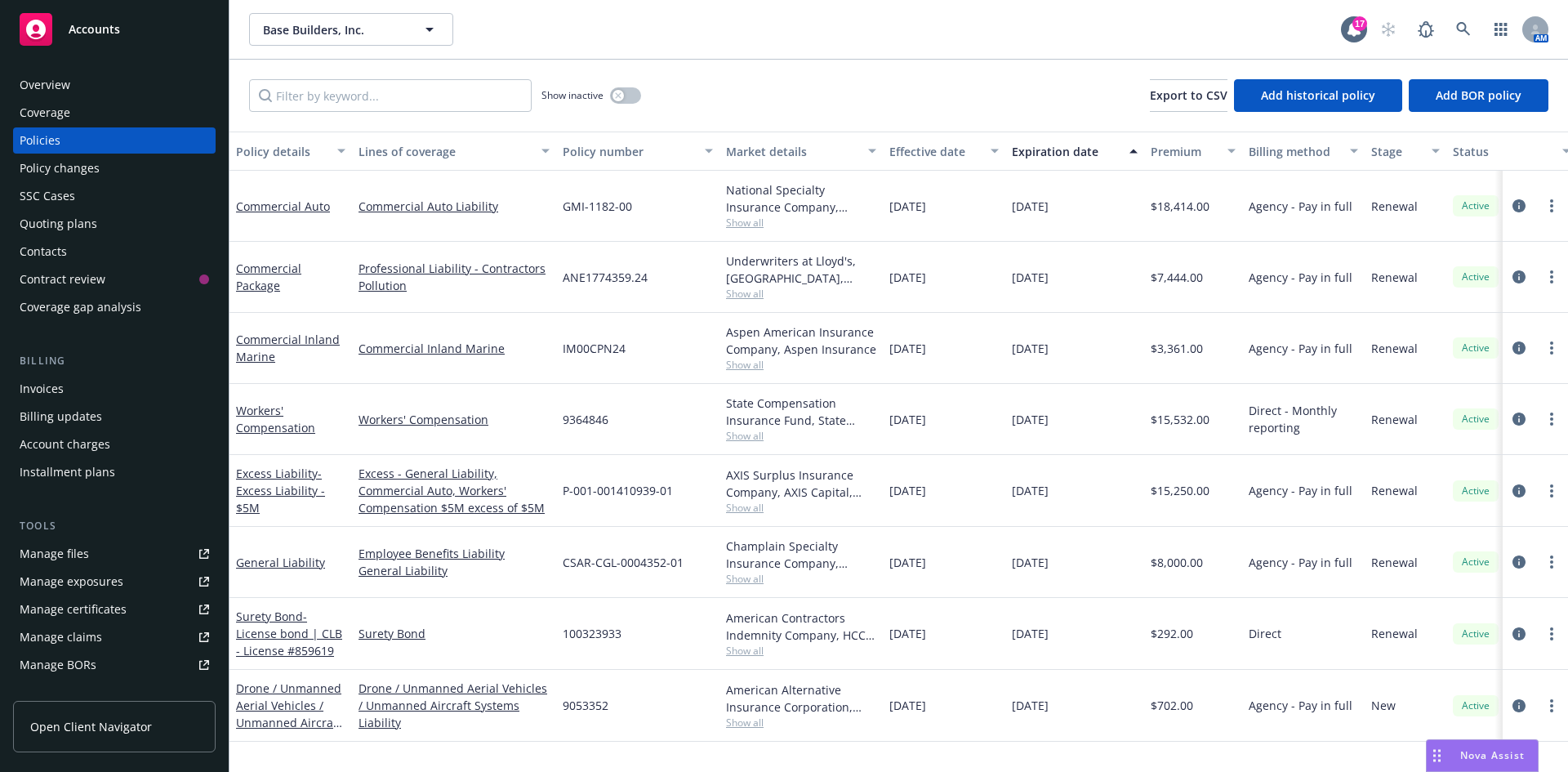
click at [126, 28] on div "Accounts" at bounding box center [114, 30] width 189 height 33
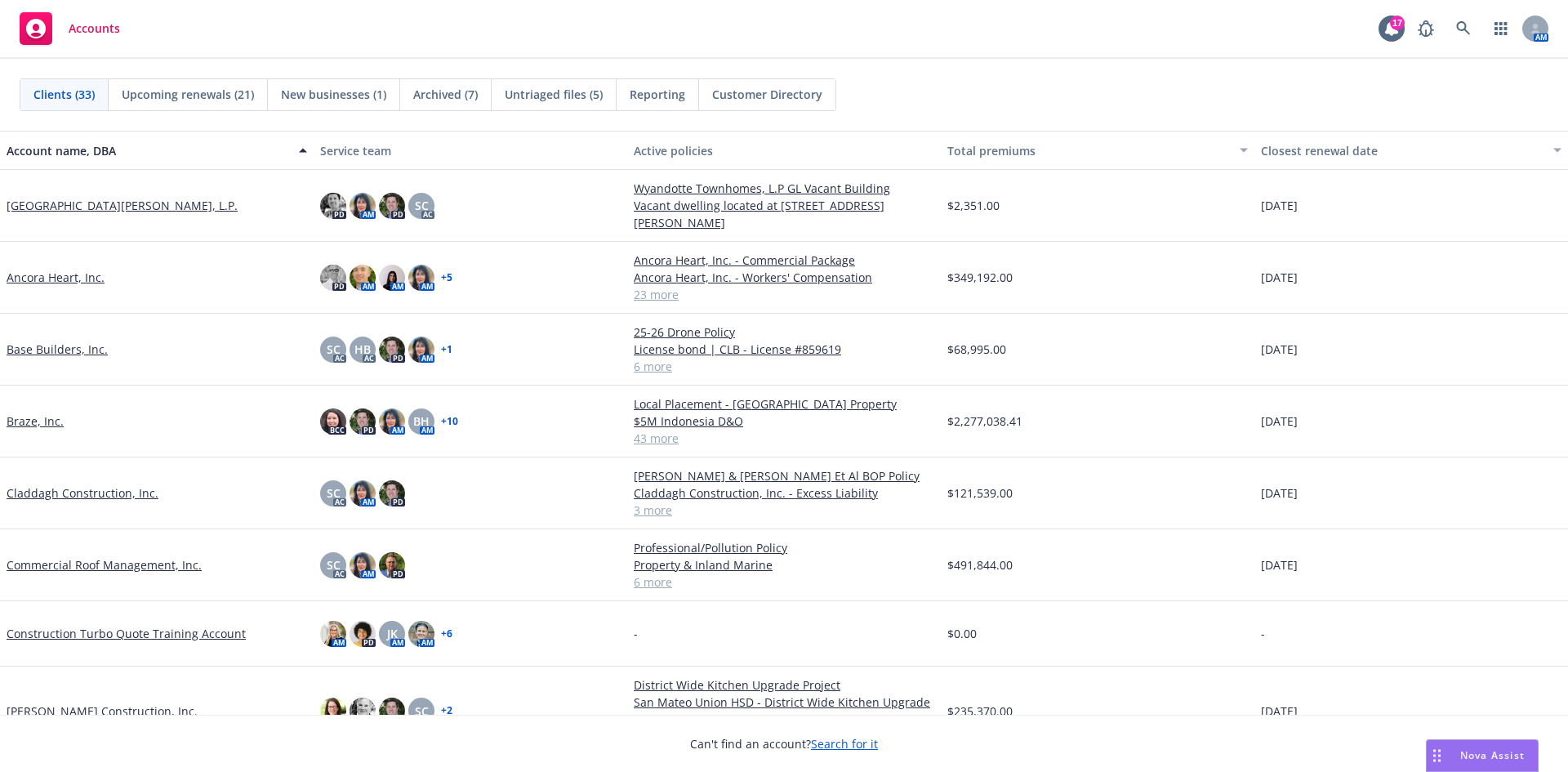
click at [31, 351] on link "Base Builders, Inc." at bounding box center [57, 349] width 101 height 17
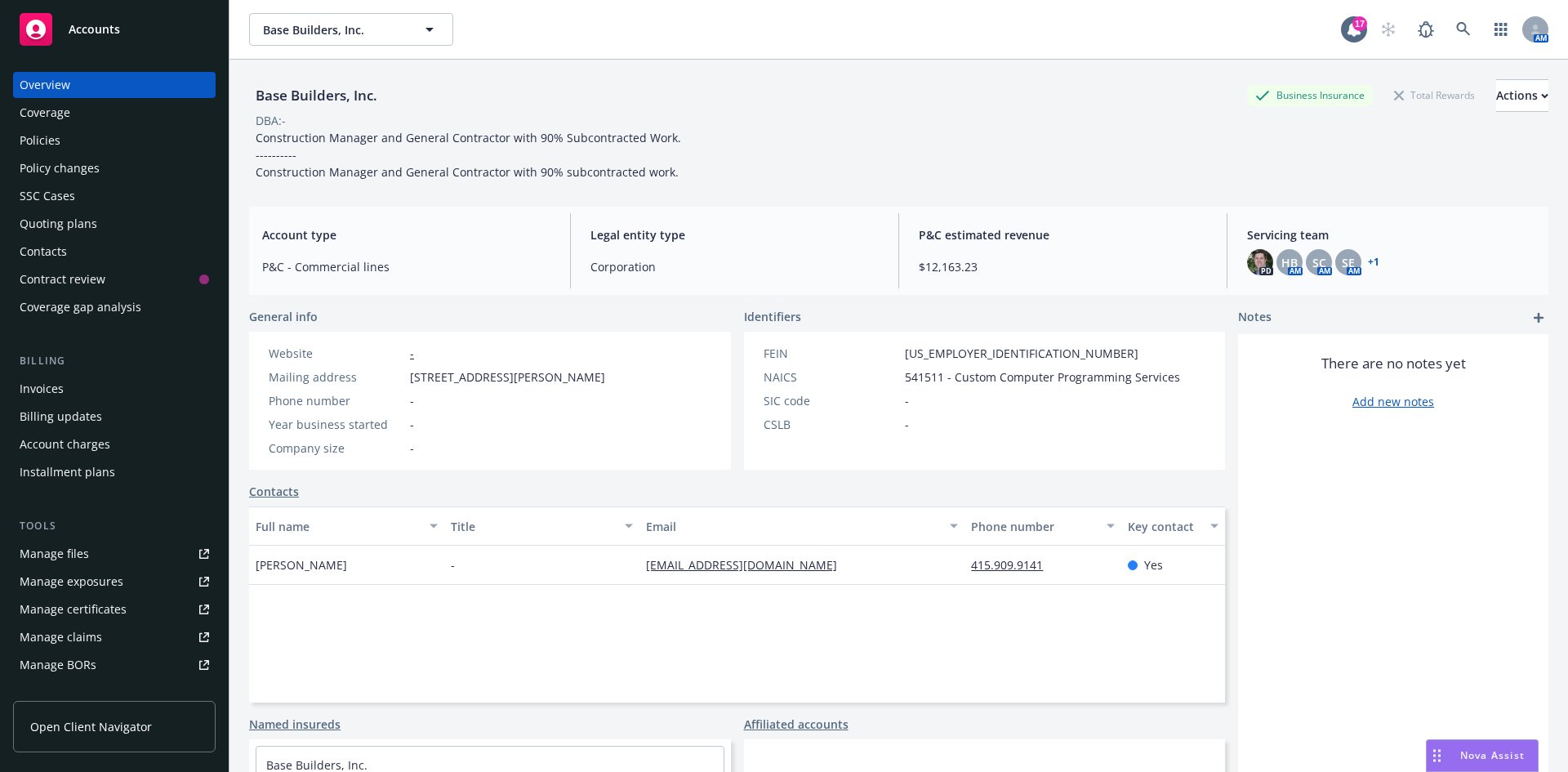
click at [64, 149] on div "Policies" at bounding box center [114, 140] width 189 height 26
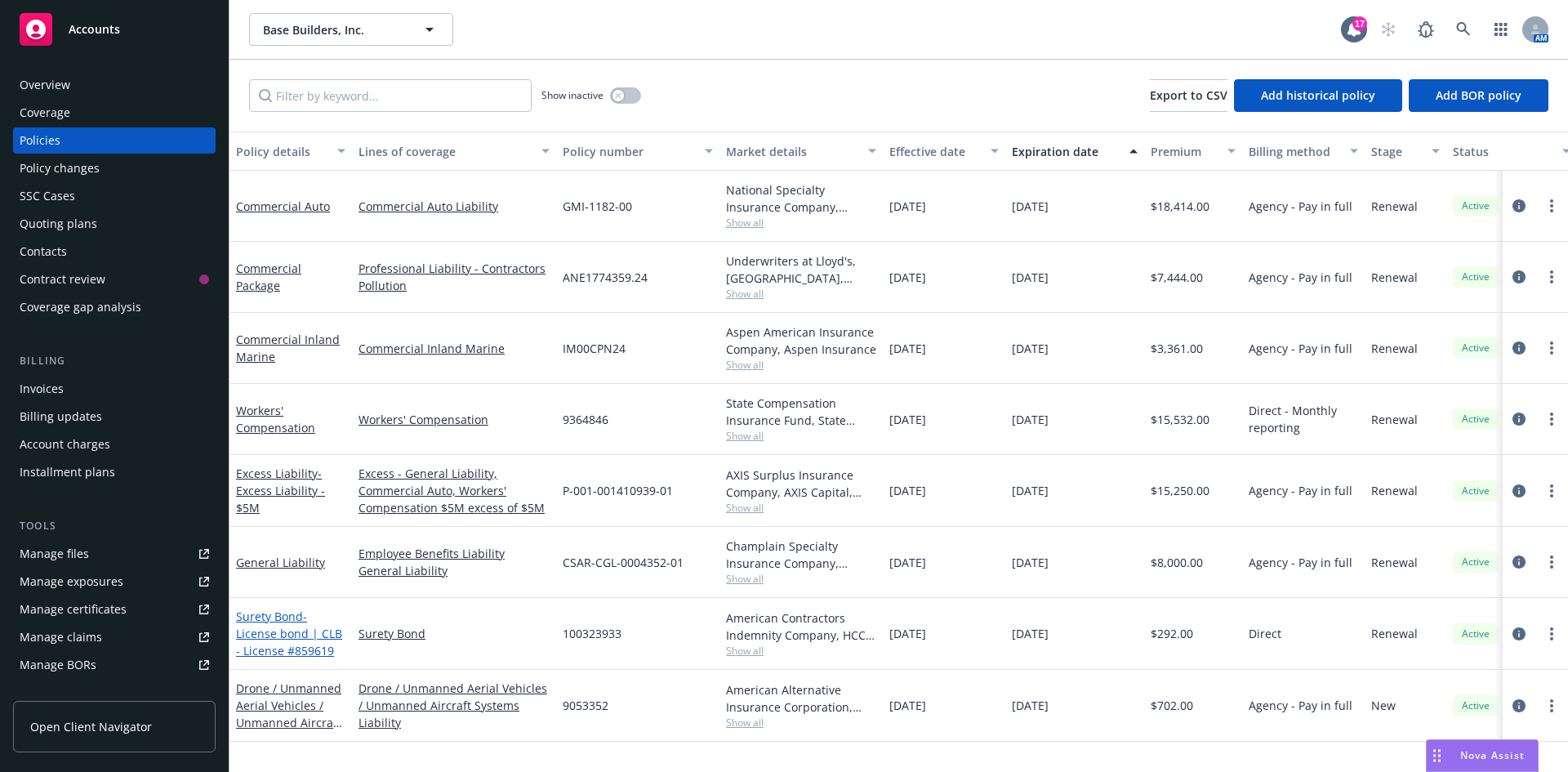
click at [295, 615] on link "Surety Bond - License bond | CLB - License #859619" at bounding box center [289, 633] width 106 height 50
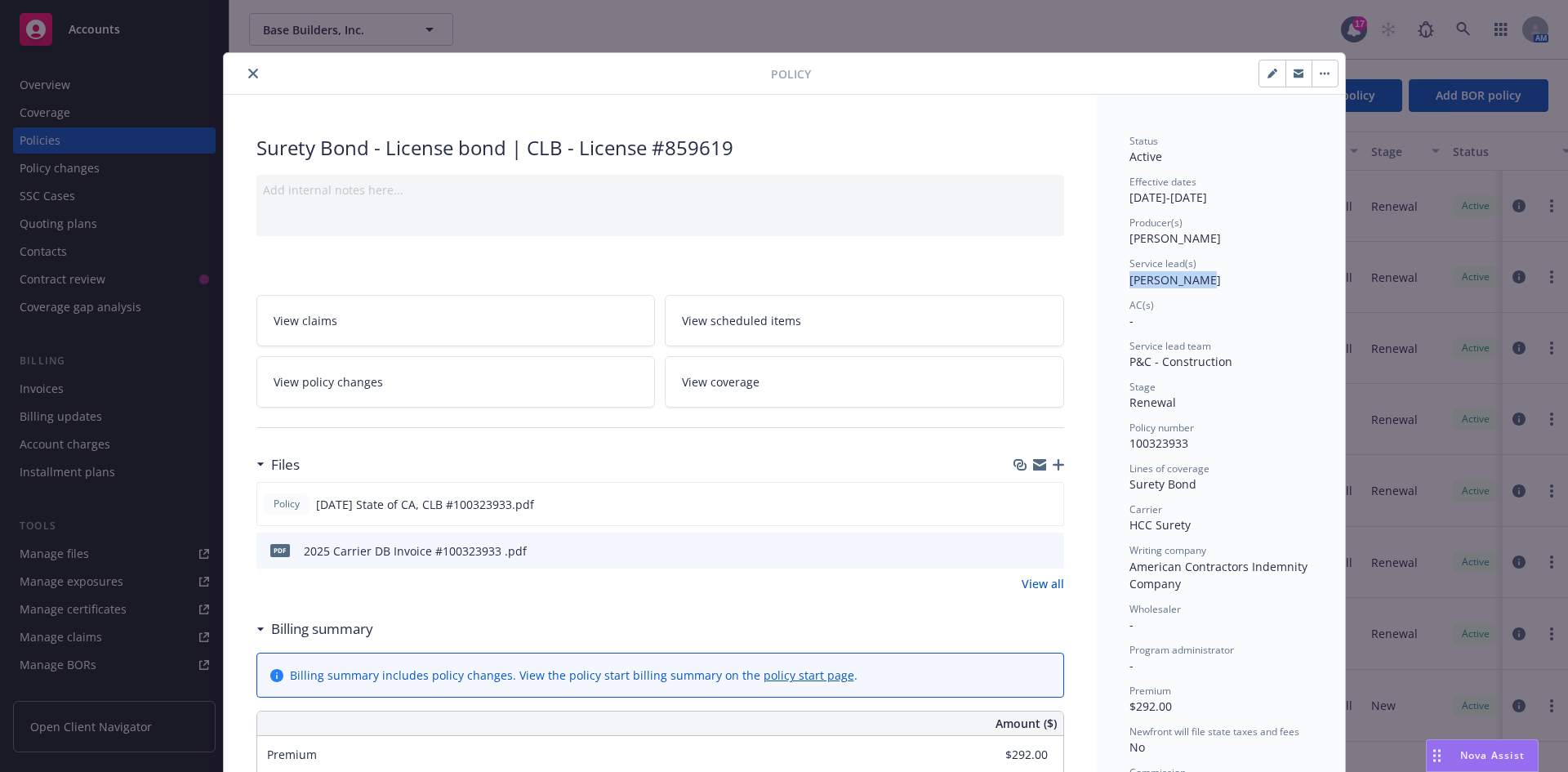
drag, startPoint x: 1124, startPoint y: 276, endPoint x: 1207, endPoint y: 277, distance: 83.0
click at [1207, 277] on div "Service lead(s) [PERSON_NAME]" at bounding box center [1221, 272] width 183 height 31
copy span "[PERSON_NAME]"
click at [243, 77] on button "close" at bounding box center [253, 74] width 19 height 19
